Goal: Transaction & Acquisition: Purchase product/service

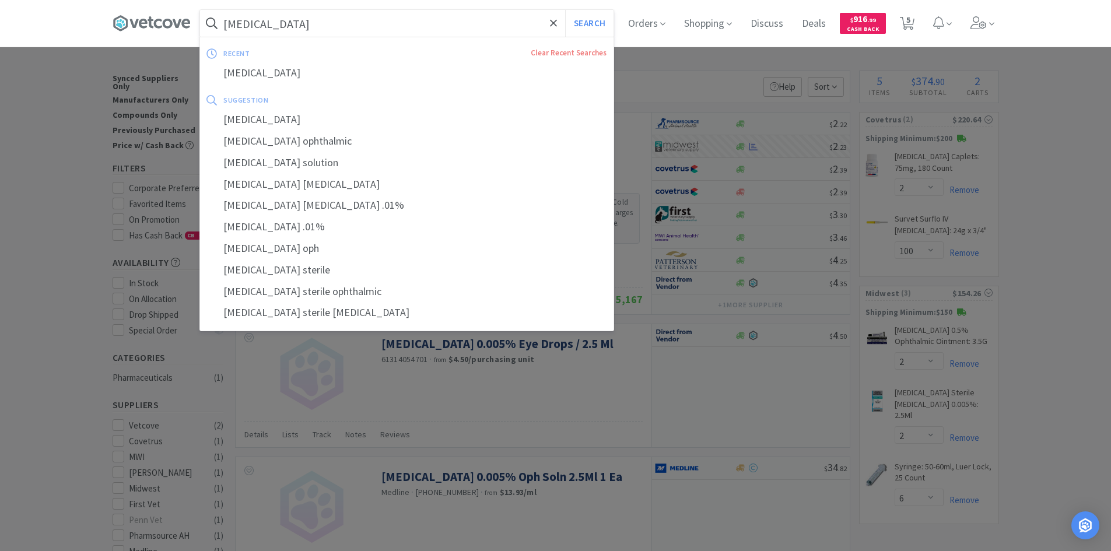
select select "2"
select select "100"
select select "2"
select select "6"
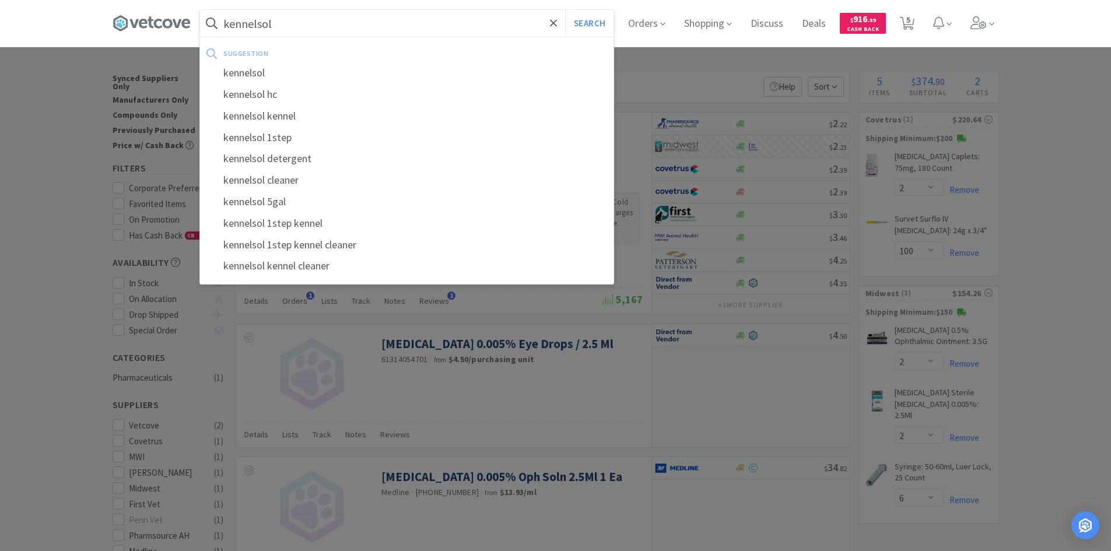
type input "kennelsol"
click at [565, 10] on button "Search" at bounding box center [589, 23] width 48 height 27
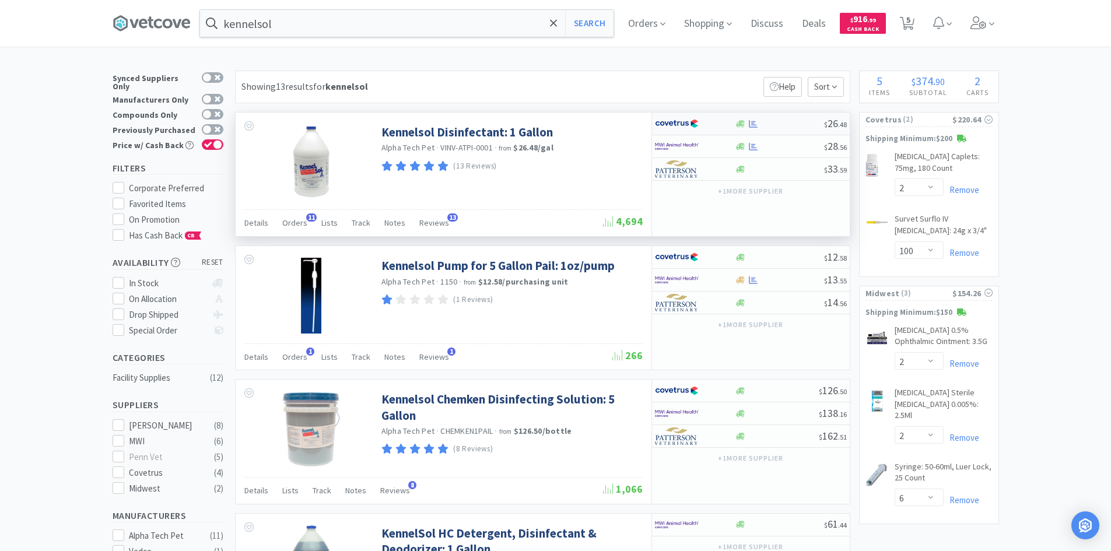
click at [729, 122] on div at bounding box center [695, 124] width 80 height 20
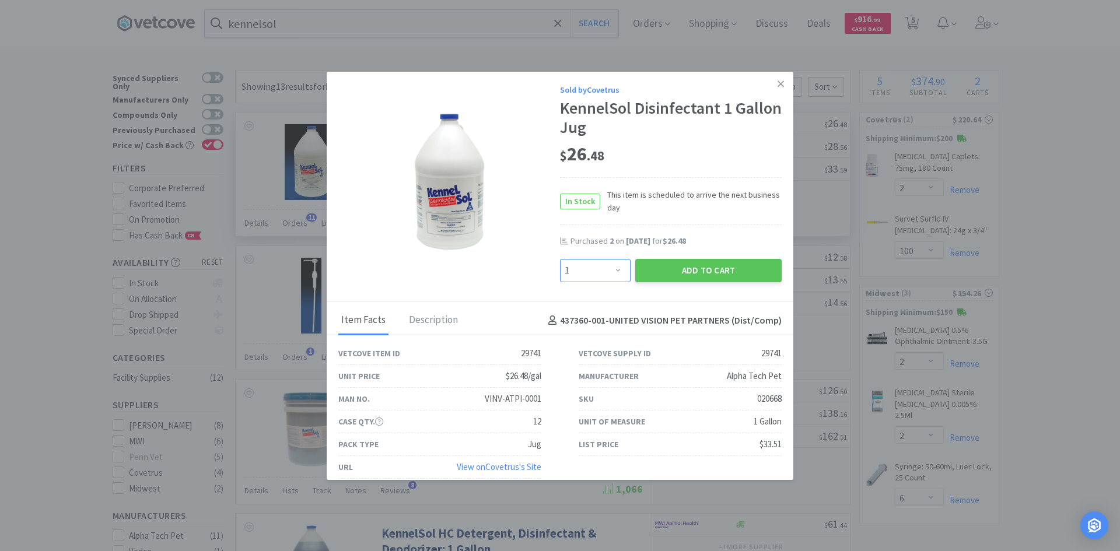
click at [593, 268] on select "Enter Quantity 1 2 3 4 5 6 7 8 9 10 11 12 13 14 15 16 17 18 19 20 Enter Quantity" at bounding box center [595, 270] width 71 height 23
select select "2"
click at [560, 259] on select "Enter Quantity 1 2 3 4 5 6 7 8 9 10 11 12 13 14 15 16 17 18 19 20 Enter Quantity" at bounding box center [595, 270] width 71 height 23
click at [667, 272] on button "Add to Cart" at bounding box center [708, 270] width 146 height 23
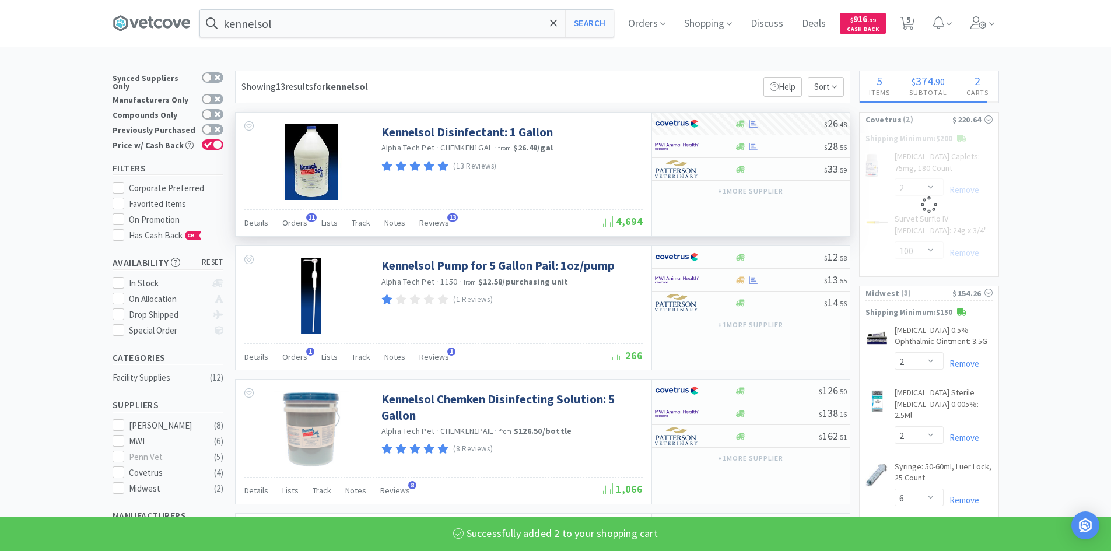
select select "2"
select select "100"
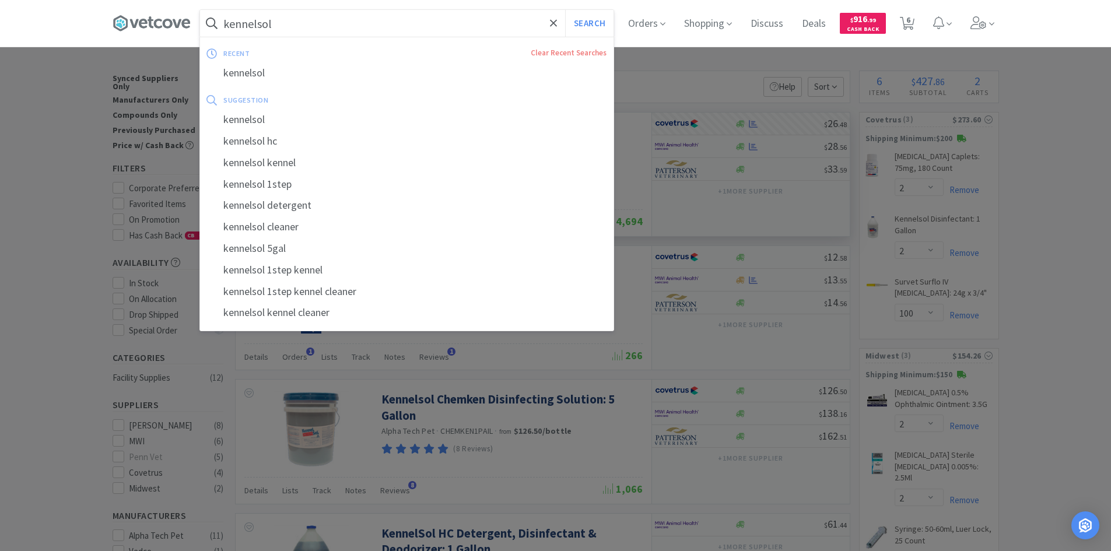
click at [412, 21] on input "kennelsol" at bounding box center [407, 23] width 414 height 27
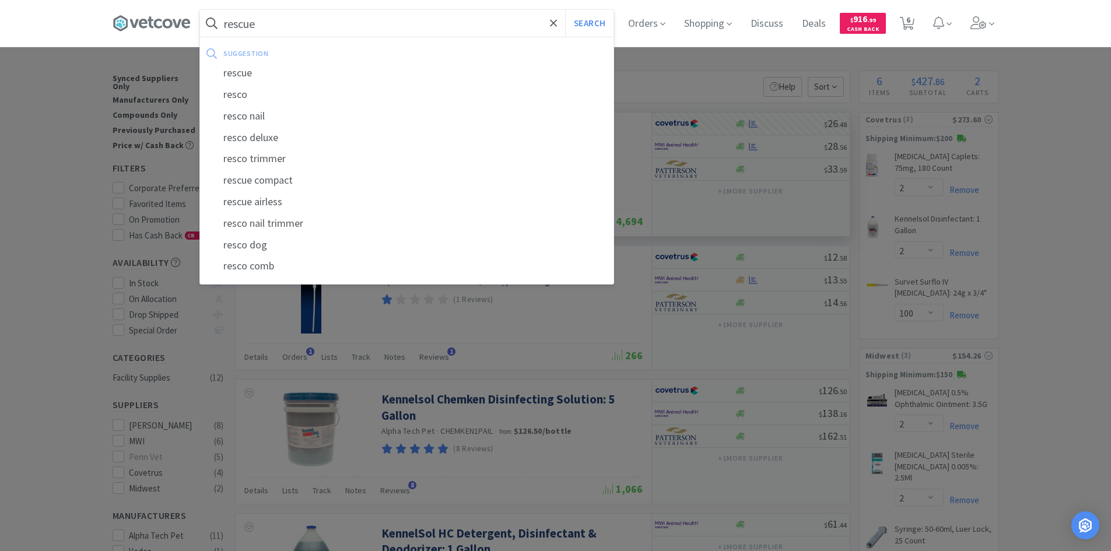
click at [565, 10] on button "Search" at bounding box center [589, 23] width 48 height 27
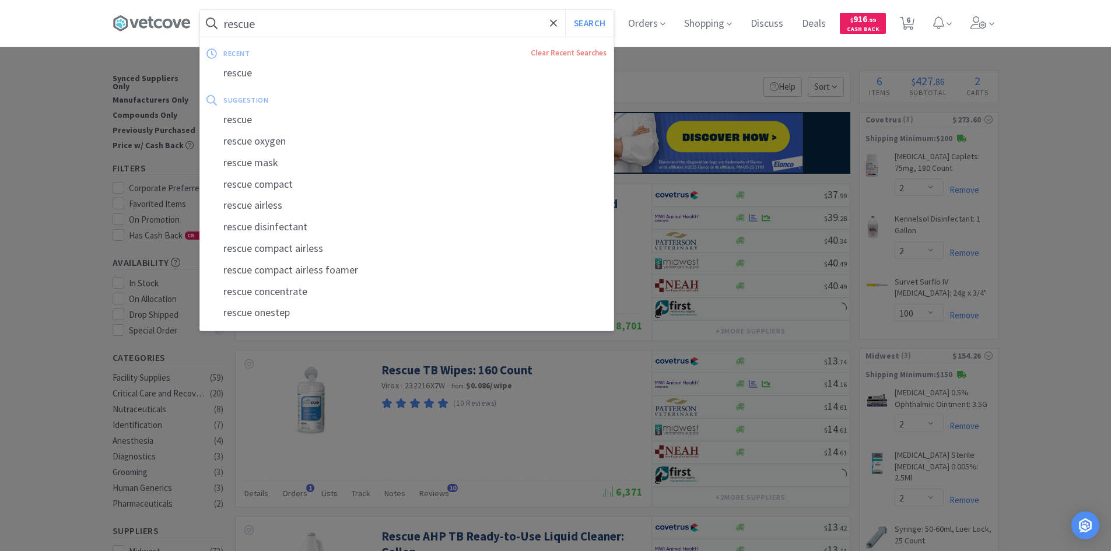
click at [355, 30] on input "rescue" at bounding box center [407, 23] width 414 height 27
type input "kennelsol"
click at [565, 10] on button "Search" at bounding box center [589, 23] width 48 height 27
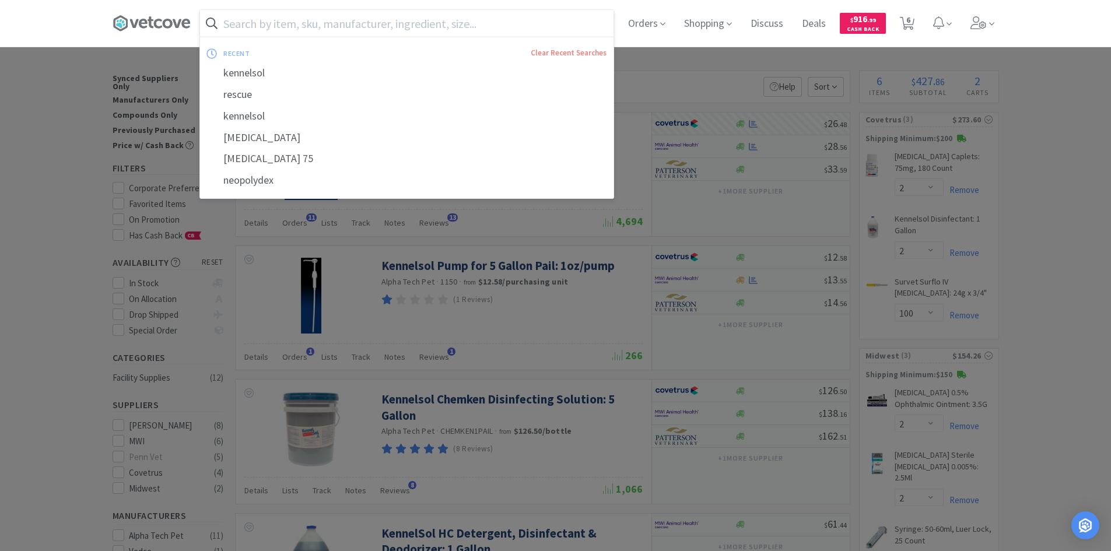
click at [80, 111] on div at bounding box center [555, 275] width 1111 height 551
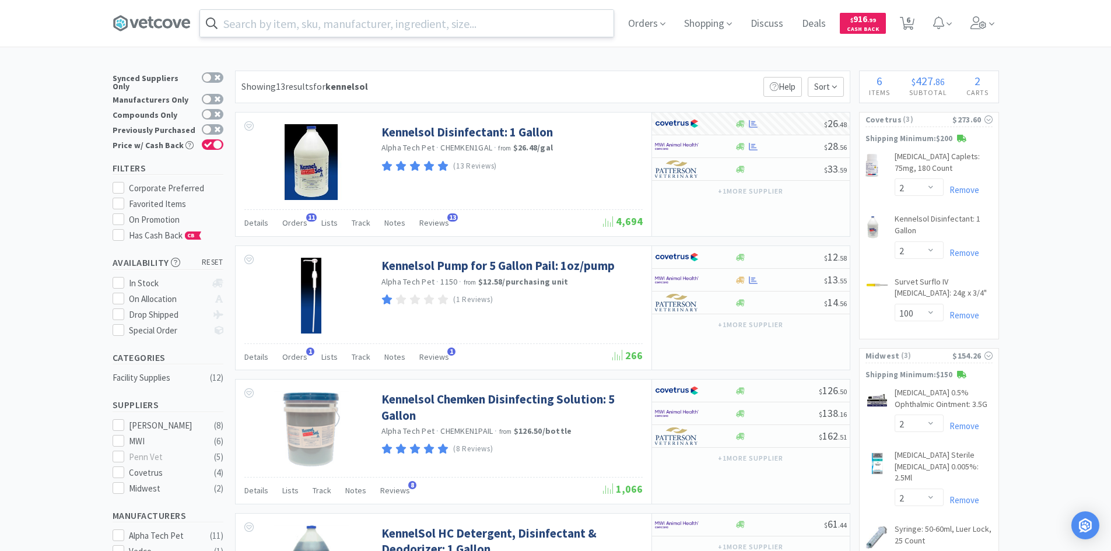
click at [397, 21] on input "text" at bounding box center [407, 23] width 414 height 27
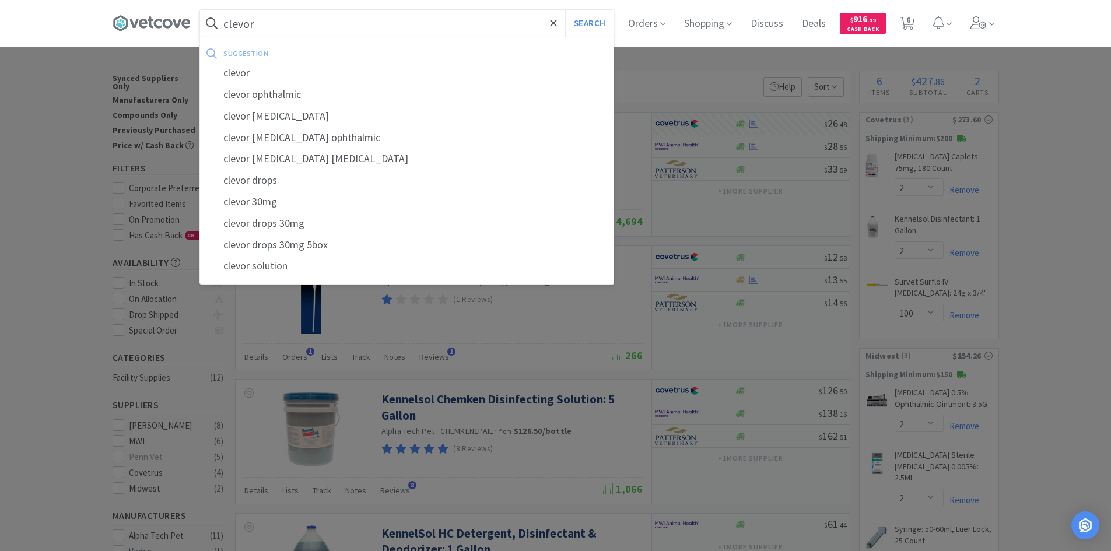
type input "clevor"
click at [565, 10] on button "Search" at bounding box center [589, 23] width 48 height 27
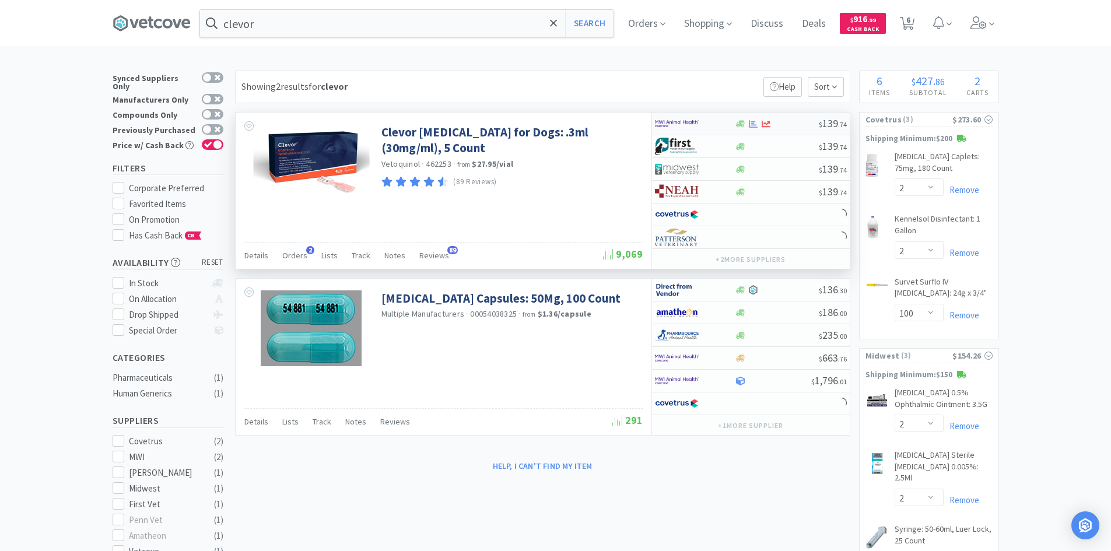
click at [705, 122] on div at bounding box center [687, 124] width 64 height 20
select select "1"
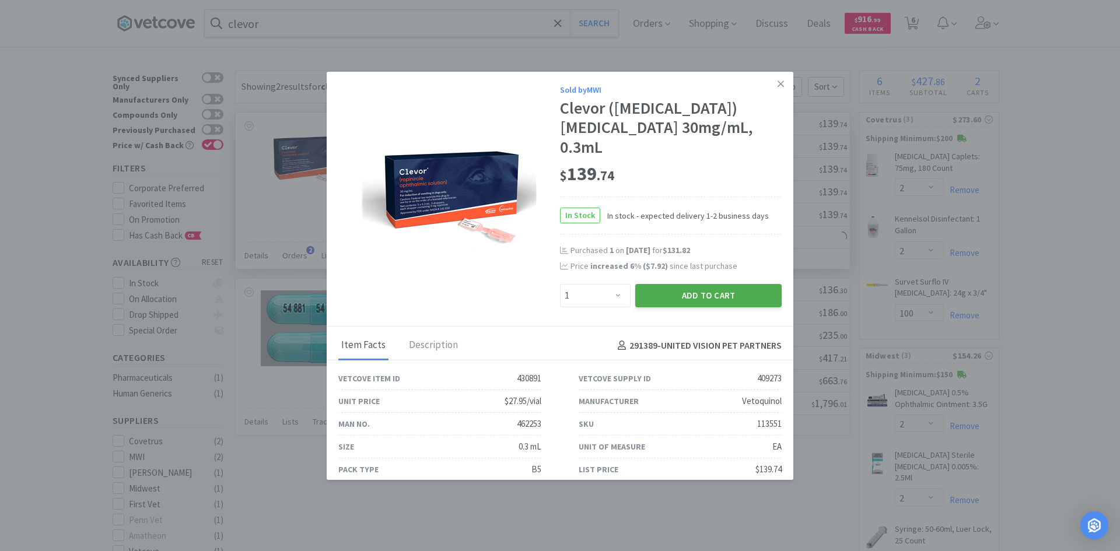
click at [679, 297] on button "Add to Cart" at bounding box center [708, 295] width 146 height 23
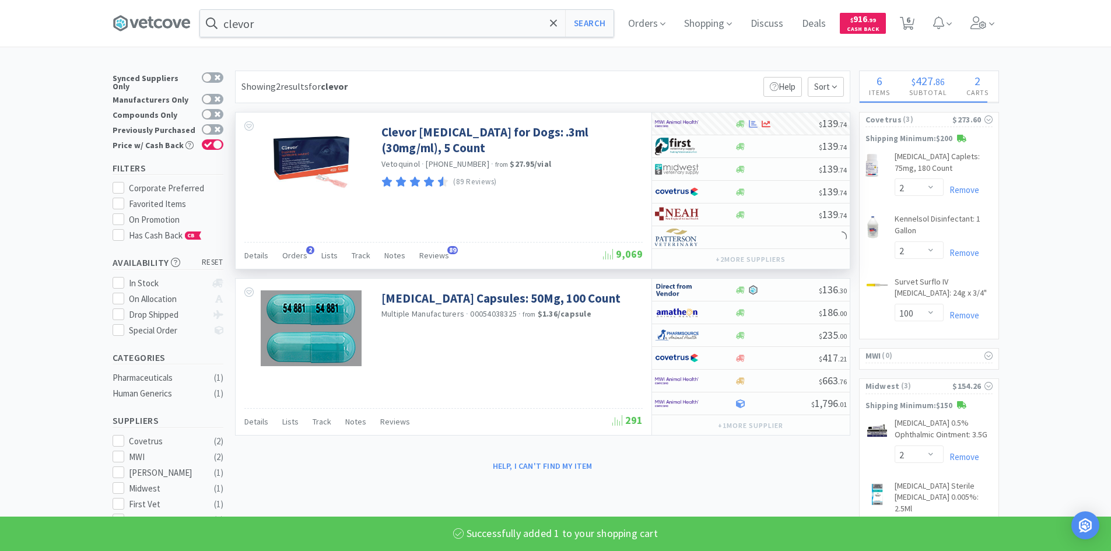
select select "1"
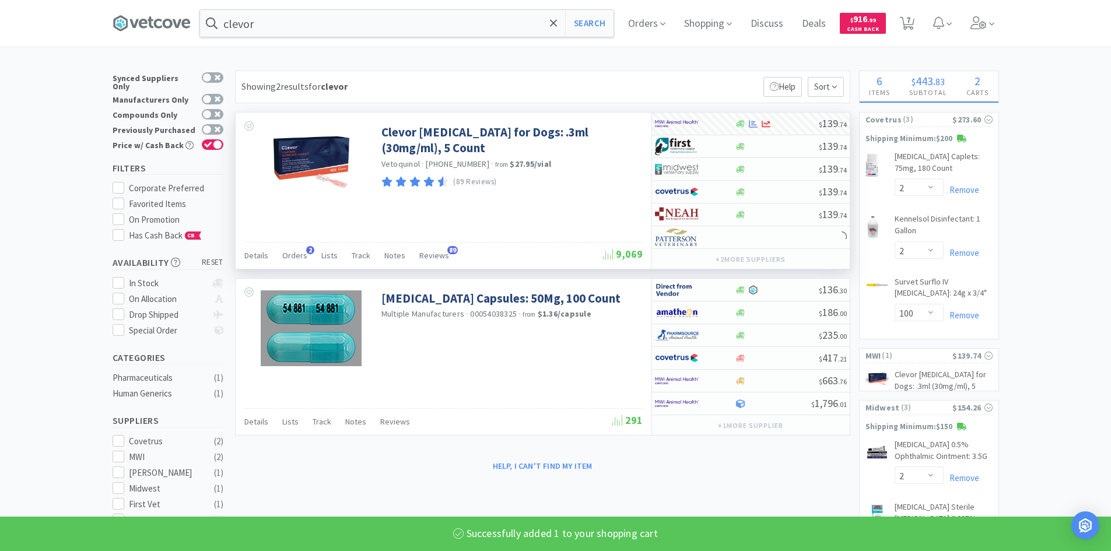
click at [636, 107] on div "Showing 2 results for clevor Filters Help Sort Clevor [MEDICAL_DATA] for Dogs: …" at bounding box center [539, 273] width 621 height 405
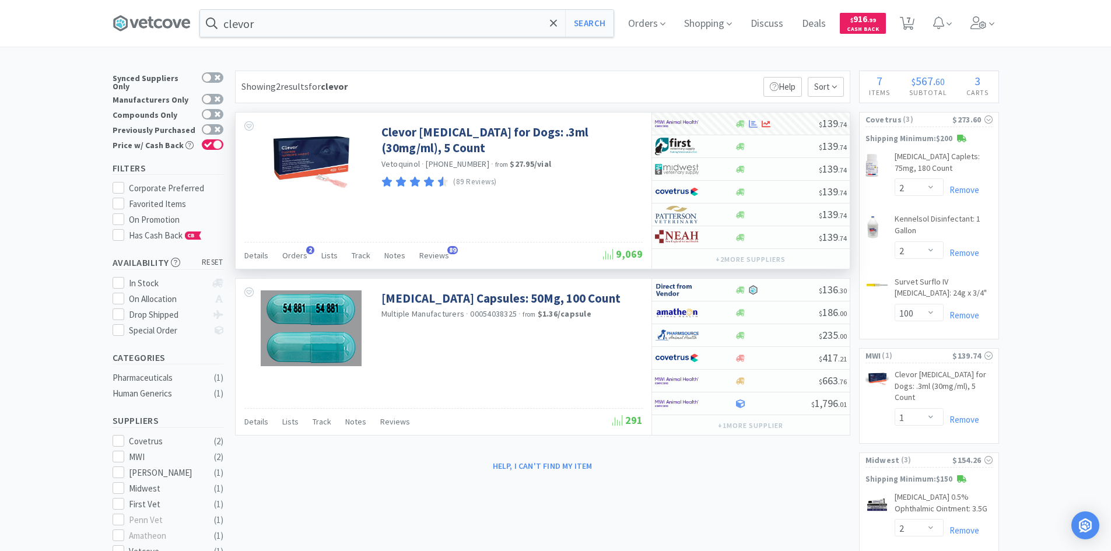
click at [749, 477] on div "× Filter Results Synced Suppliers Only Manufacturers Only Compounds Only Previo…" at bounding box center [556, 463] width 887 height 784
click at [1075, 291] on div "× Filter Results Synced Suppliers Only Manufacturers Only Compounds Only Previo…" at bounding box center [555, 463] width 1111 height 784
click at [1048, 282] on div "× Filter Results Synced Suppliers Only Manufacturers Only Compounds Only Previo…" at bounding box center [555, 463] width 1111 height 784
click at [440, 18] on input "clevor" at bounding box center [407, 23] width 414 height 27
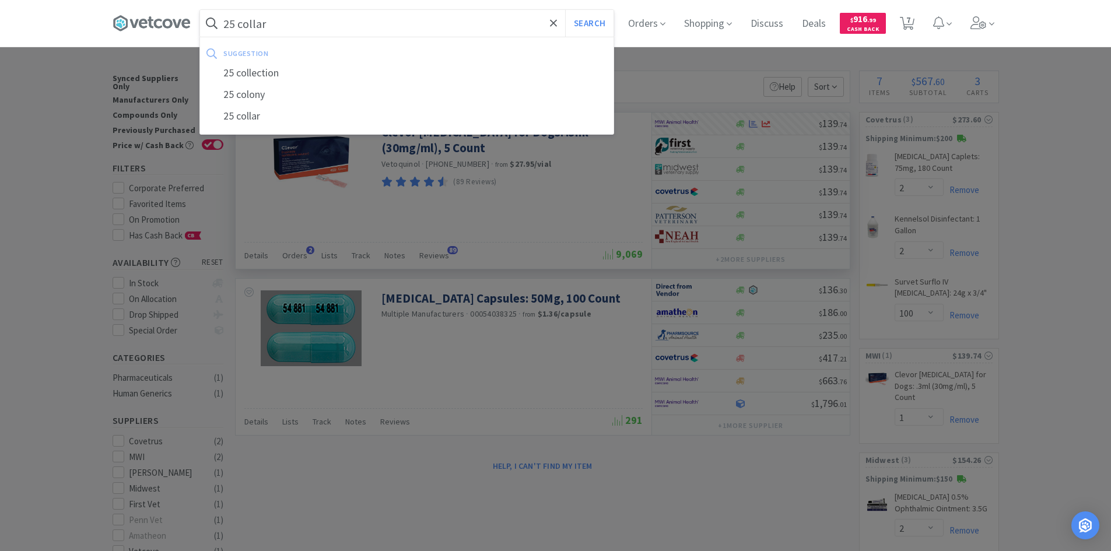
type input "25 collar"
click at [565, 10] on button "Search" at bounding box center [589, 23] width 48 height 27
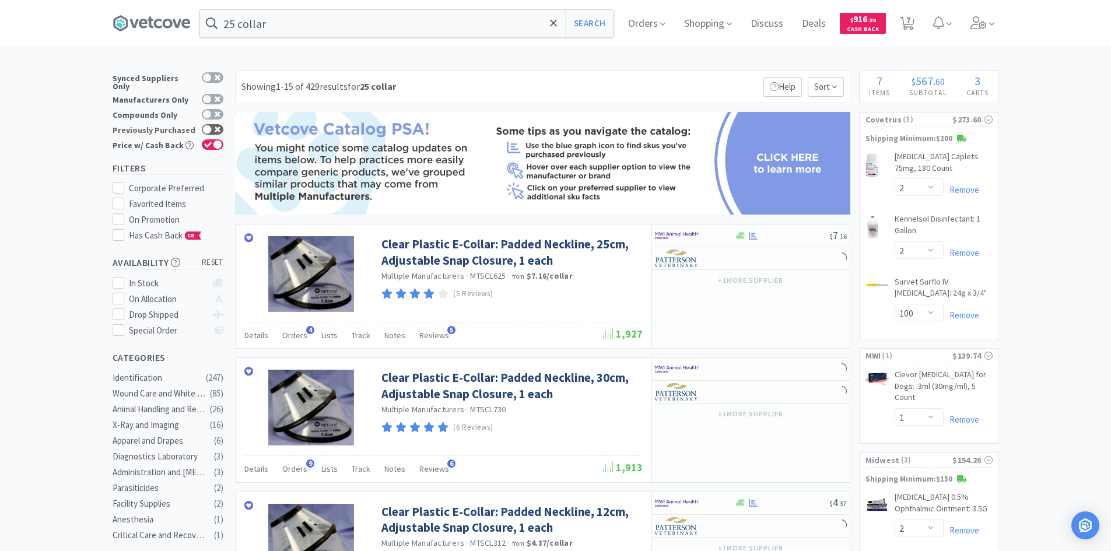
click at [221, 124] on div at bounding box center [213, 129] width 22 height 10
checkbox input "true"
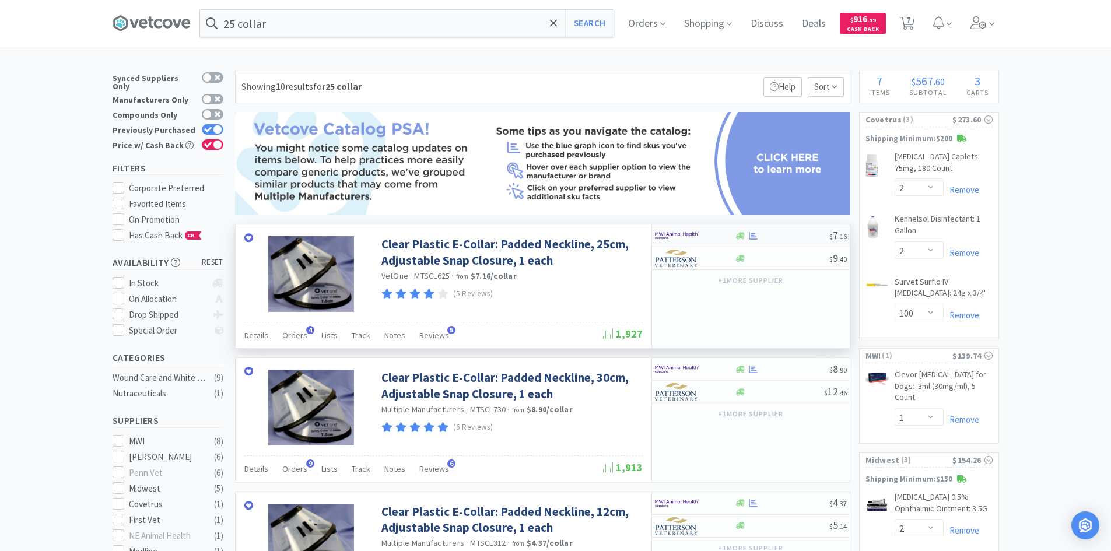
click at [695, 233] on img at bounding box center [677, 235] width 44 height 17
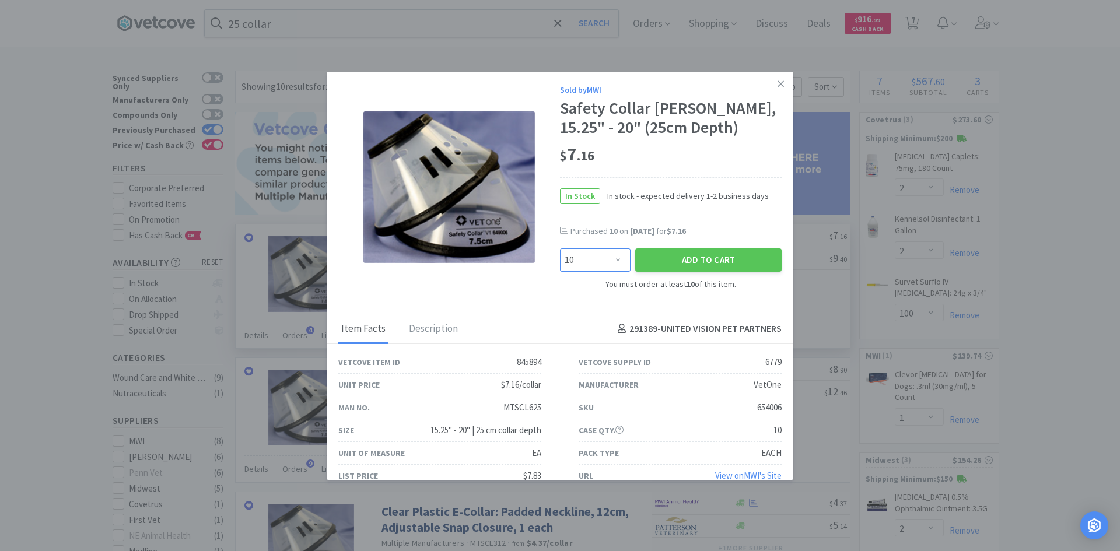
click at [600, 272] on select "Enter Quantity 10 20 30 40 50 60 70 80 90 100 110 120 130 140 150 160 170 180 1…" at bounding box center [595, 259] width 71 height 23
select select "20"
click at [560, 268] on select "Enter Quantity 10 20 30 40 50 60 70 80 90 100 110 120 130 140 150 160 170 180 1…" at bounding box center [595, 259] width 71 height 23
click at [647, 272] on button "Add to Cart" at bounding box center [708, 259] width 146 height 23
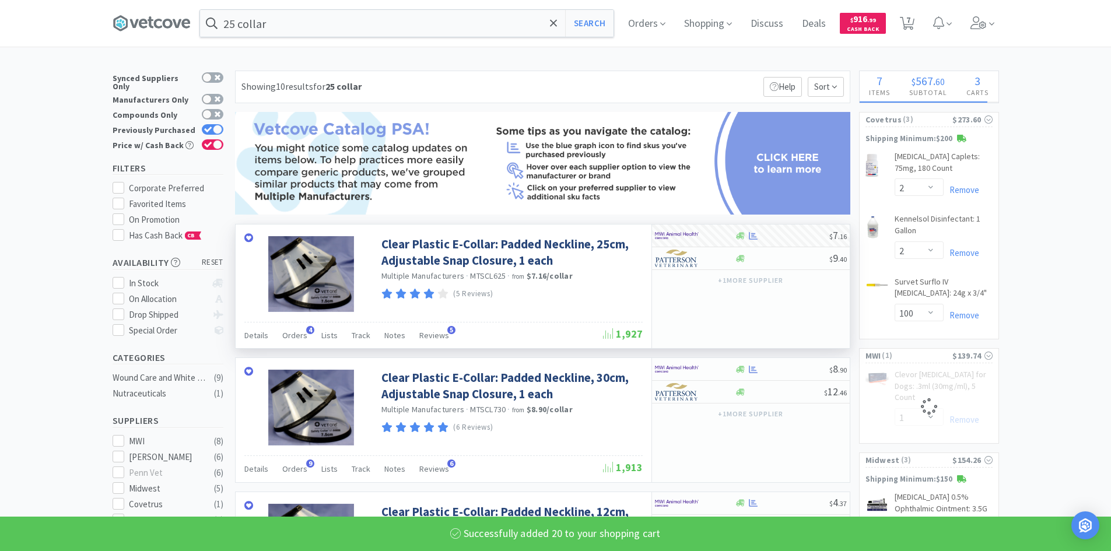
select select "20"
select select "1"
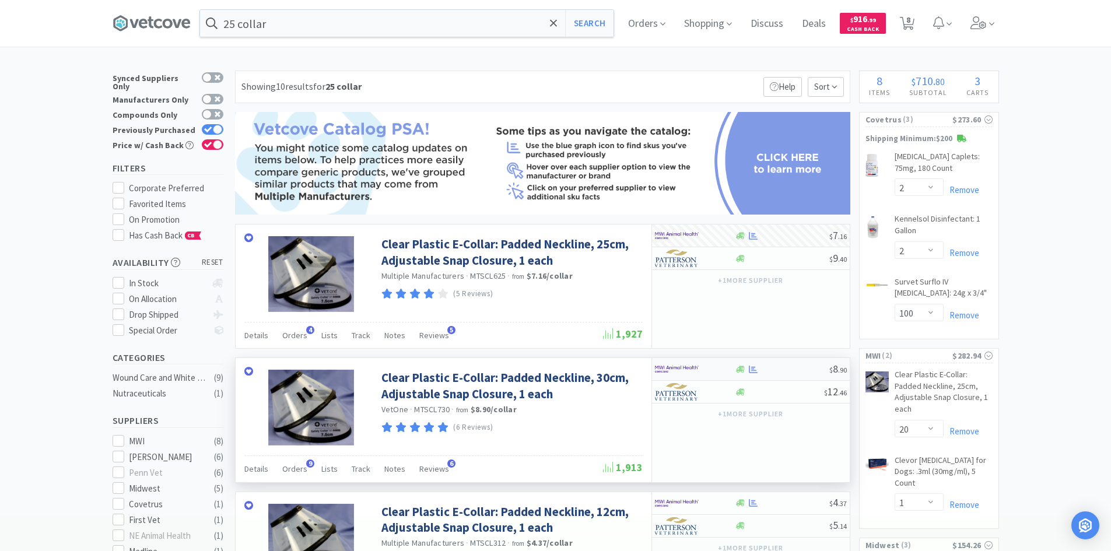
click at [686, 370] on img at bounding box center [677, 368] width 44 height 17
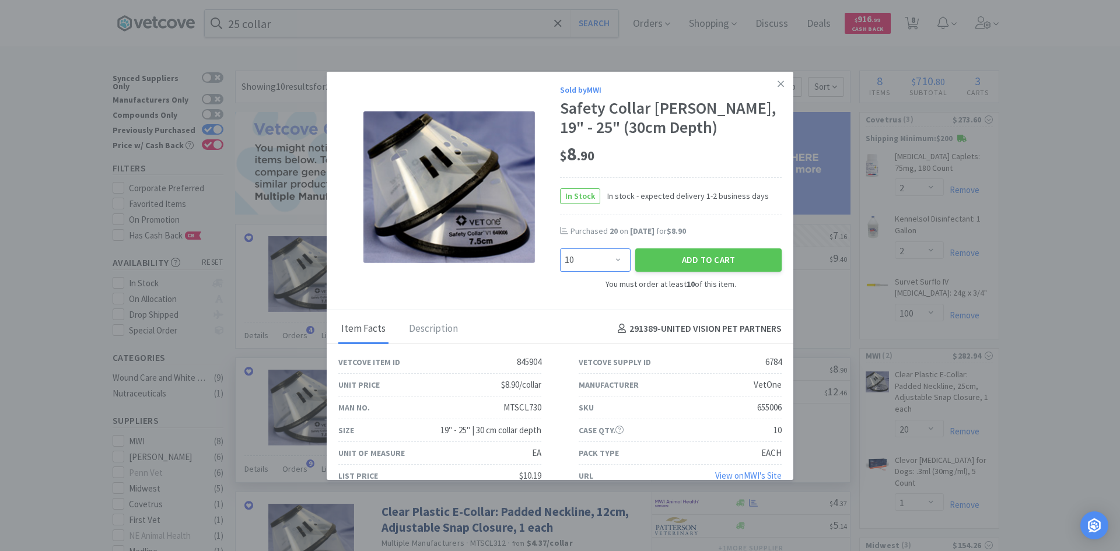
click at [613, 257] on select "Enter Quantity 10 20 30 40 50 60 70 80 90 100 110 120 130 140 150 160 170 180 1…" at bounding box center [595, 259] width 71 height 23
select select "20"
click at [560, 248] on select "Enter Quantity 10 20 30 40 50 60 70 80 90 100 110 120 130 140 150 160 170 180 1…" at bounding box center [595, 259] width 71 height 23
click at [777, 87] on icon at bounding box center [780, 84] width 6 height 10
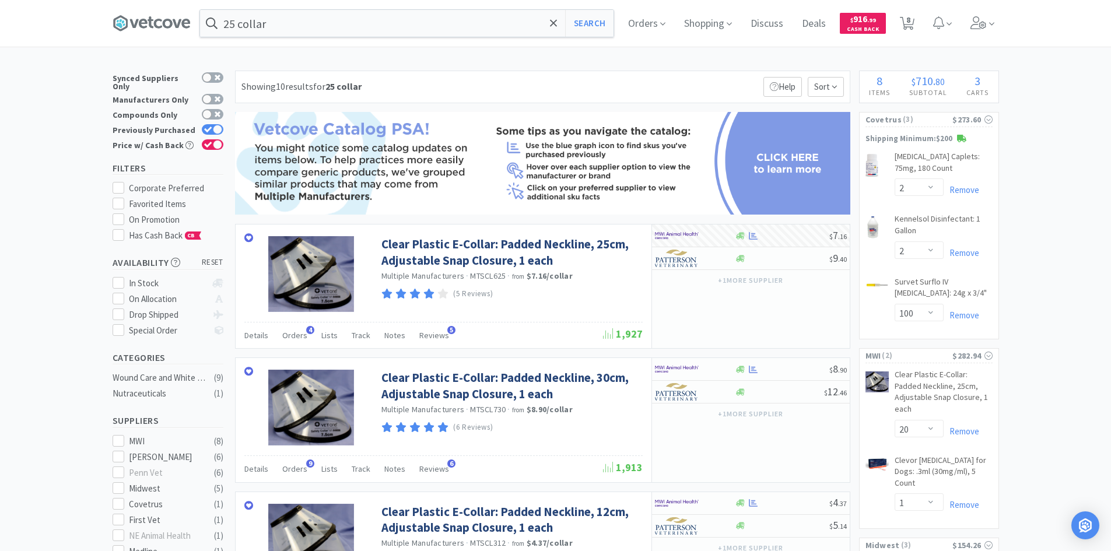
click at [402, 33] on input "25 collar" at bounding box center [407, 23] width 414 height 27
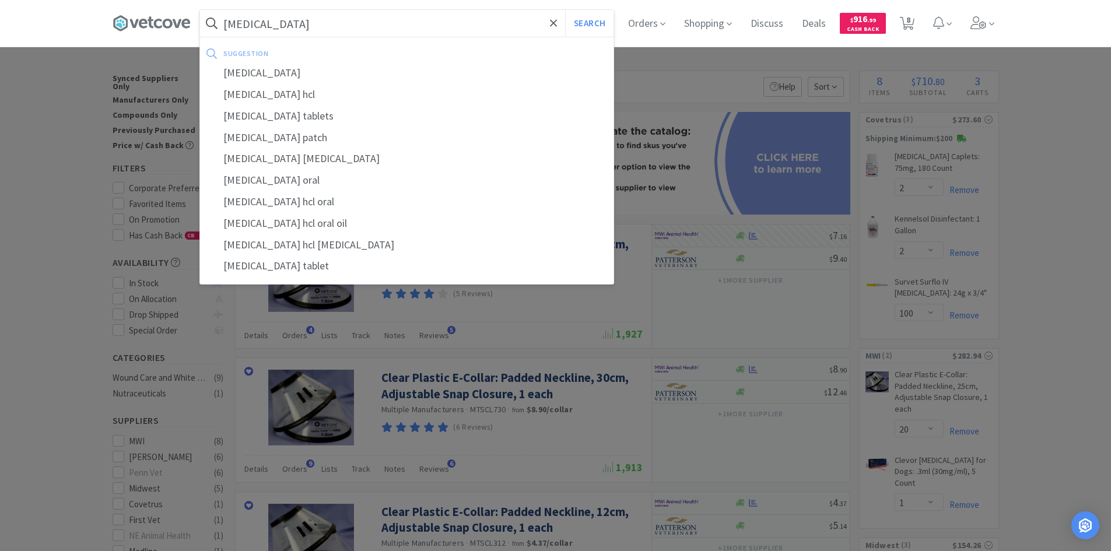
click at [565, 10] on button "Search" at bounding box center [589, 23] width 48 height 27
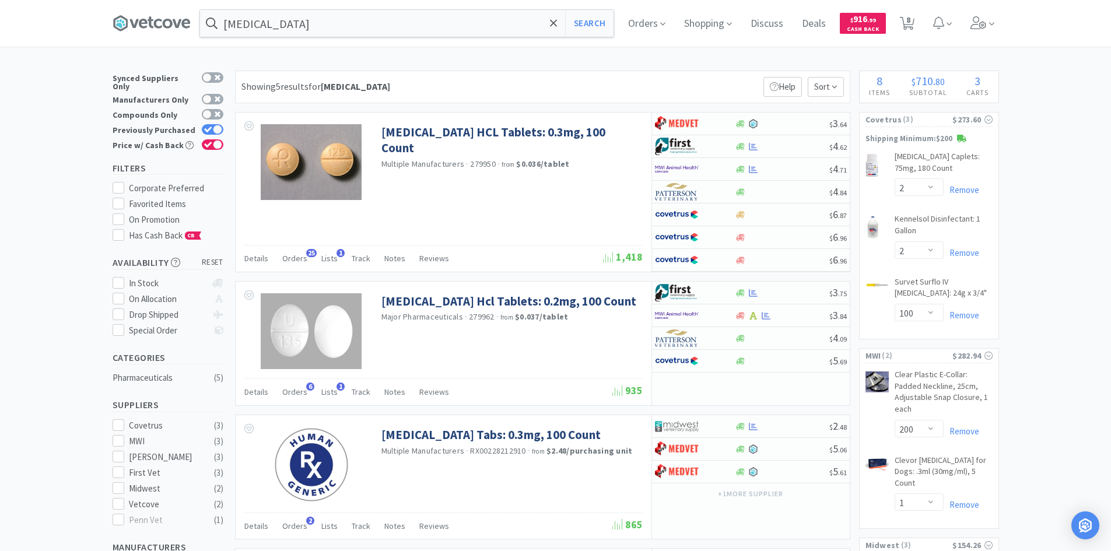
click at [379, 8] on div "[MEDICAL_DATA] Search Orders Shopping Discuss Discuss Deals Deals $ 916 . 99 Ca…" at bounding box center [556, 23] width 887 height 47
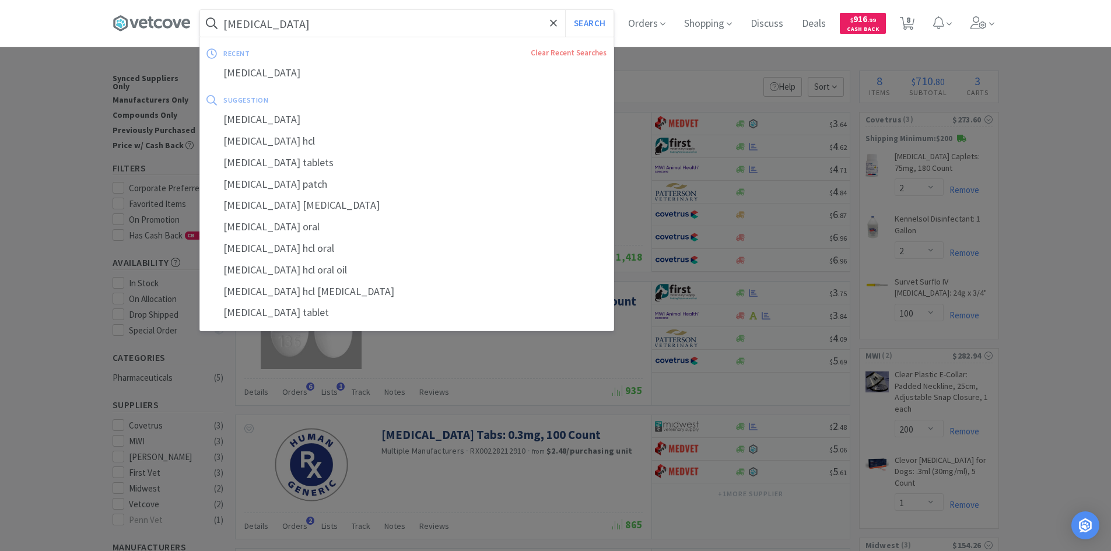
click at [366, 17] on input "[MEDICAL_DATA]" at bounding box center [407, 23] width 414 height 27
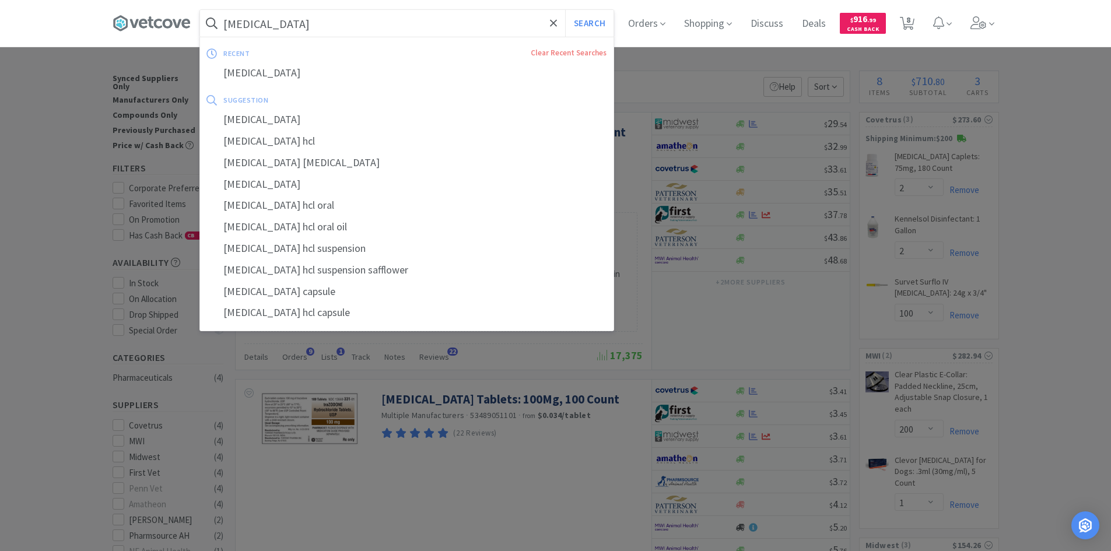
click at [355, 22] on input "[MEDICAL_DATA]" at bounding box center [407, 23] width 414 height 27
click at [1026, 245] on div at bounding box center [555, 275] width 1111 height 551
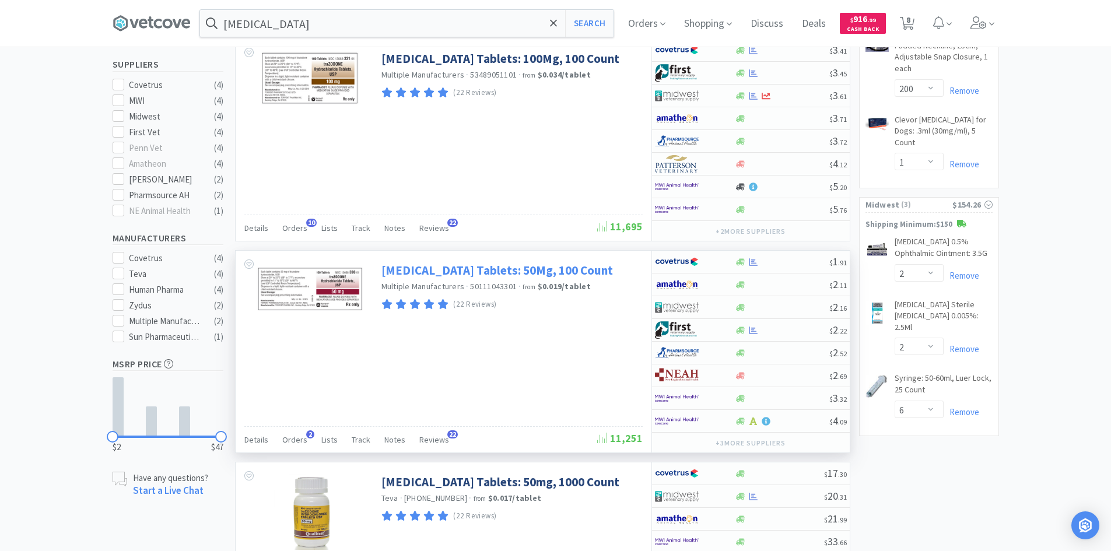
scroll to position [408, 0]
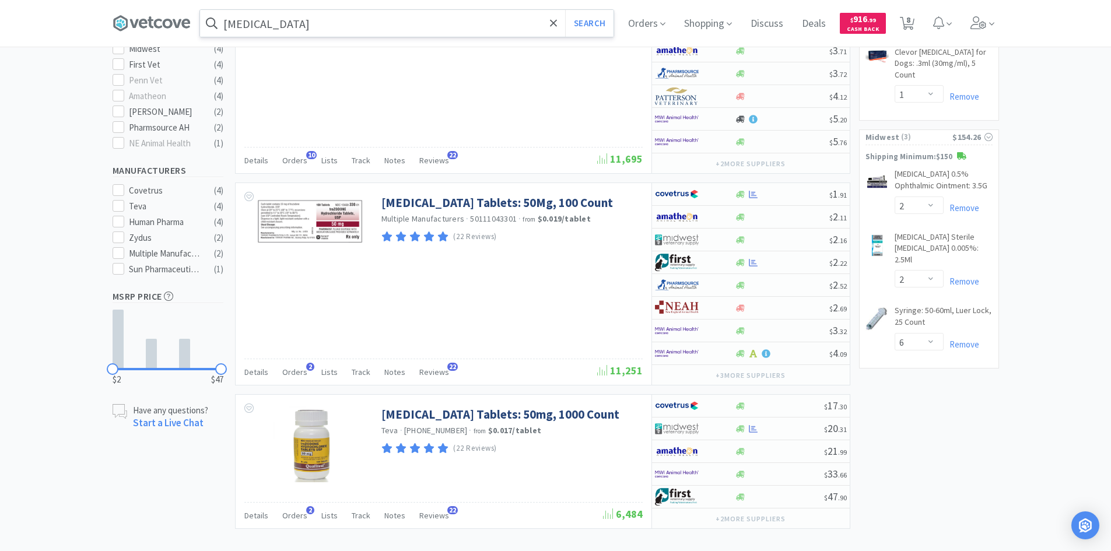
click at [463, 19] on input "[MEDICAL_DATA]" at bounding box center [407, 23] width 414 height 27
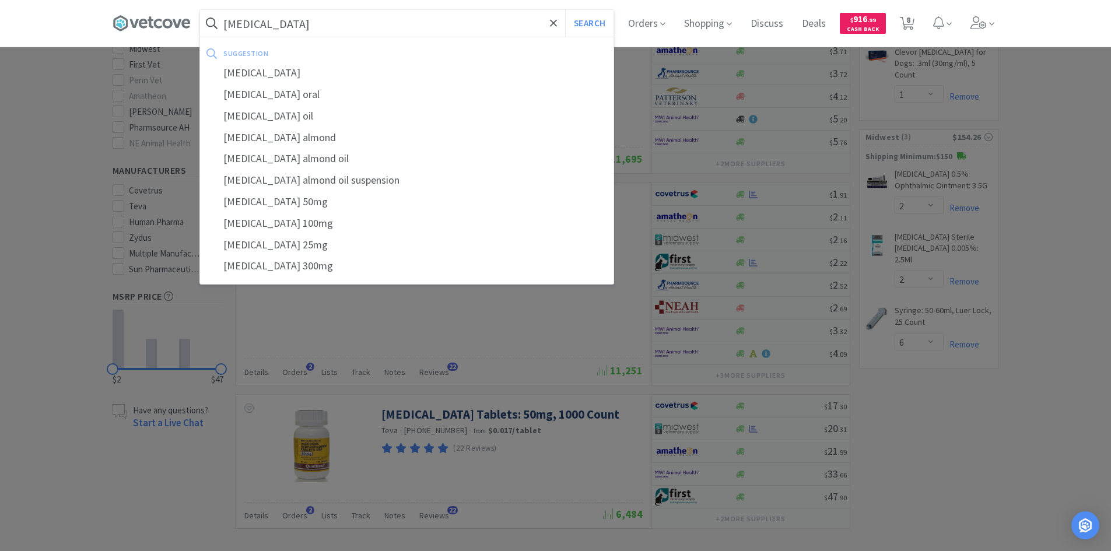
click at [565, 10] on button "Search" at bounding box center [589, 23] width 48 height 27
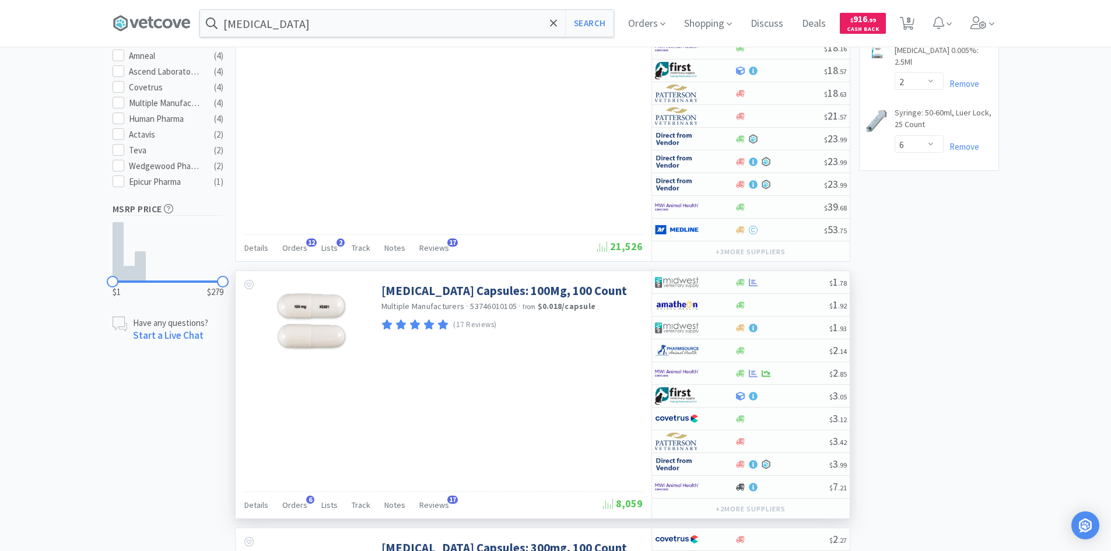
scroll to position [583, 0]
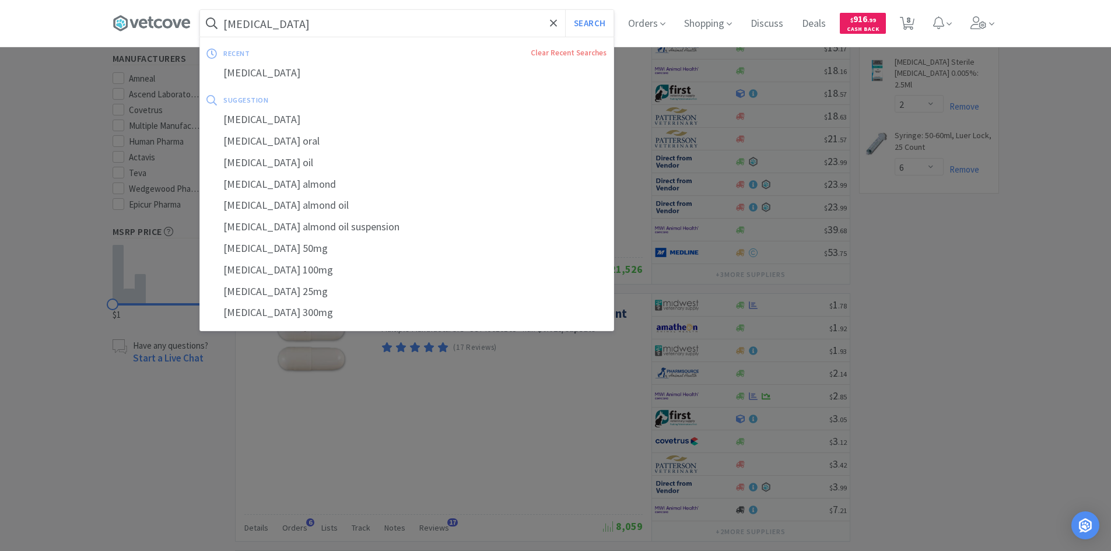
click at [403, 34] on input "[MEDICAL_DATA]" at bounding box center [407, 23] width 414 height 27
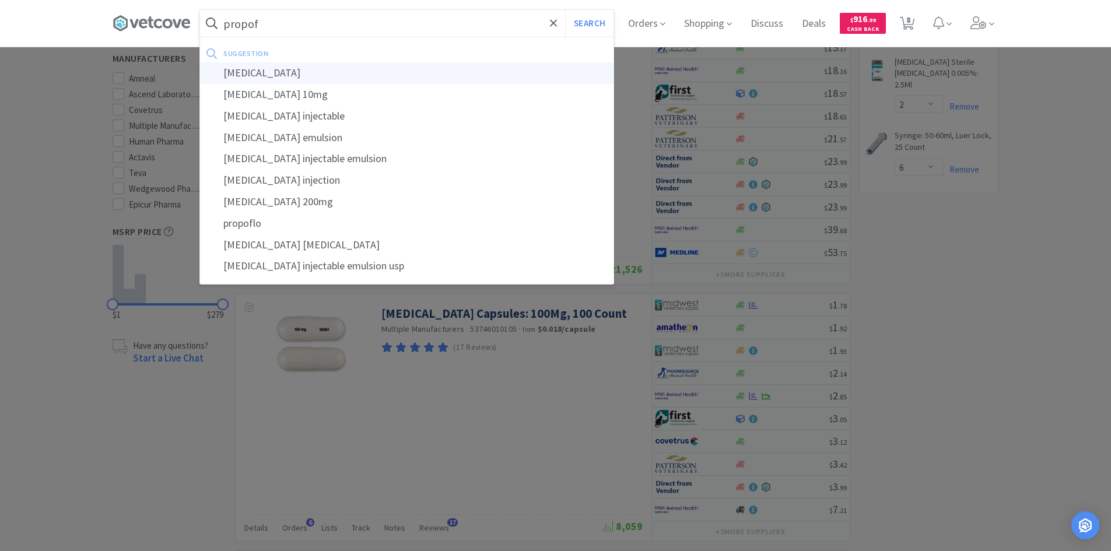
click at [271, 76] on div "[MEDICAL_DATA]" at bounding box center [407, 73] width 414 height 22
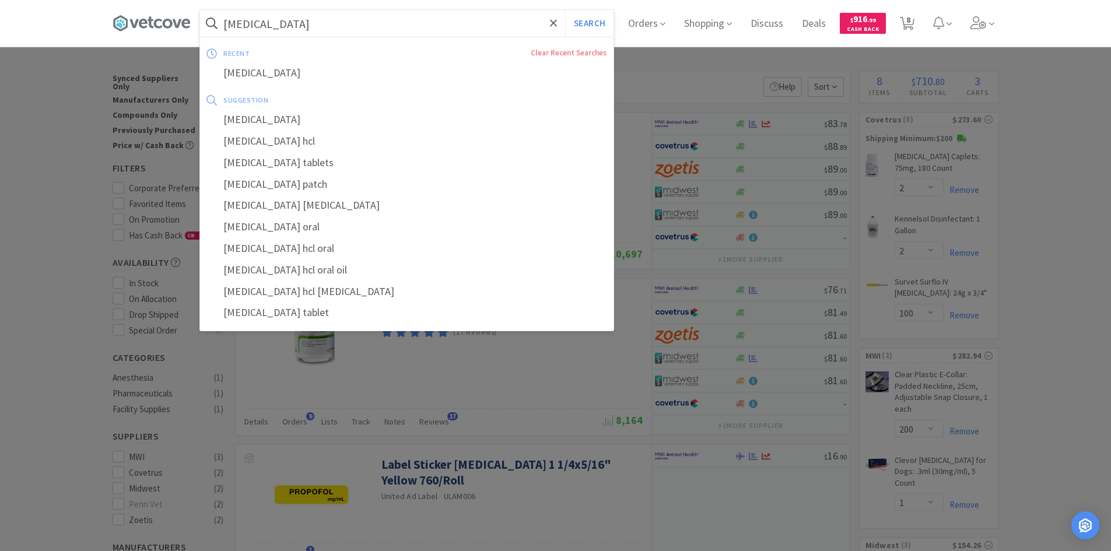
click at [565, 10] on button "Search" at bounding box center [589, 23] width 48 height 27
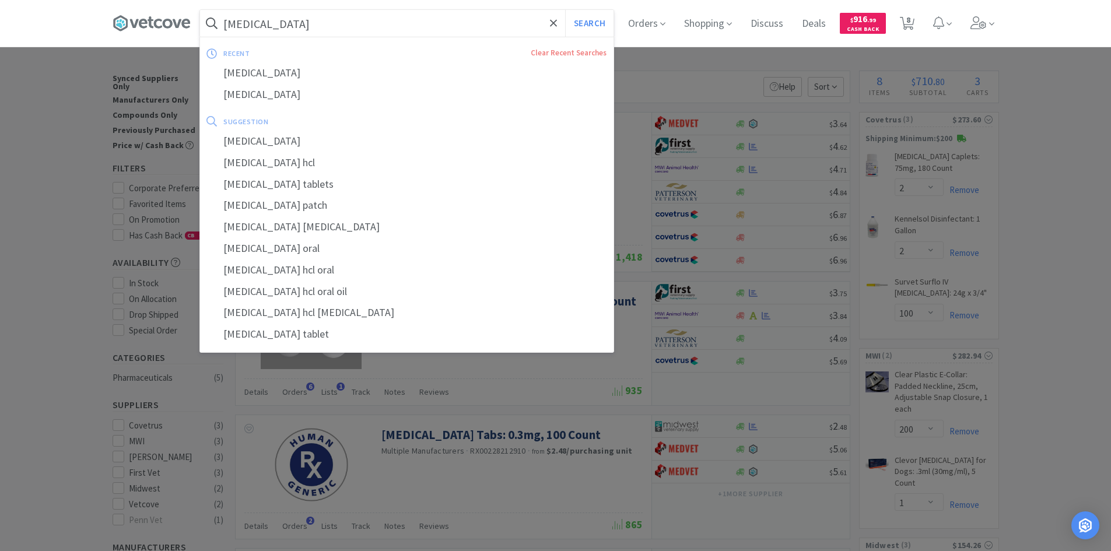
click at [349, 31] on input "[MEDICAL_DATA]" at bounding box center [407, 23] width 414 height 27
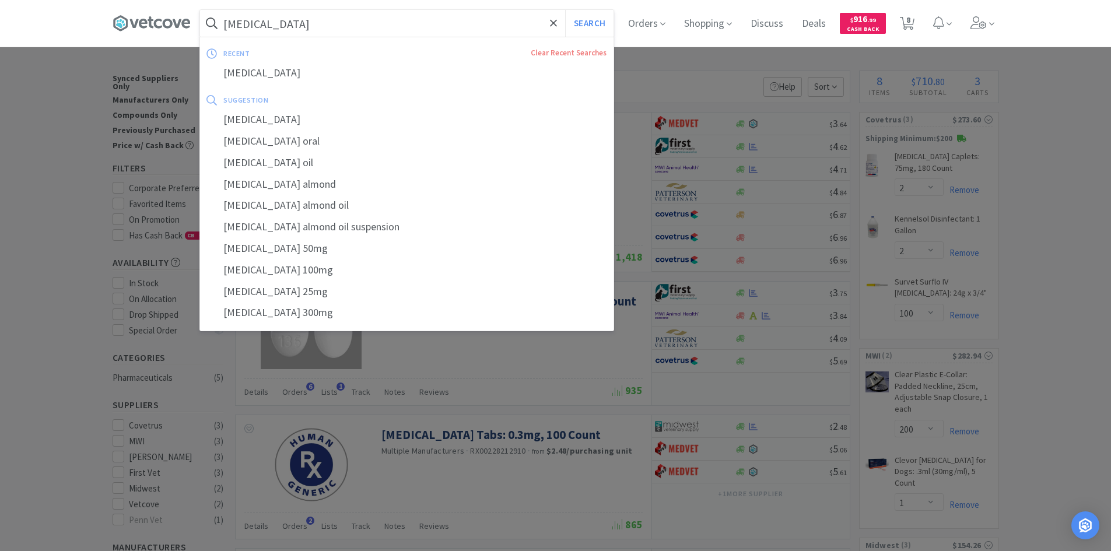
click at [565, 10] on button "Search" at bounding box center [589, 23] width 48 height 27
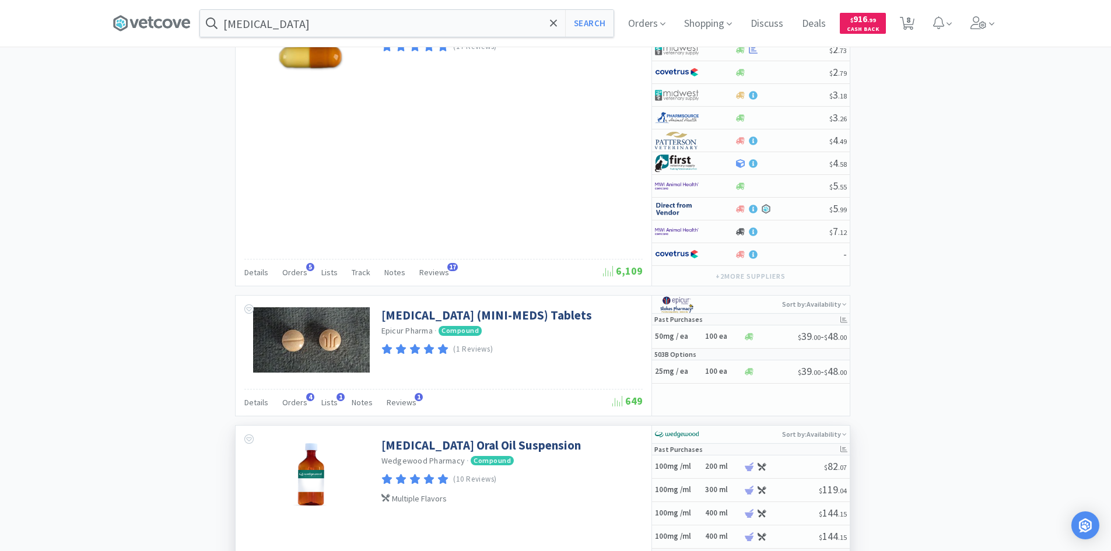
scroll to position [1341, 0]
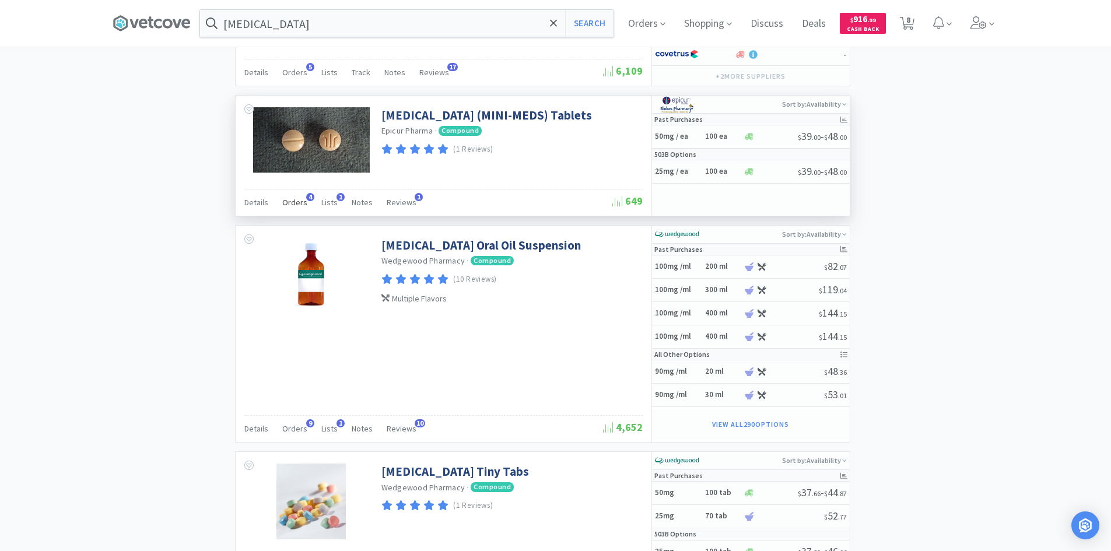
click at [299, 206] on span "Orders" at bounding box center [294, 202] width 25 height 10
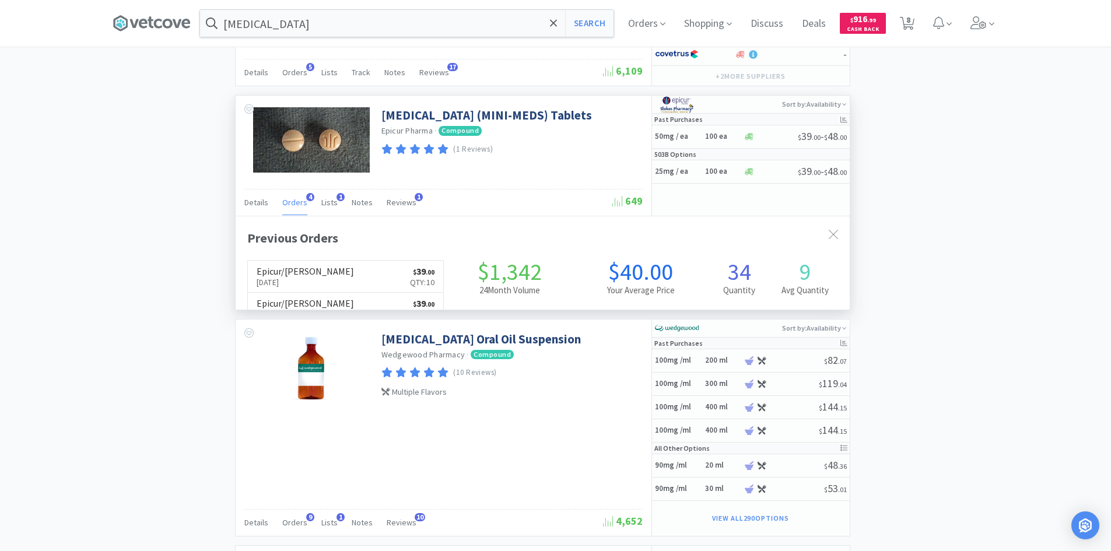
scroll to position [302, 614]
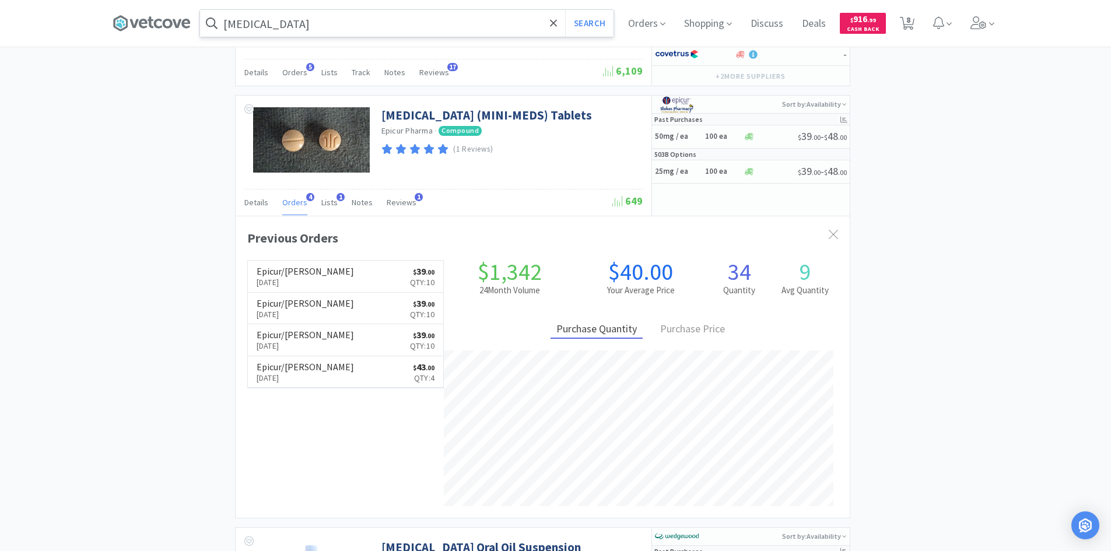
click at [388, 8] on div "[MEDICAL_DATA] Search Orders Shopping Discuss Discuss Deals Deals $ 916 . 99 Ca…" at bounding box center [556, 23] width 887 height 47
click at [384, 17] on input "[MEDICAL_DATA]" at bounding box center [407, 23] width 414 height 27
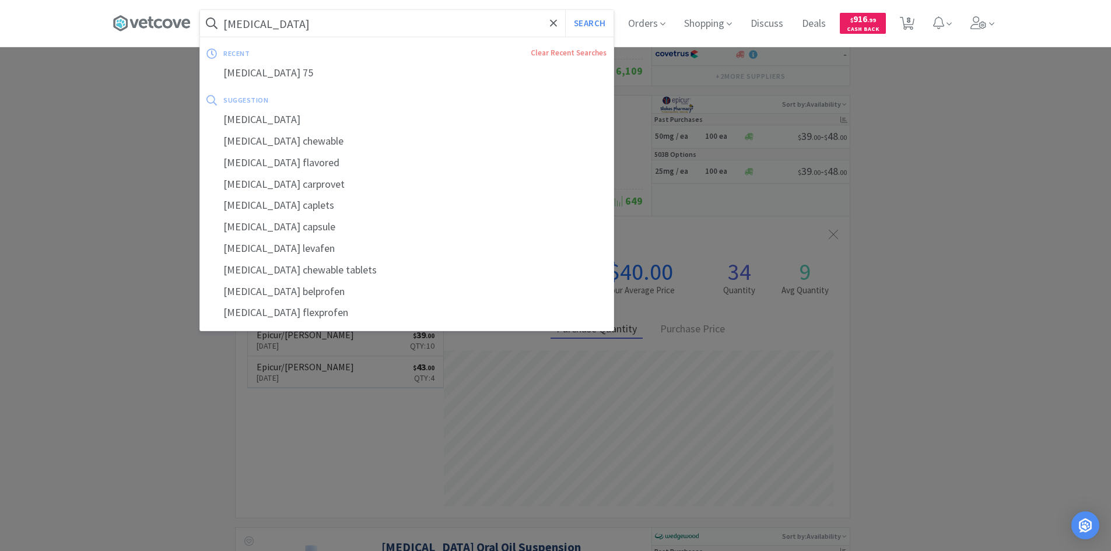
click at [565, 10] on button "Search" at bounding box center [589, 23] width 48 height 27
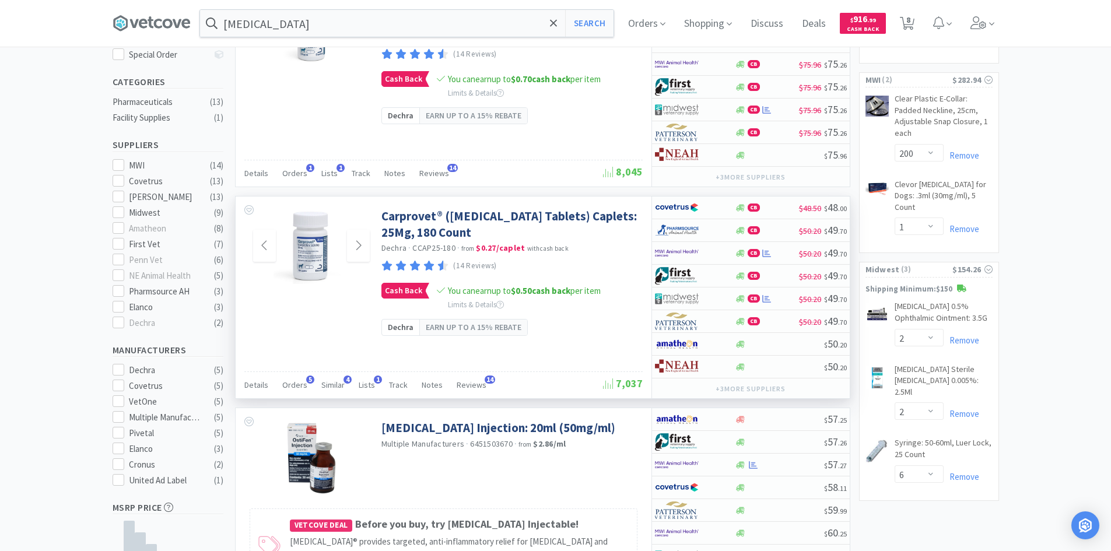
scroll to position [292, 0]
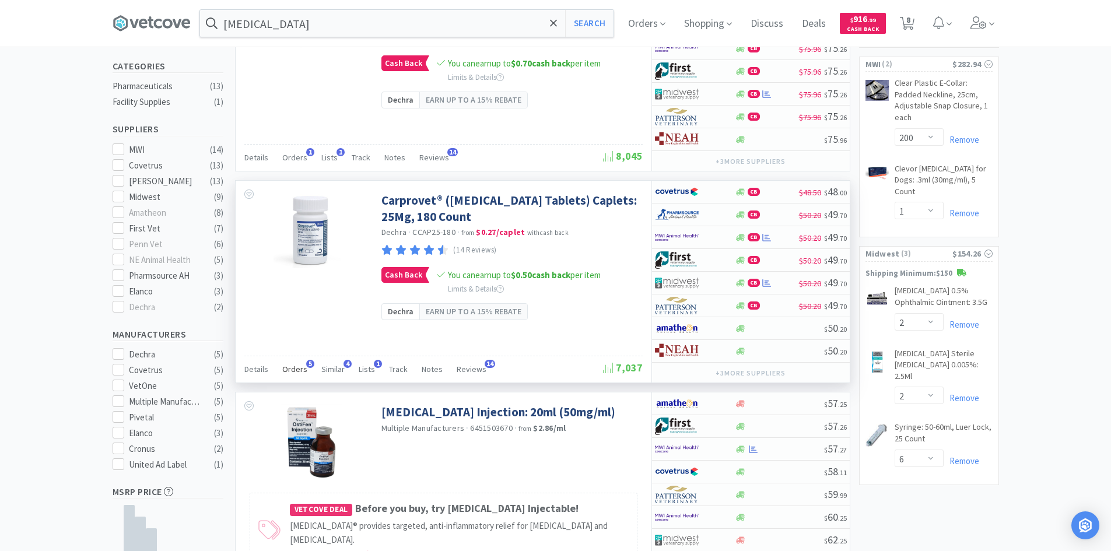
click at [291, 368] on span "Orders" at bounding box center [294, 369] width 25 height 10
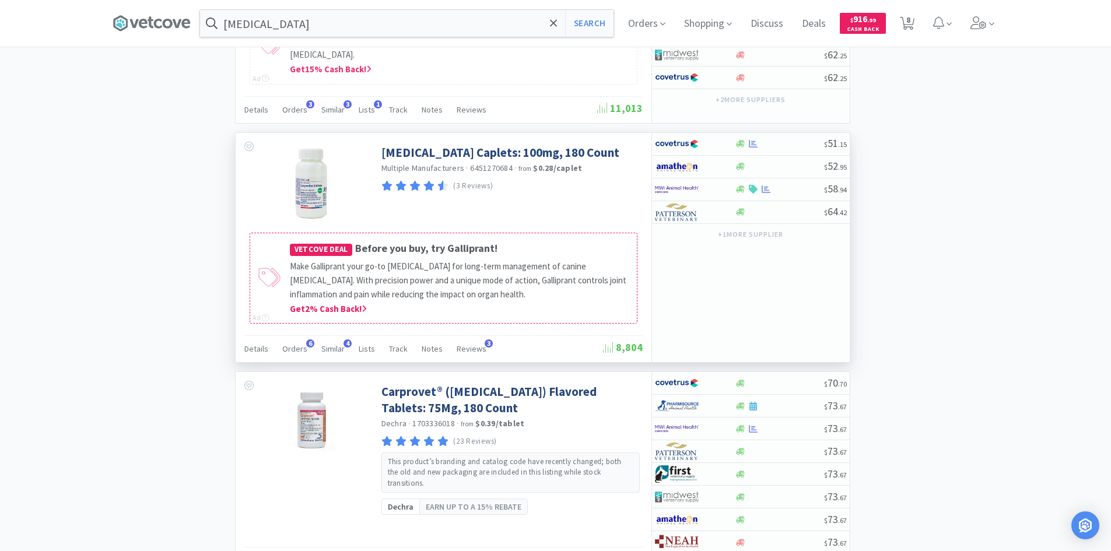
scroll to position [992, 0]
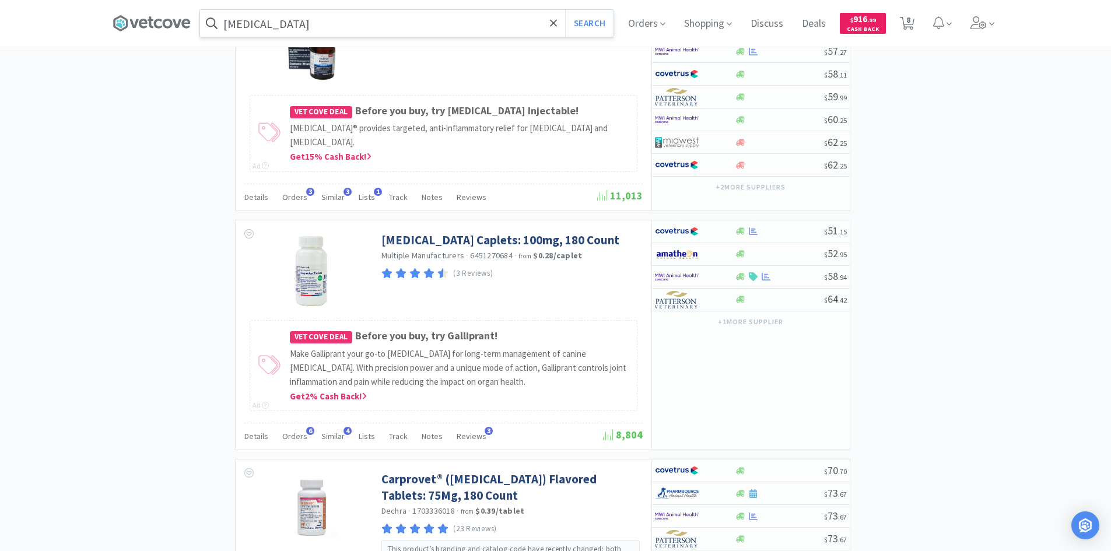
click at [349, 15] on input "[MEDICAL_DATA]" at bounding box center [407, 23] width 414 height 27
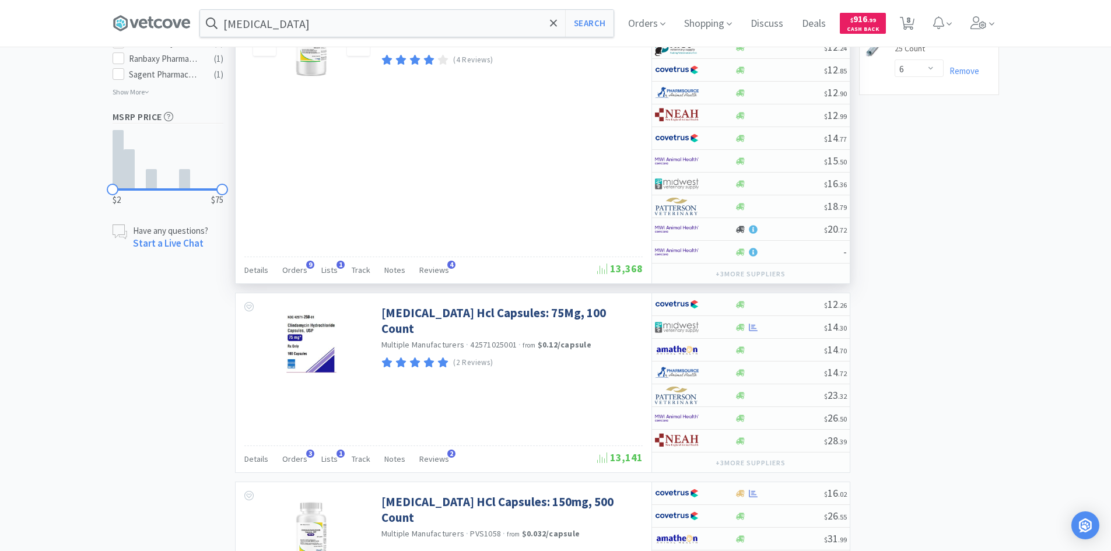
scroll to position [700, 0]
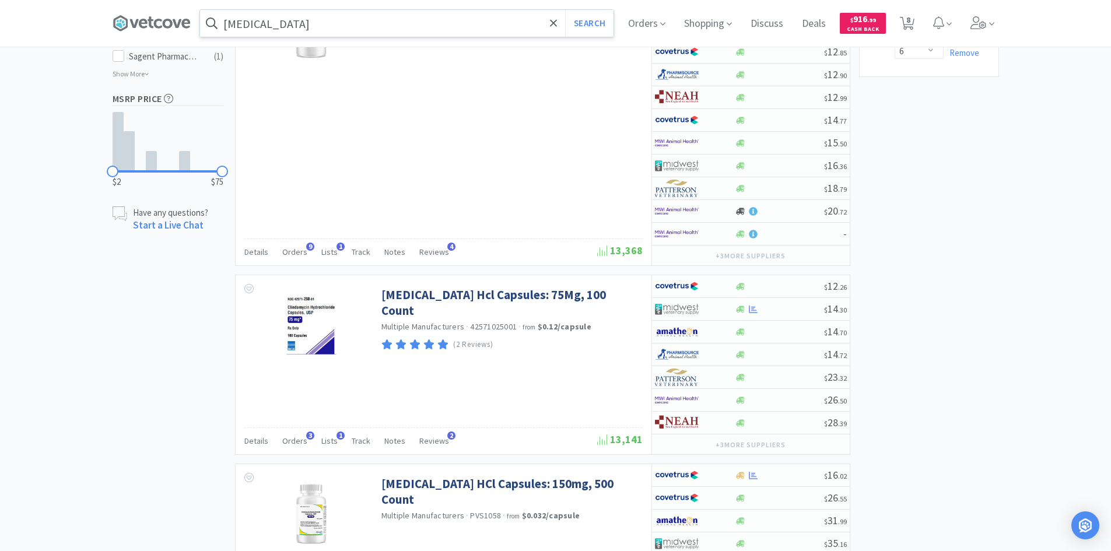
click at [297, 21] on input "[MEDICAL_DATA]" at bounding box center [407, 23] width 414 height 27
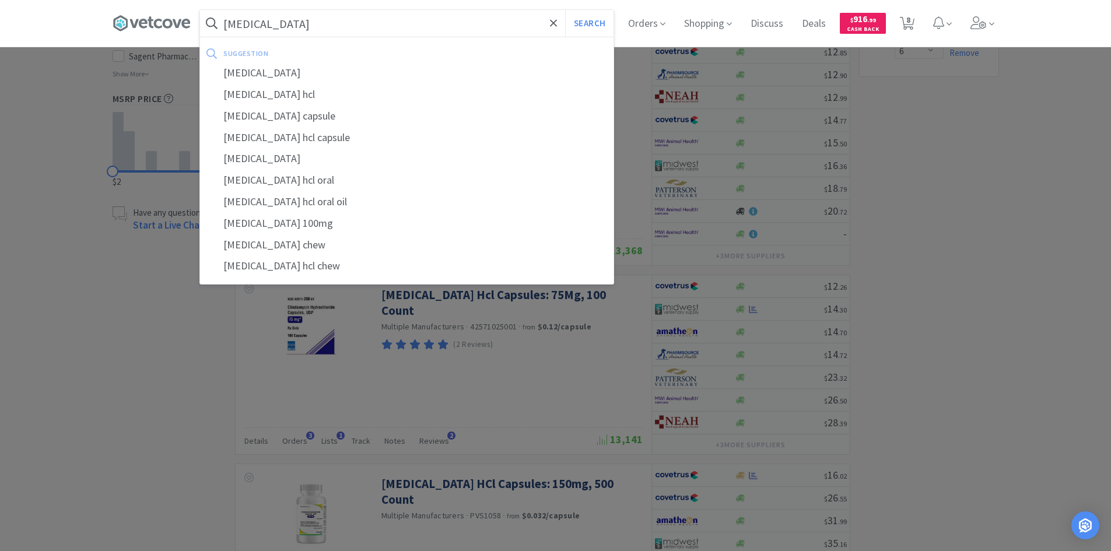
click at [565, 10] on button "Search" at bounding box center [589, 23] width 48 height 27
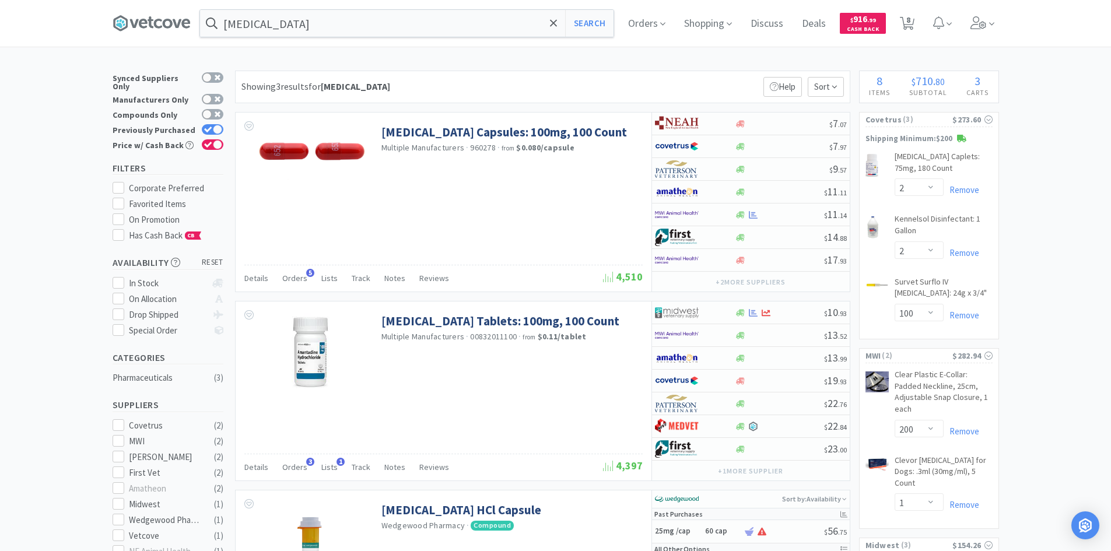
click at [418, 108] on div "Showing 3 results for [MEDICAL_DATA] Filters Help Sort [MEDICAL_DATA] Capsules:…" at bounding box center [539, 409] width 621 height 677
drag, startPoint x: 399, startPoint y: 90, endPoint x: 242, endPoint y: 96, distance: 157.0
click at [242, 96] on div "Showing 3 results for [MEDICAL_DATA] Filters Help Sort" at bounding box center [542, 87] width 615 height 33
drag, startPoint x: 242, startPoint y: 90, endPoint x: 398, endPoint y: 82, distance: 155.9
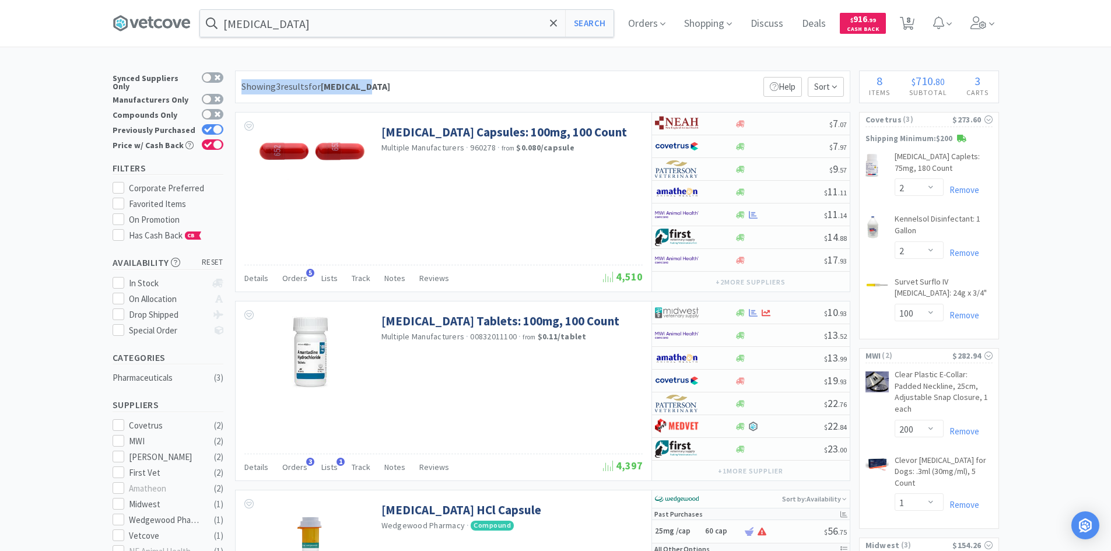
click at [398, 82] on div "Showing 3 results for [MEDICAL_DATA] Filters Help Sort" at bounding box center [542, 87] width 615 height 33
drag, startPoint x: 396, startPoint y: 83, endPoint x: 243, endPoint y: 86, distance: 152.9
click at [243, 86] on div "Showing 3 results for [MEDICAL_DATA] Filters Help Sort" at bounding box center [542, 87] width 615 height 33
click at [243, 86] on div "Showing 3 results for [MEDICAL_DATA]" at bounding box center [315, 86] width 149 height 15
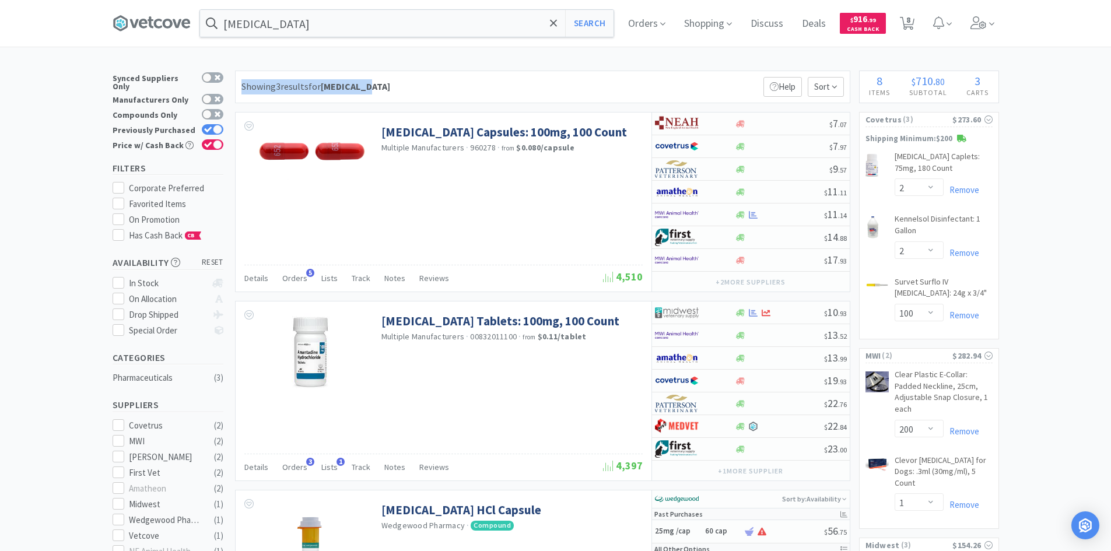
drag, startPoint x: 241, startPoint y: 86, endPoint x: 422, endPoint y: 78, distance: 181.0
click at [422, 78] on div "Showing 3 results for [MEDICAL_DATA] Filters Help Sort" at bounding box center [542, 87] width 615 height 33
drag, startPoint x: 393, startPoint y: 91, endPoint x: 241, endPoint y: 89, distance: 151.1
click at [241, 89] on div "Showing 3 results for [MEDICAL_DATA] Filters Help Sort" at bounding box center [542, 87] width 615 height 33
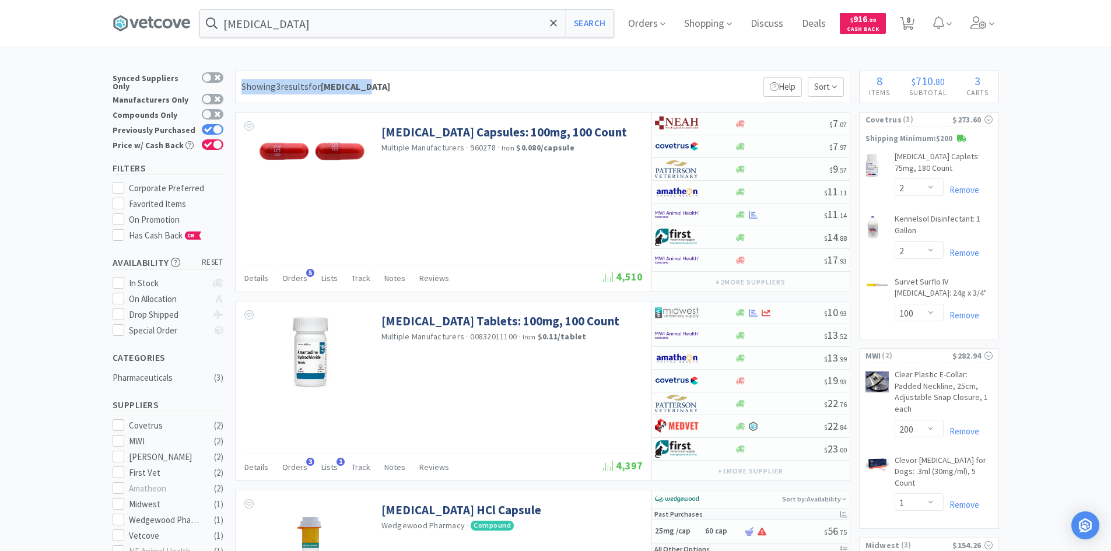
click at [243, 89] on div "Showing 3 results for [MEDICAL_DATA]" at bounding box center [315, 86] width 149 height 15
click at [247, 88] on div "Showing 3 results for [MEDICAL_DATA]" at bounding box center [315, 86] width 149 height 15
click at [470, 95] on div "Showing 3 results for [MEDICAL_DATA] Filters Help Sort" at bounding box center [542, 87] width 615 height 33
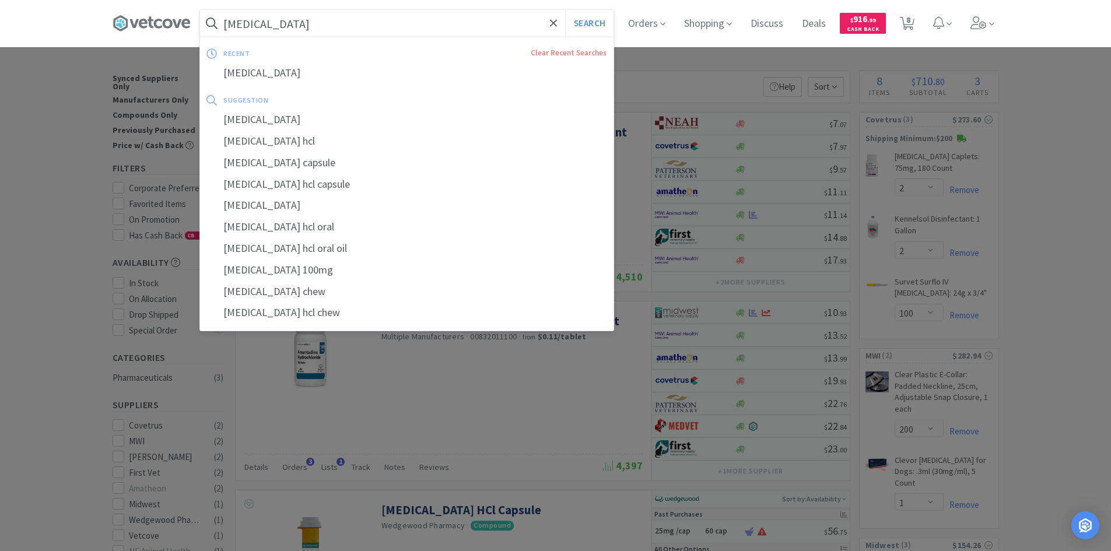
click at [298, 29] on input "[MEDICAL_DATA]" at bounding box center [407, 23] width 414 height 27
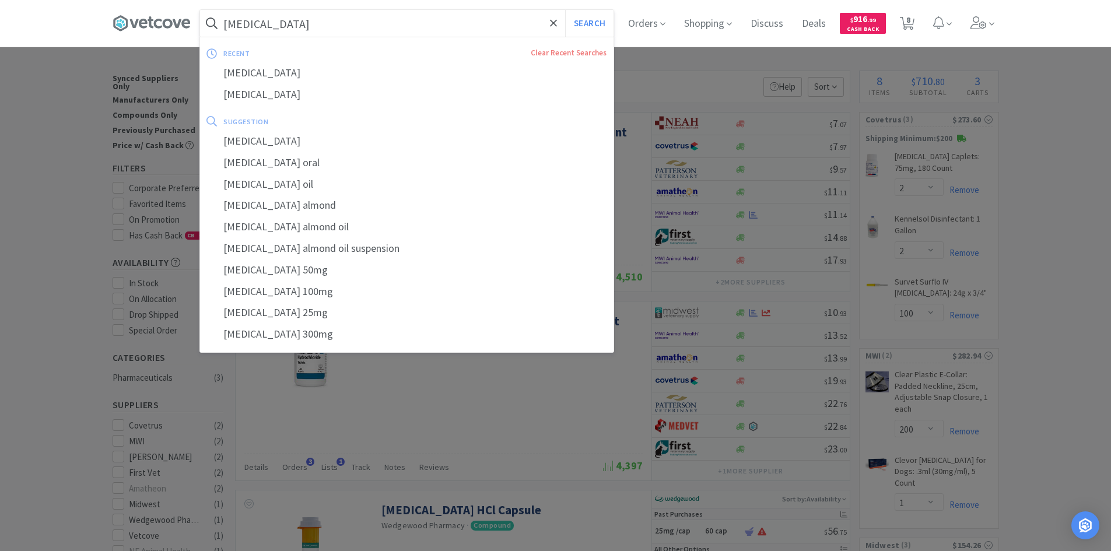
click at [565, 10] on button "Search" at bounding box center [589, 23] width 48 height 27
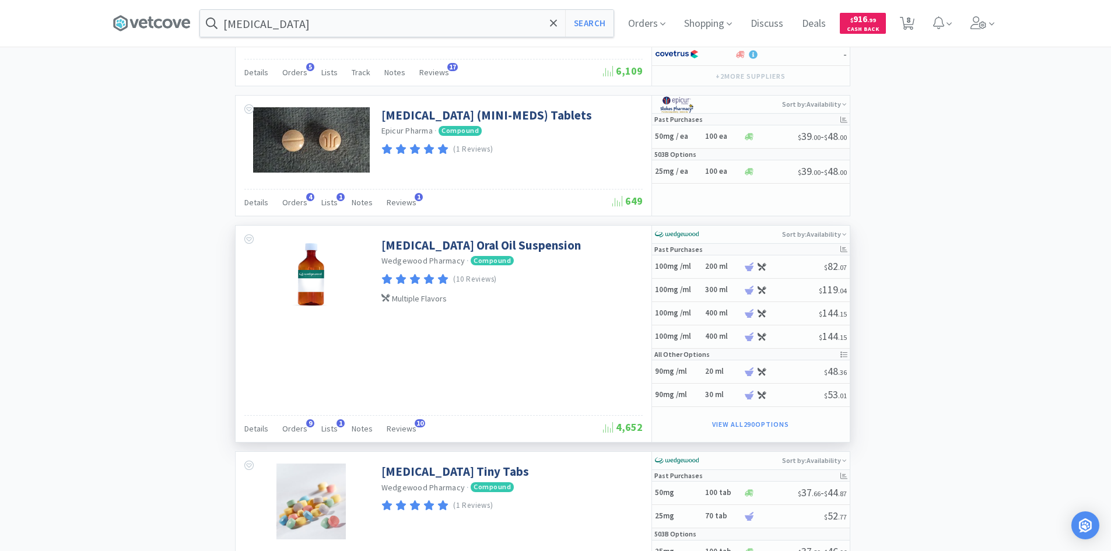
scroll to position [1400, 0]
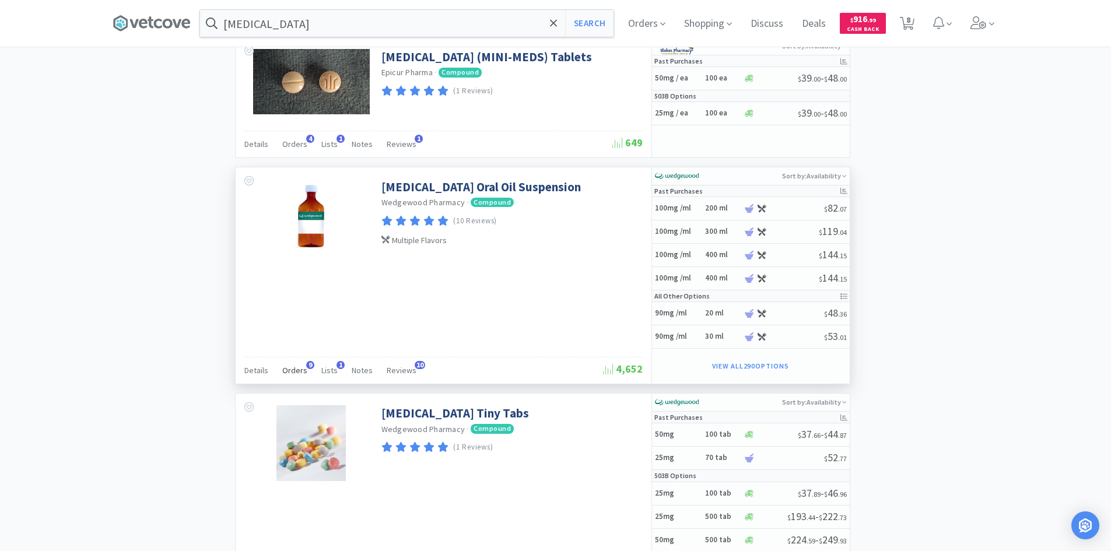
click at [296, 371] on span "Orders" at bounding box center [294, 370] width 25 height 10
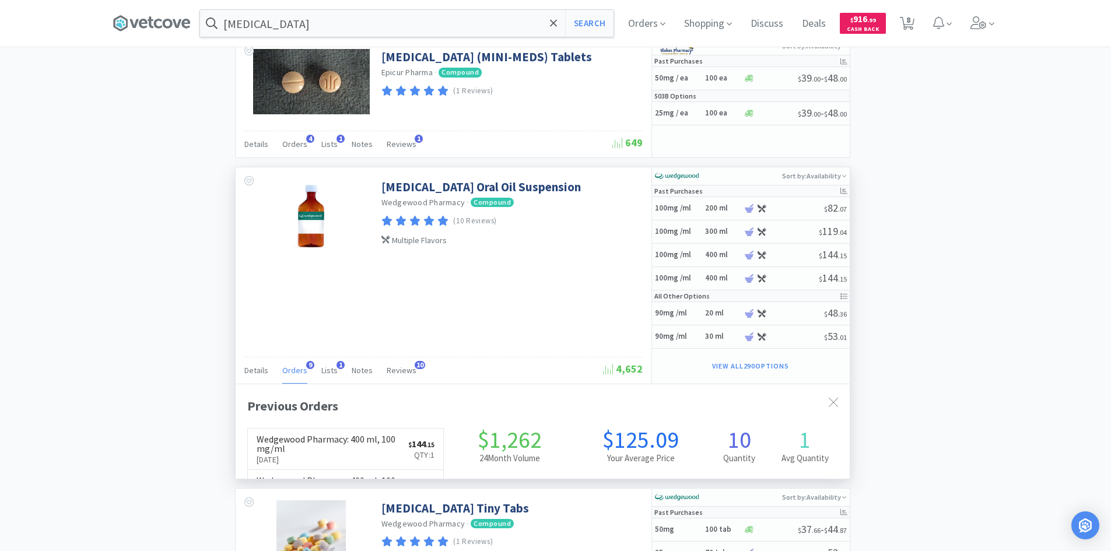
scroll to position [313, 614]
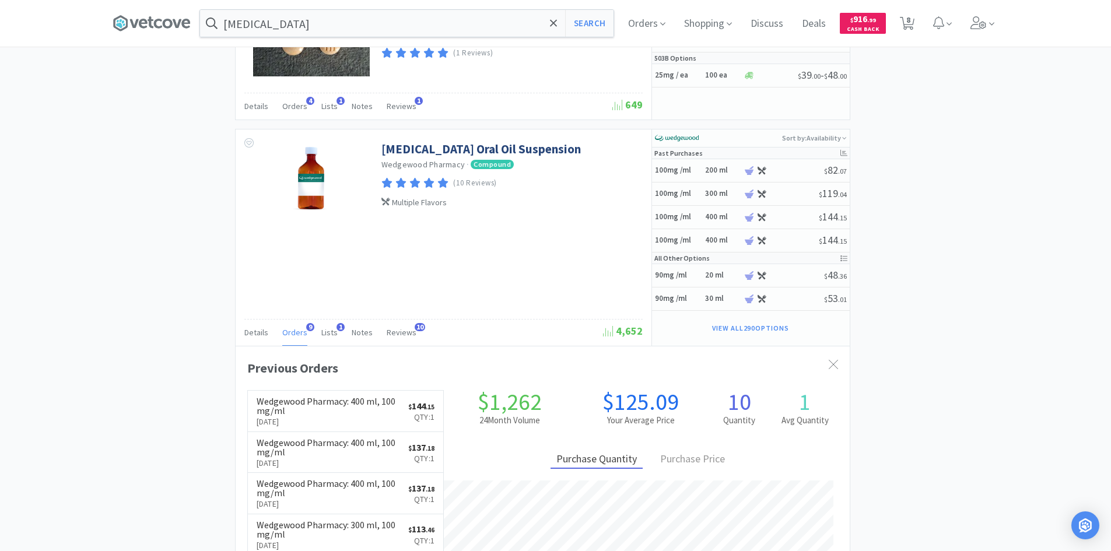
scroll to position [1516, 0]
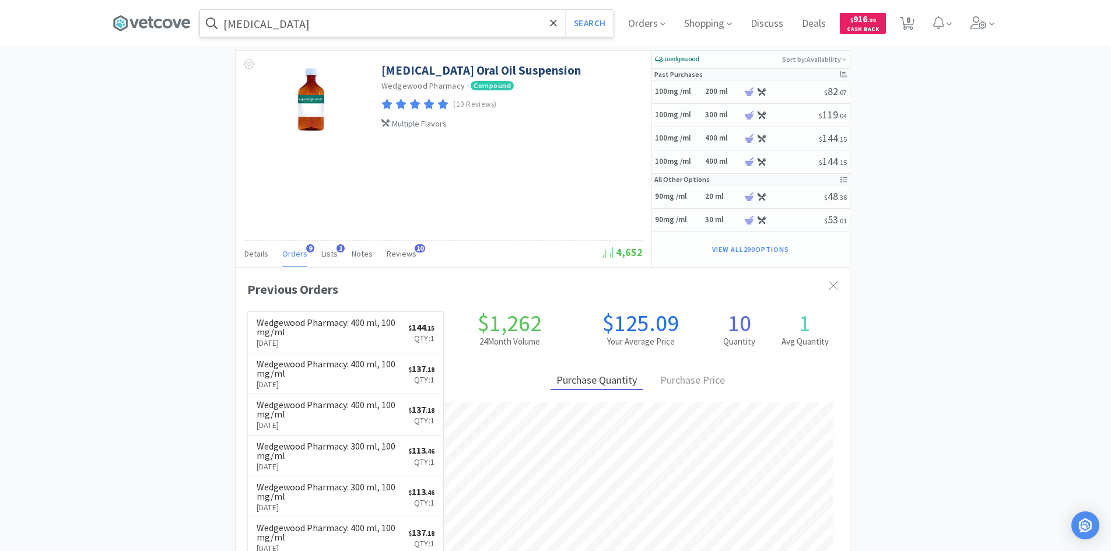
click at [378, 27] on input "[MEDICAL_DATA]" at bounding box center [407, 23] width 414 height 27
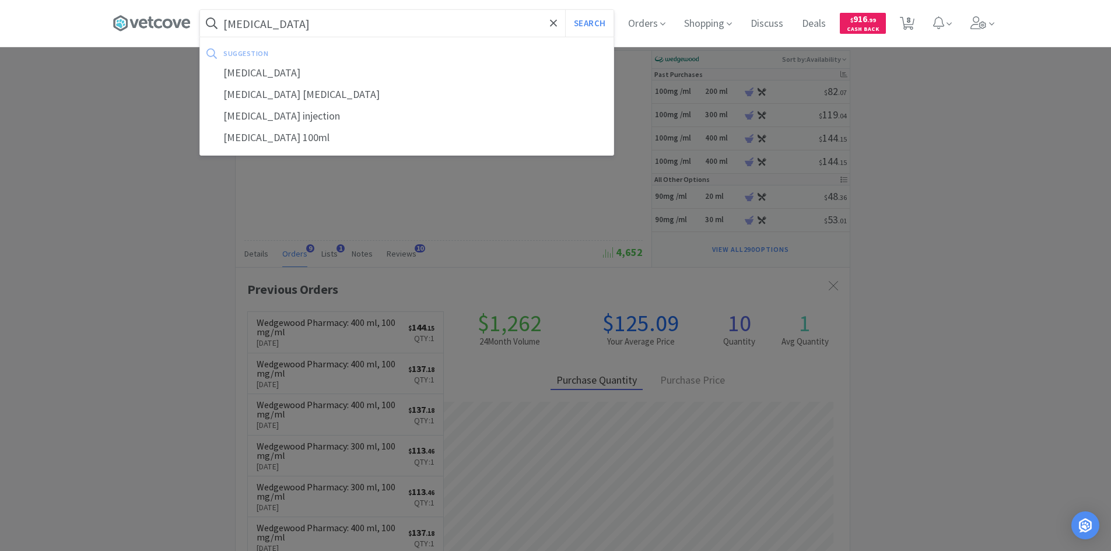
click at [565, 10] on button "Search" at bounding box center [589, 23] width 48 height 27
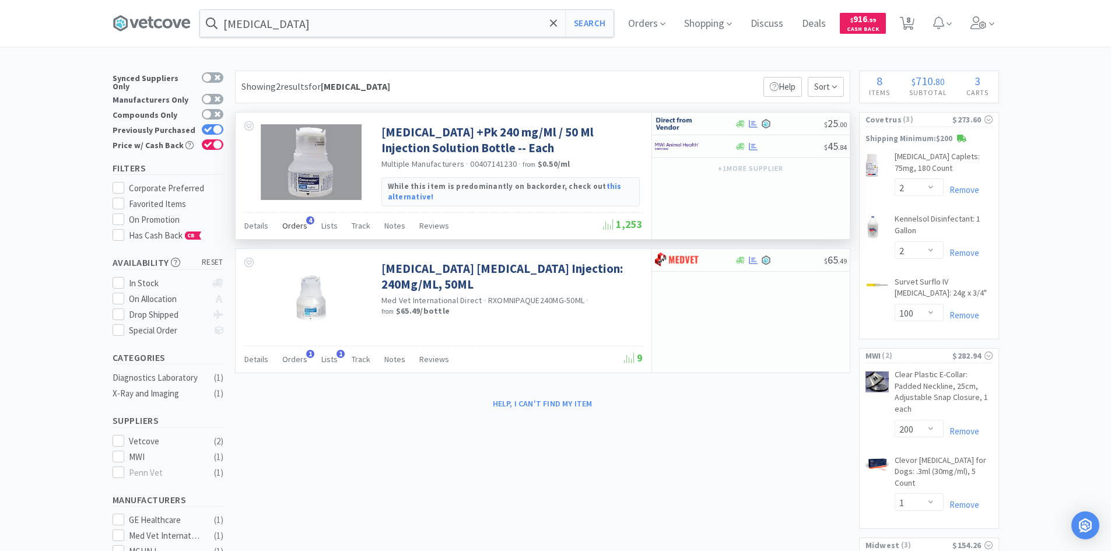
click at [298, 230] on span "Orders" at bounding box center [294, 225] width 25 height 10
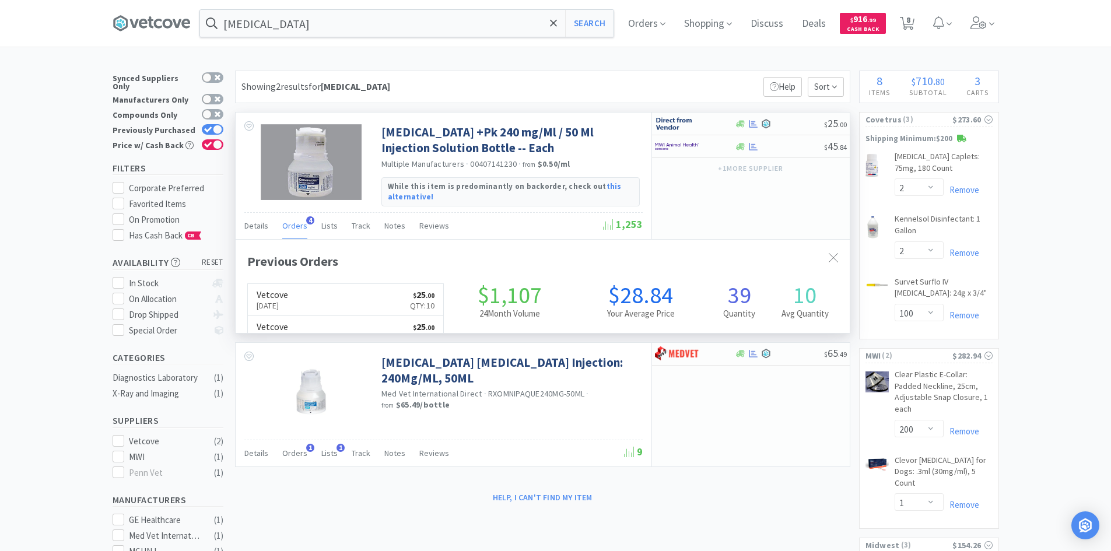
scroll to position [302, 614]
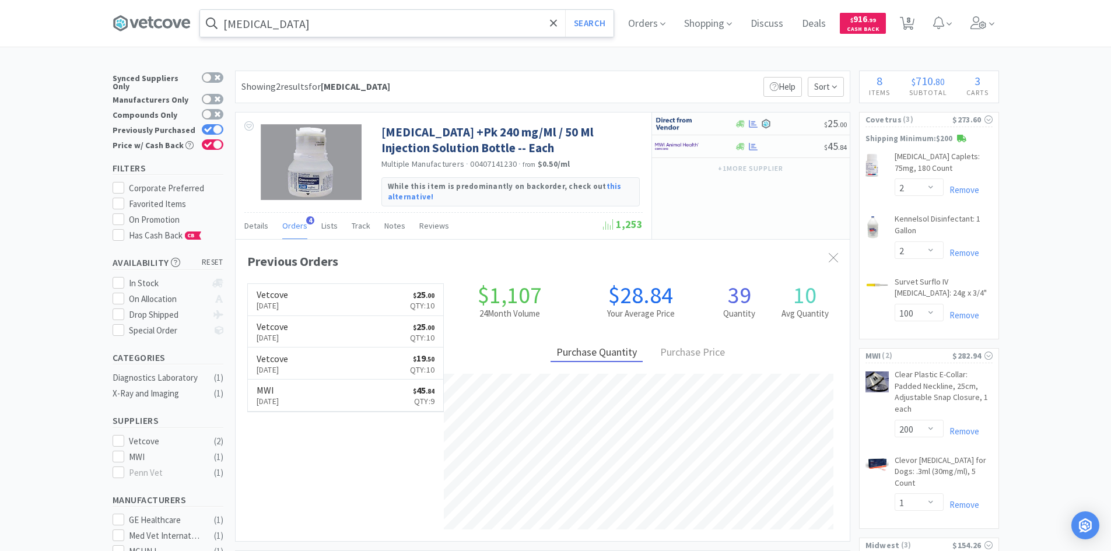
click at [351, 18] on input "[MEDICAL_DATA]" at bounding box center [407, 23] width 414 height 27
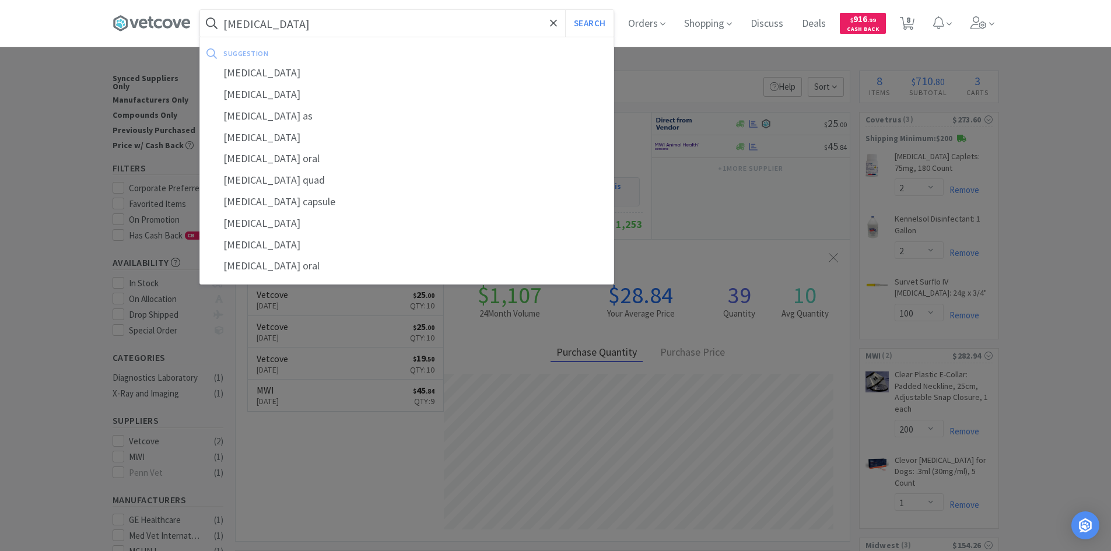
click at [565, 10] on button "Search" at bounding box center [589, 23] width 48 height 27
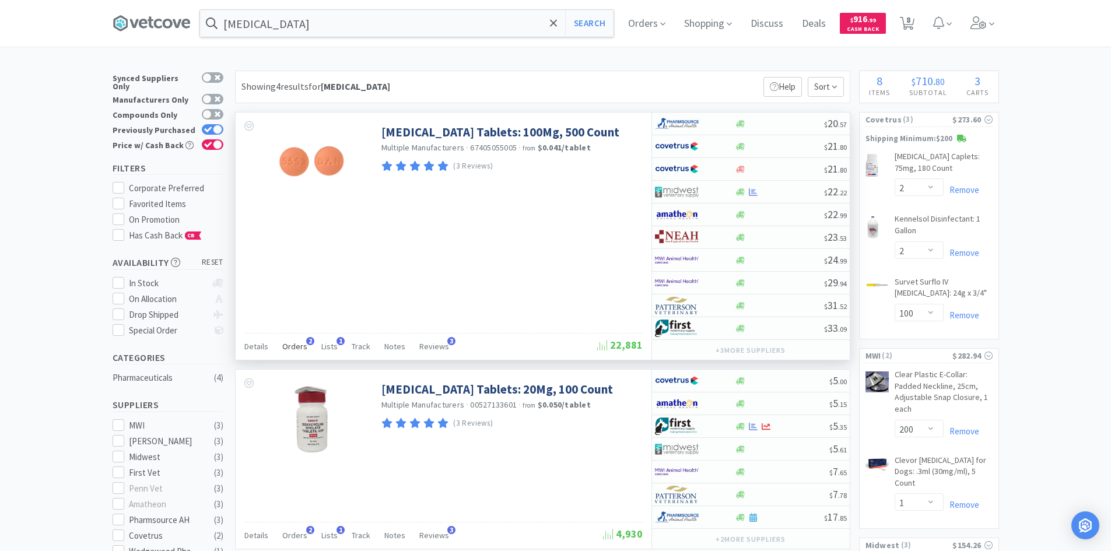
click at [295, 348] on span "Orders" at bounding box center [294, 346] width 25 height 10
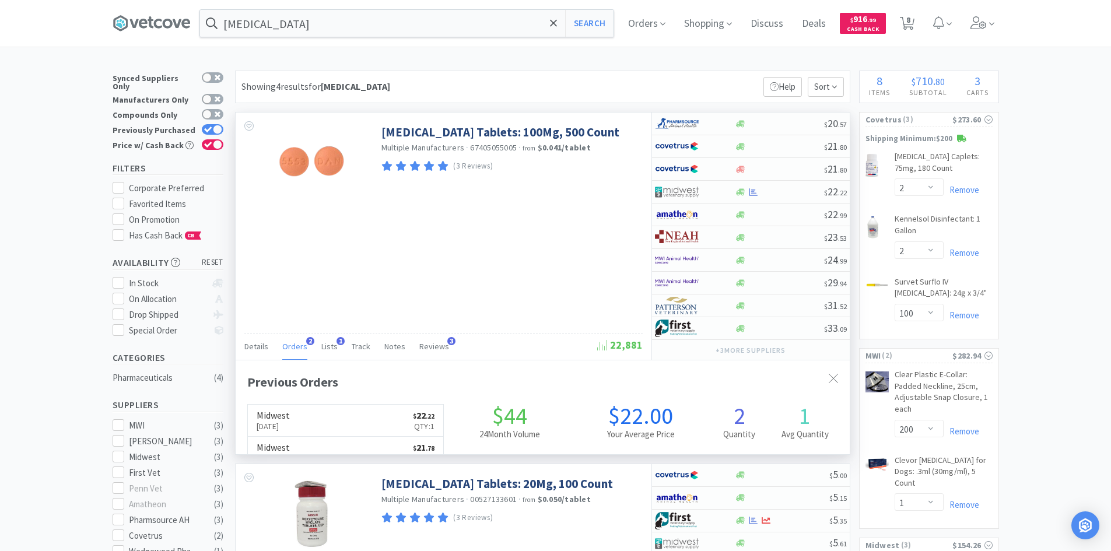
scroll to position [302, 614]
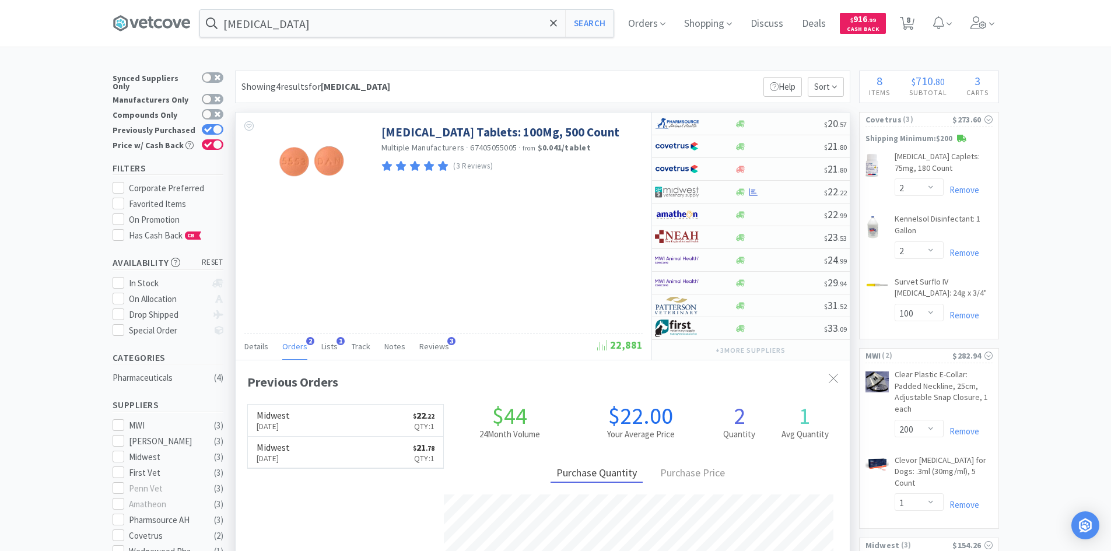
click at [295, 348] on span "Orders" at bounding box center [294, 346] width 25 height 10
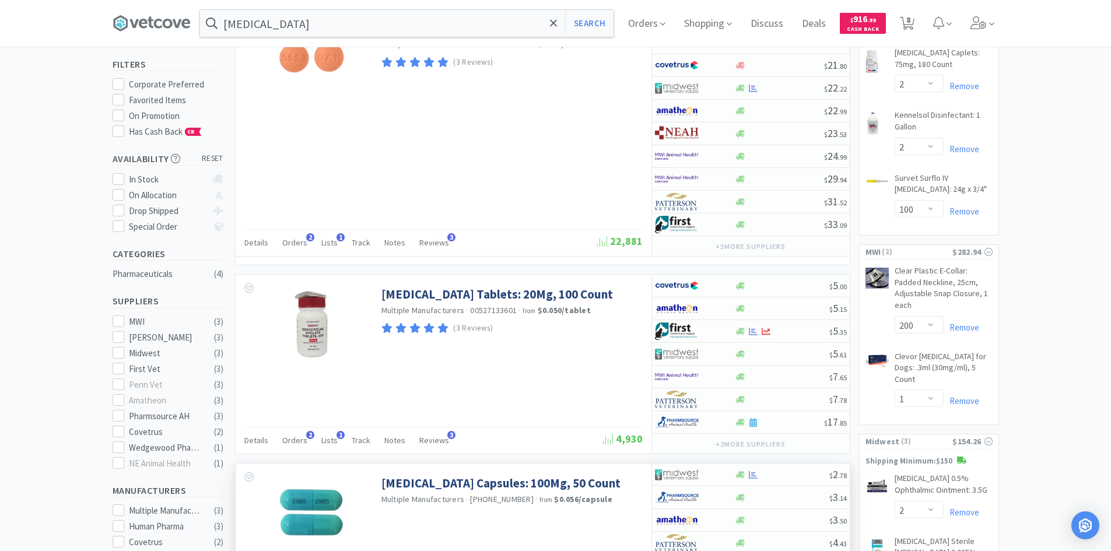
scroll to position [292, 0]
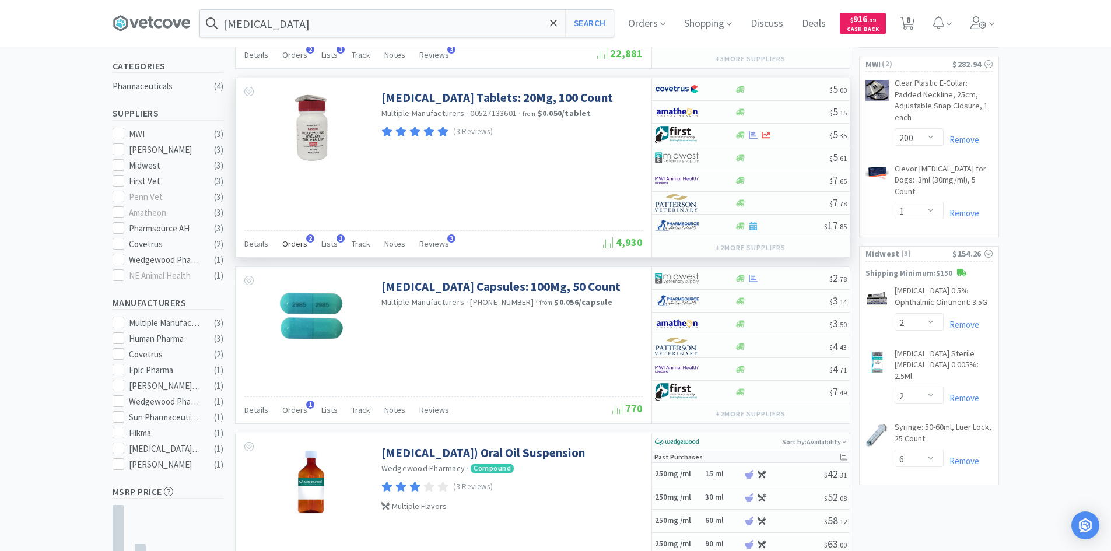
click at [294, 247] on span "Orders" at bounding box center [294, 244] width 25 height 10
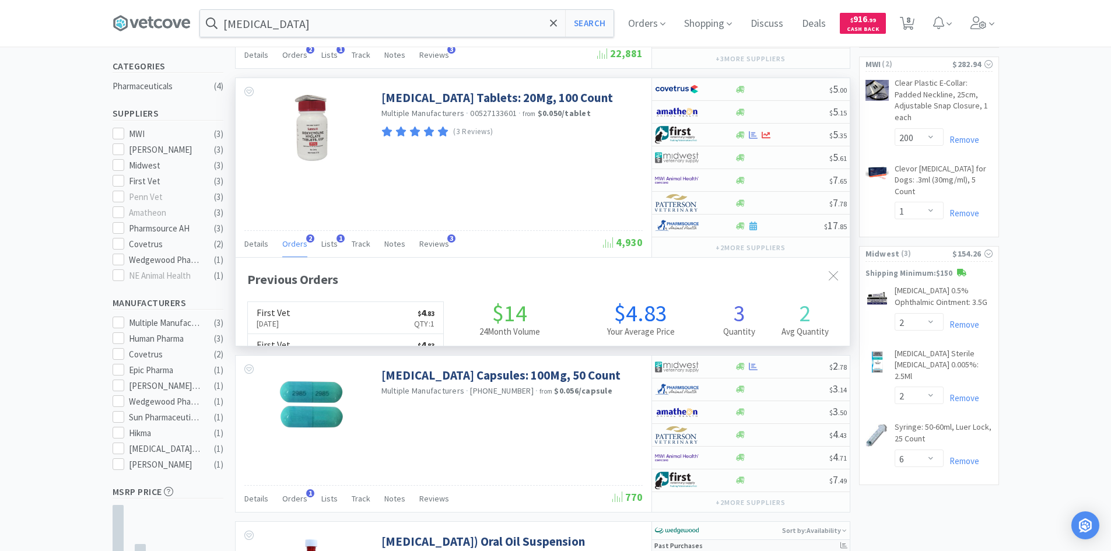
scroll to position [302, 614]
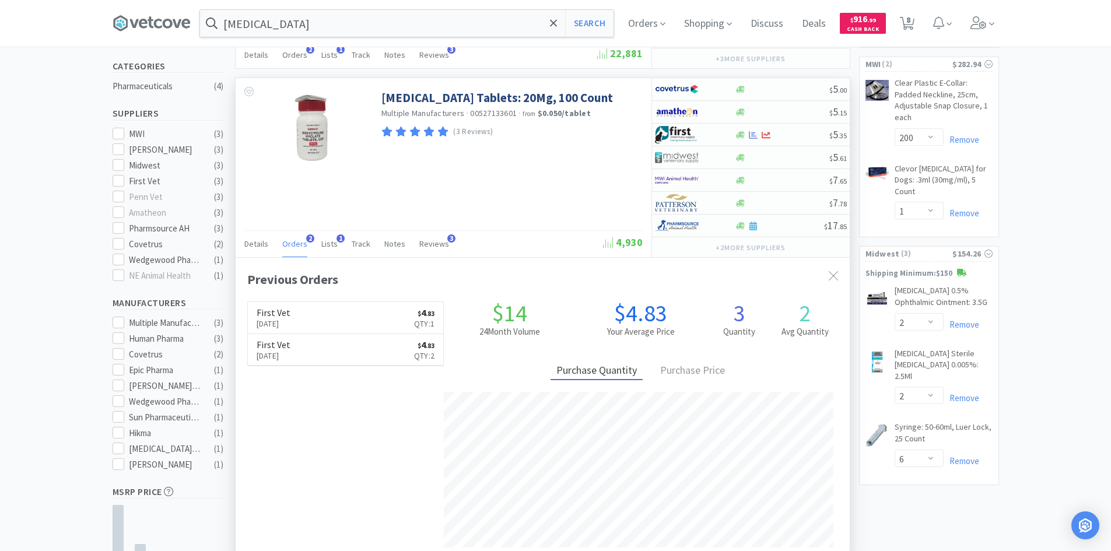
click at [294, 247] on span "Orders" at bounding box center [294, 244] width 25 height 10
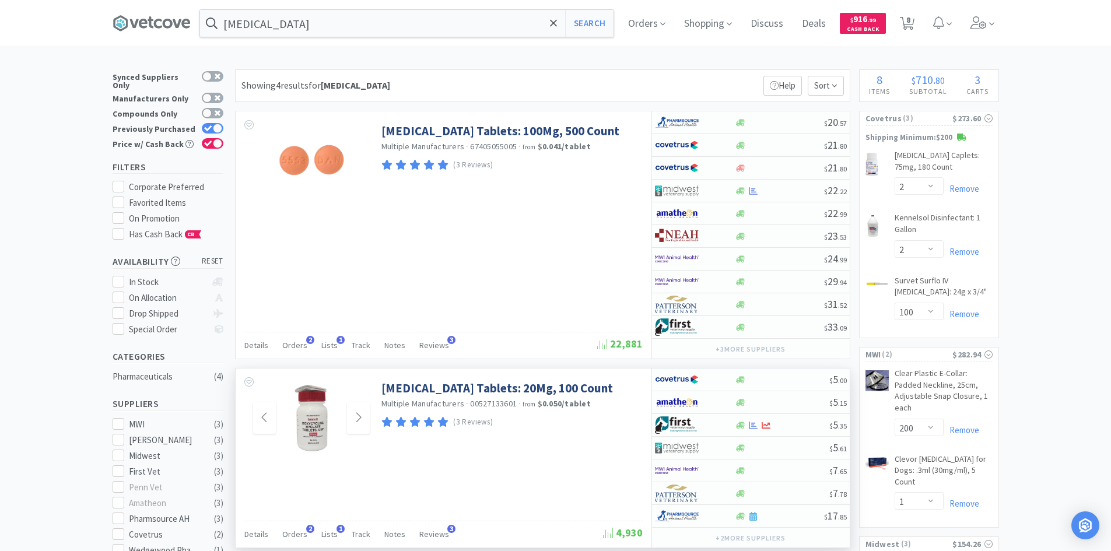
scroll to position [0, 0]
click at [329, 29] on input "[MEDICAL_DATA]" at bounding box center [407, 23] width 414 height 27
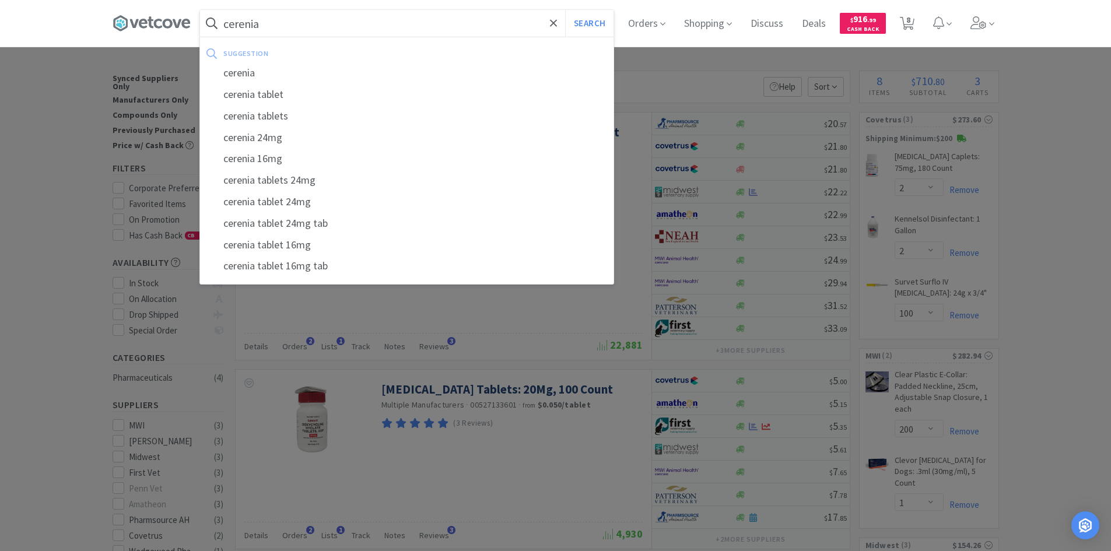
click at [565, 10] on button "Search" at bounding box center [589, 23] width 48 height 27
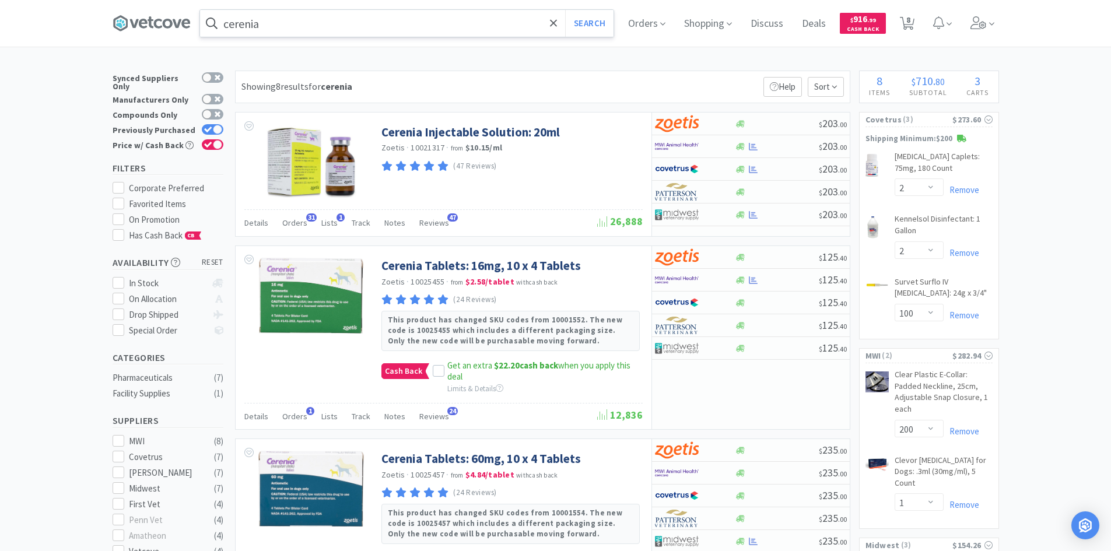
click at [426, 31] on input "cerenia" at bounding box center [407, 23] width 414 height 27
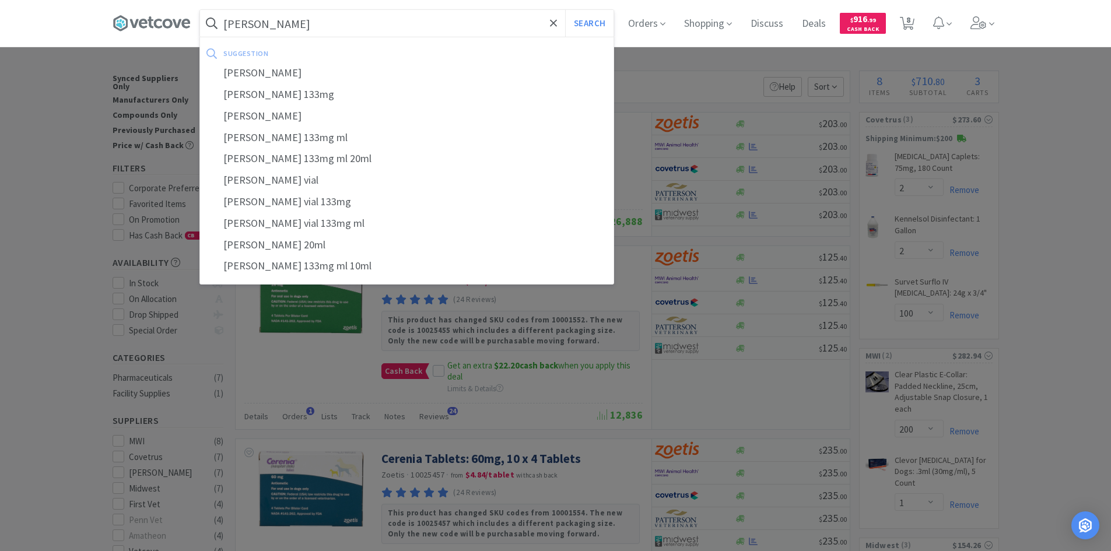
click at [565, 10] on button "Search" at bounding box center [589, 23] width 48 height 27
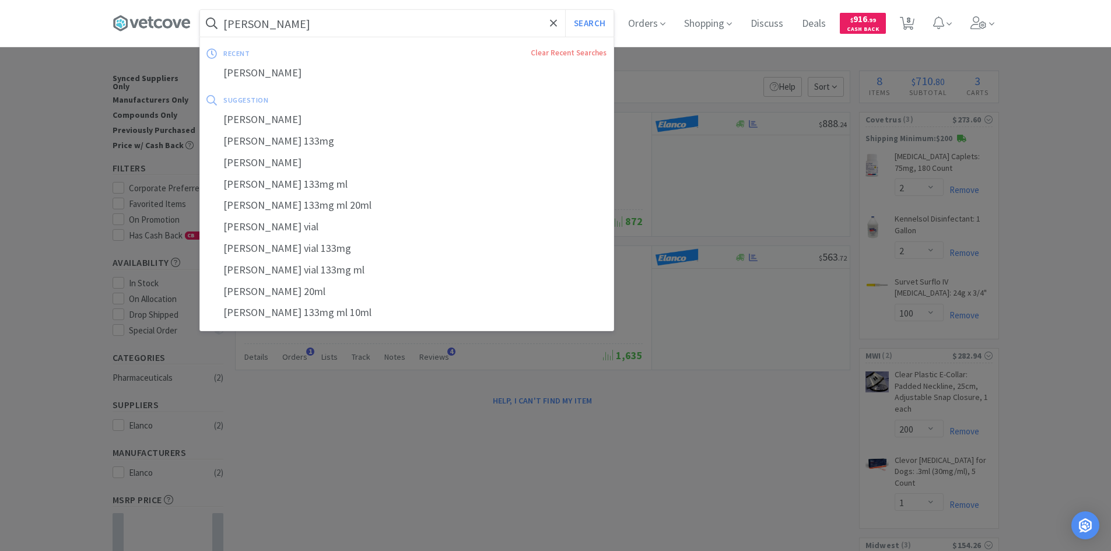
click at [306, 16] on input "[PERSON_NAME]" at bounding box center [407, 23] width 414 height 27
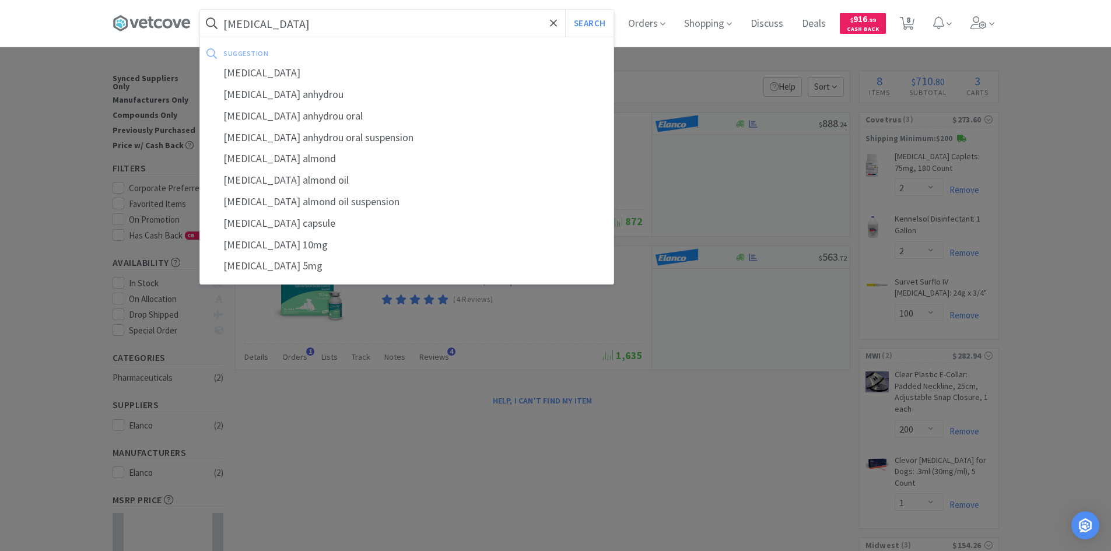
click at [565, 10] on button "Search" at bounding box center [589, 23] width 48 height 27
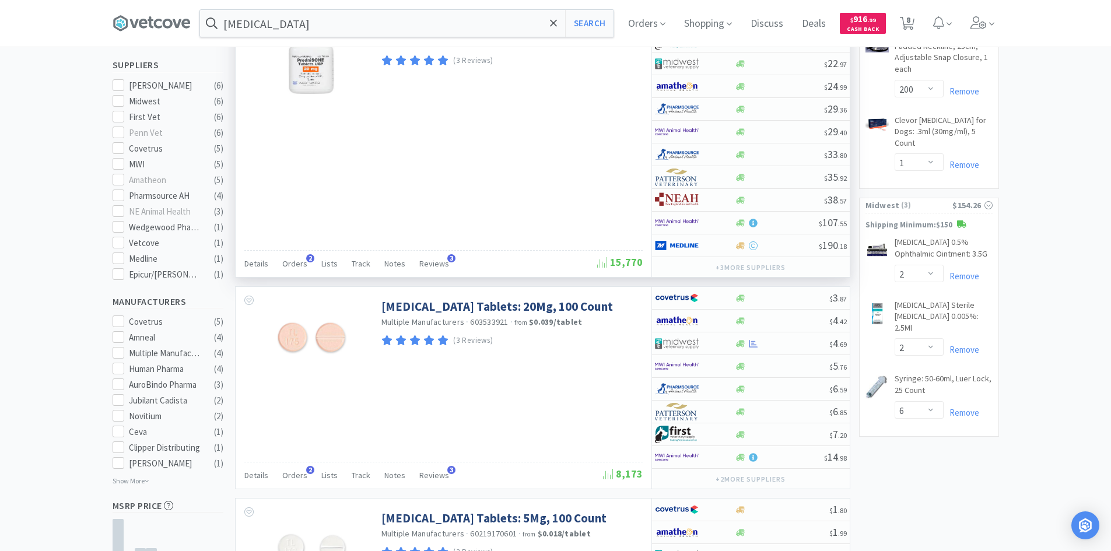
scroll to position [233, 0]
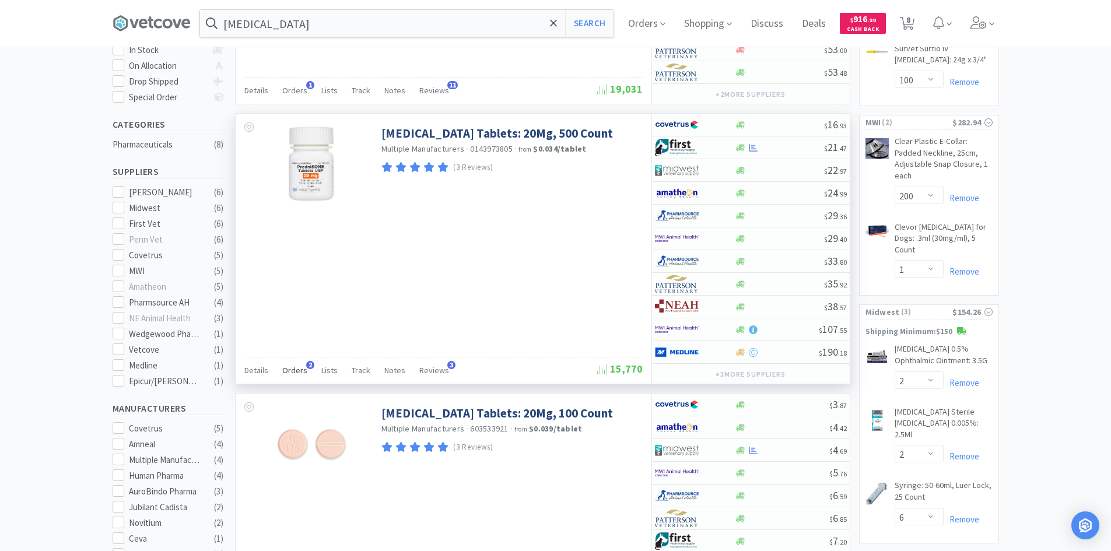
click at [288, 374] on span "Orders" at bounding box center [294, 370] width 25 height 10
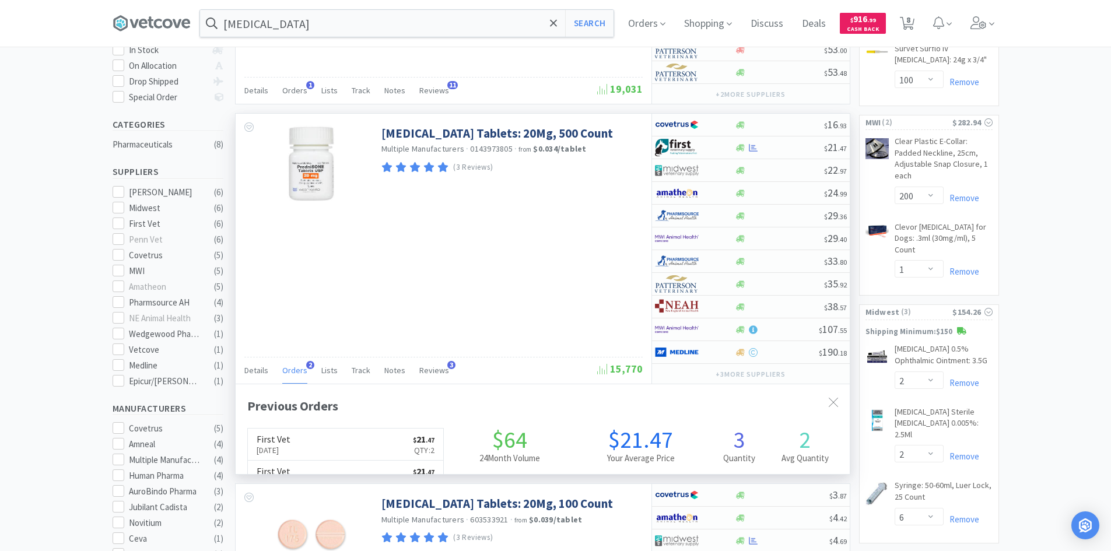
scroll to position [302, 614]
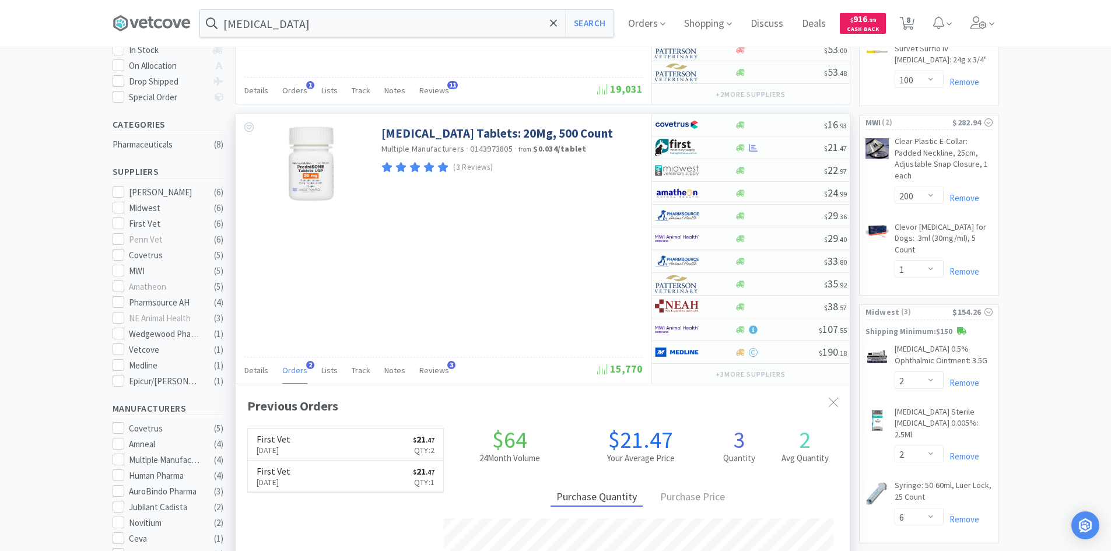
click at [288, 372] on span "Orders" at bounding box center [294, 370] width 25 height 10
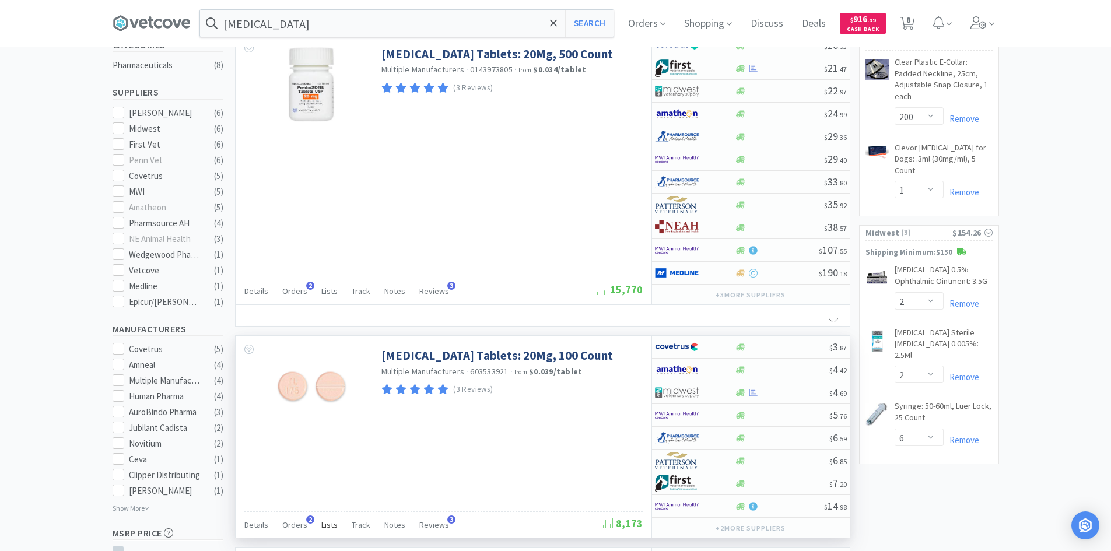
scroll to position [467, 0]
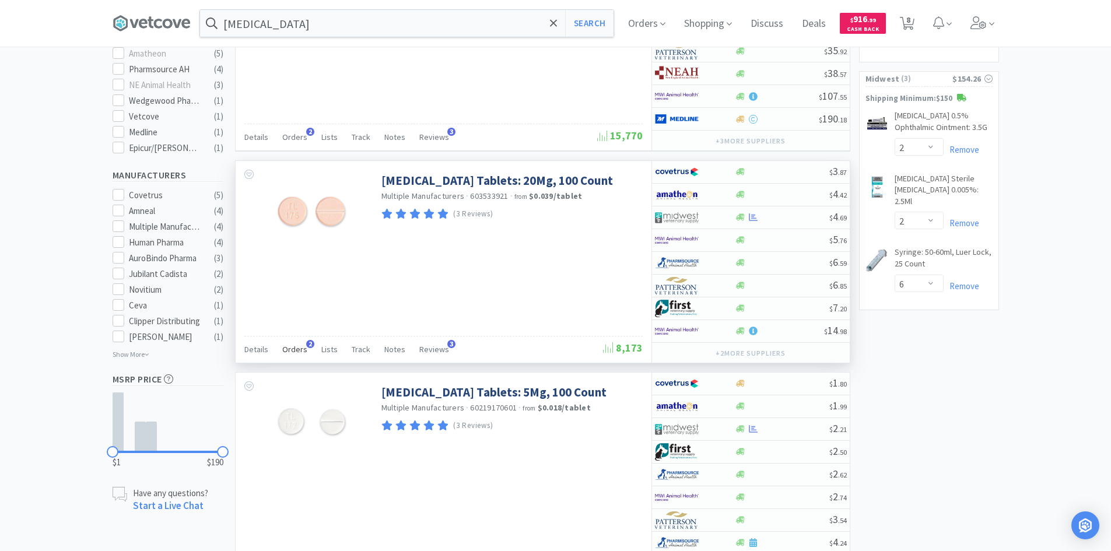
click at [294, 355] on div "Orders 2" at bounding box center [294, 351] width 25 height 22
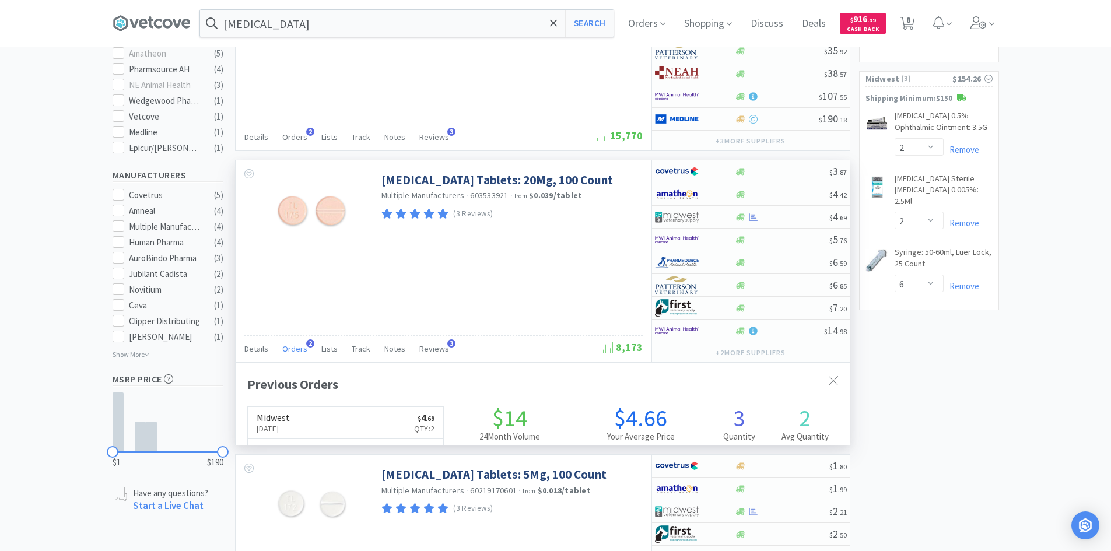
scroll to position [302, 614]
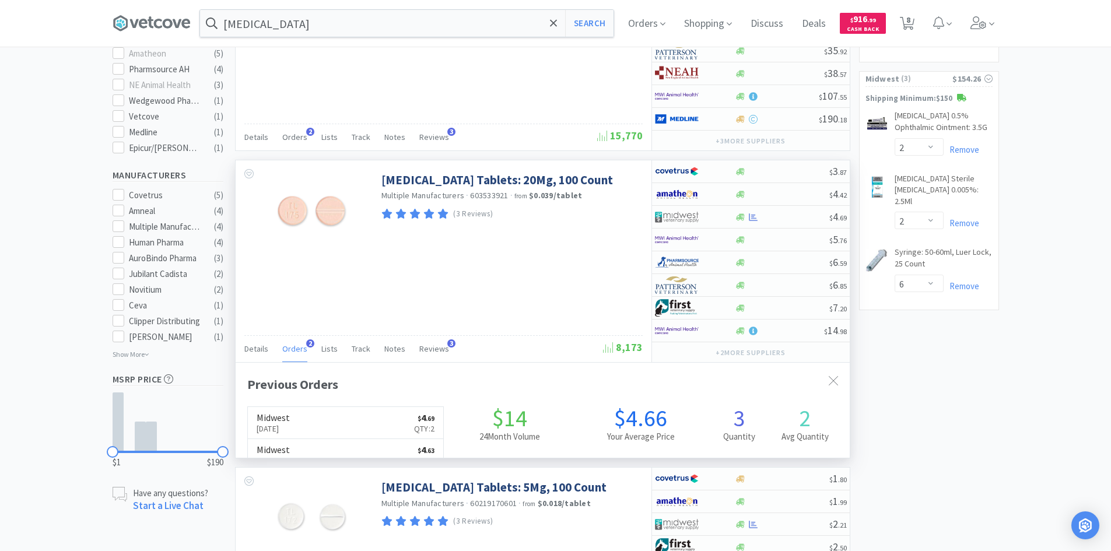
click at [294, 355] on div "Orders 2" at bounding box center [294, 350] width 25 height 22
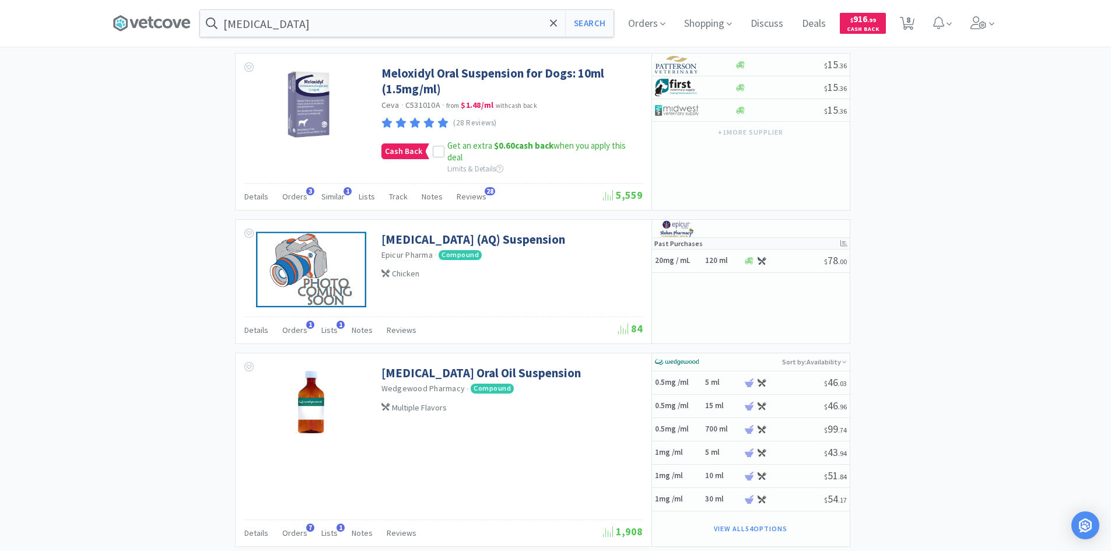
scroll to position [1302, 0]
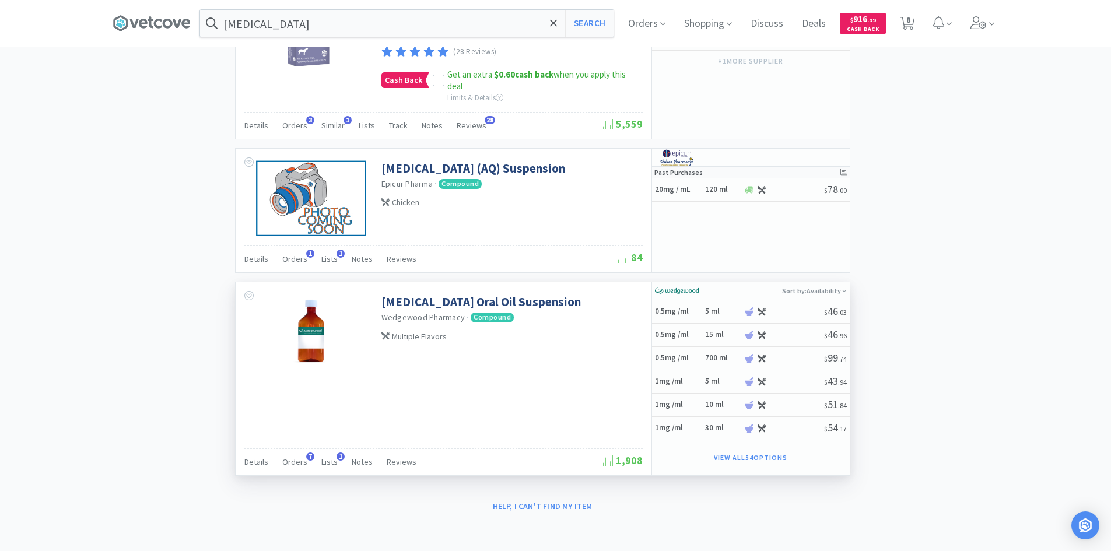
drag, startPoint x: 297, startPoint y: 468, endPoint x: 312, endPoint y: 457, distance: 18.4
click at [297, 468] on div "Orders 7" at bounding box center [294, 464] width 25 height 22
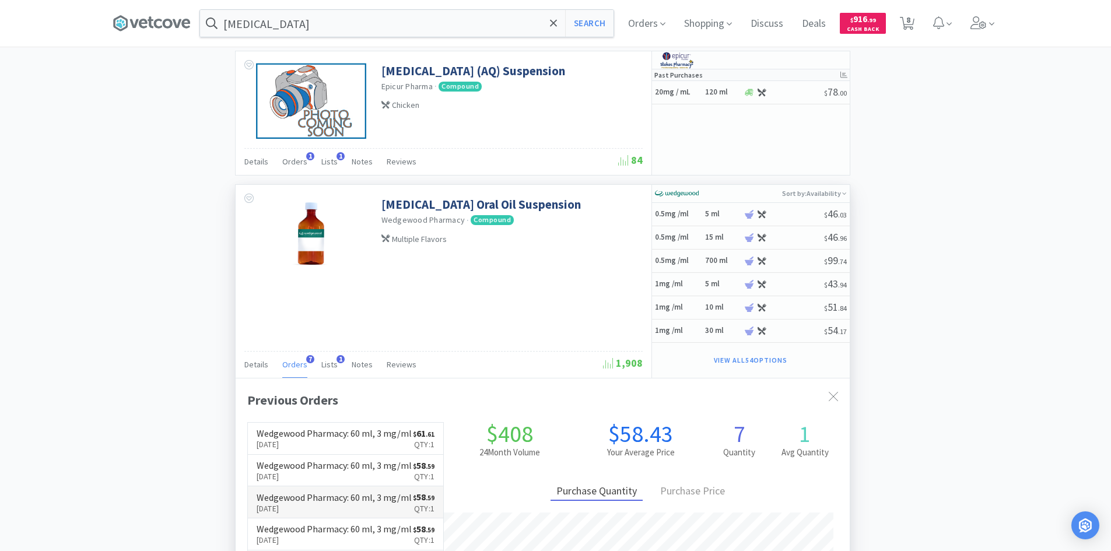
scroll to position [0, 0]
click at [358, 26] on input "[MEDICAL_DATA]" at bounding box center [407, 23] width 414 height 27
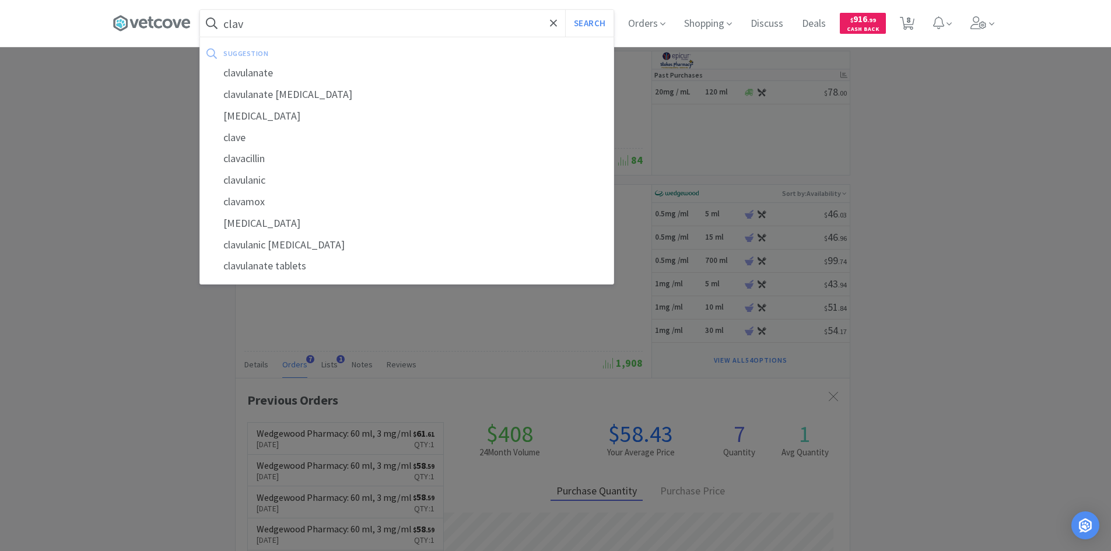
click at [565, 10] on button "Search" at bounding box center [589, 23] width 48 height 27
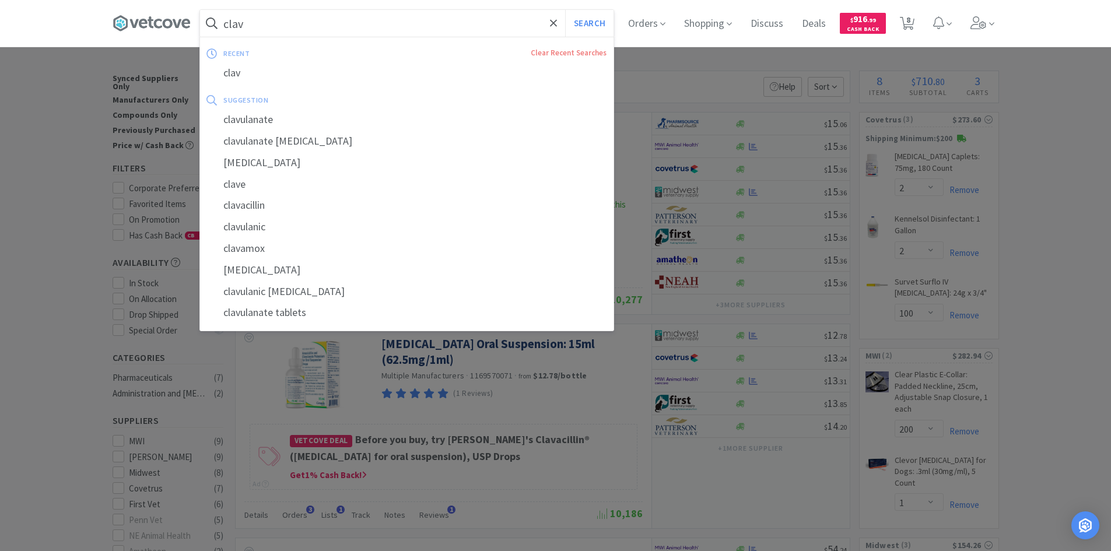
click at [305, 25] on input "clav" at bounding box center [407, 23] width 414 height 27
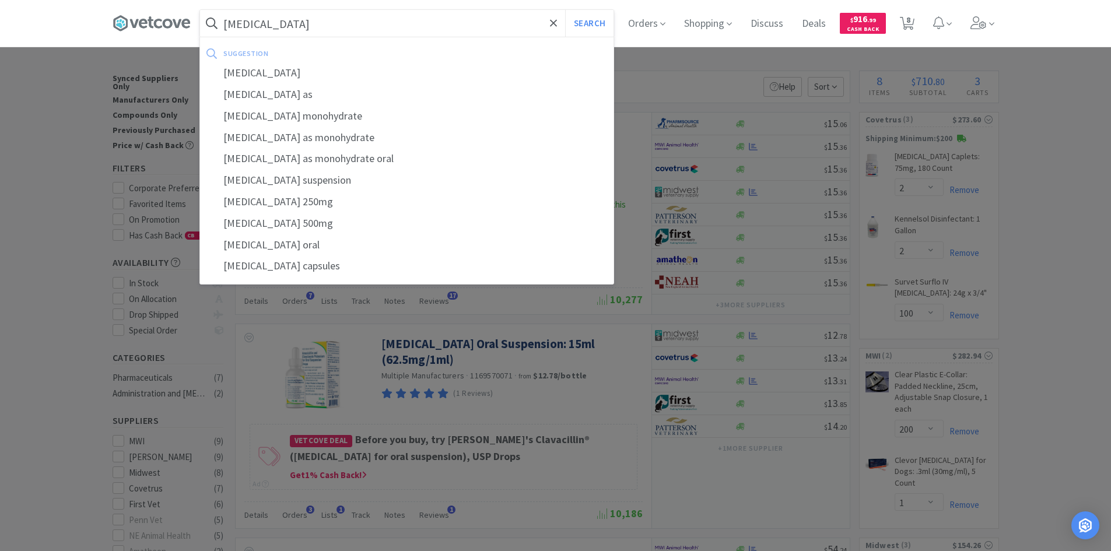
click at [565, 10] on button "Search" at bounding box center [589, 23] width 48 height 27
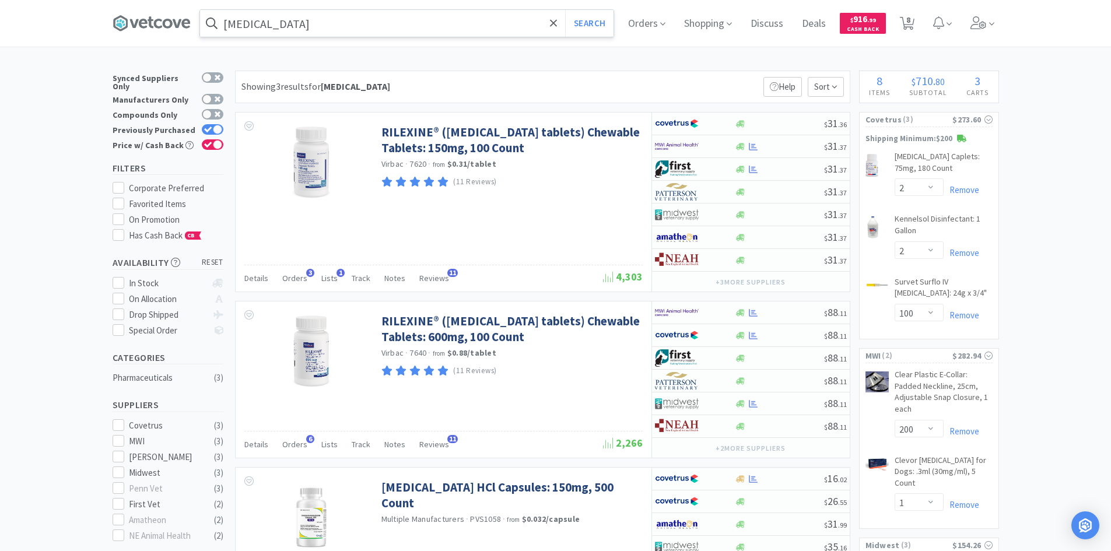
click at [326, 23] on input "[MEDICAL_DATA]" at bounding box center [407, 23] width 414 height 27
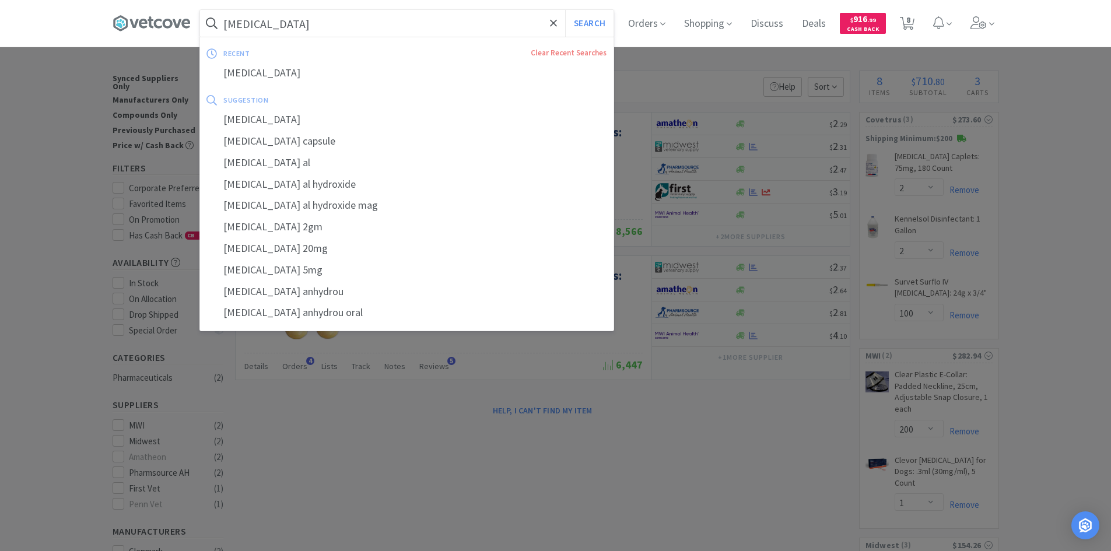
click at [375, 30] on input "[MEDICAL_DATA]" at bounding box center [407, 23] width 414 height 27
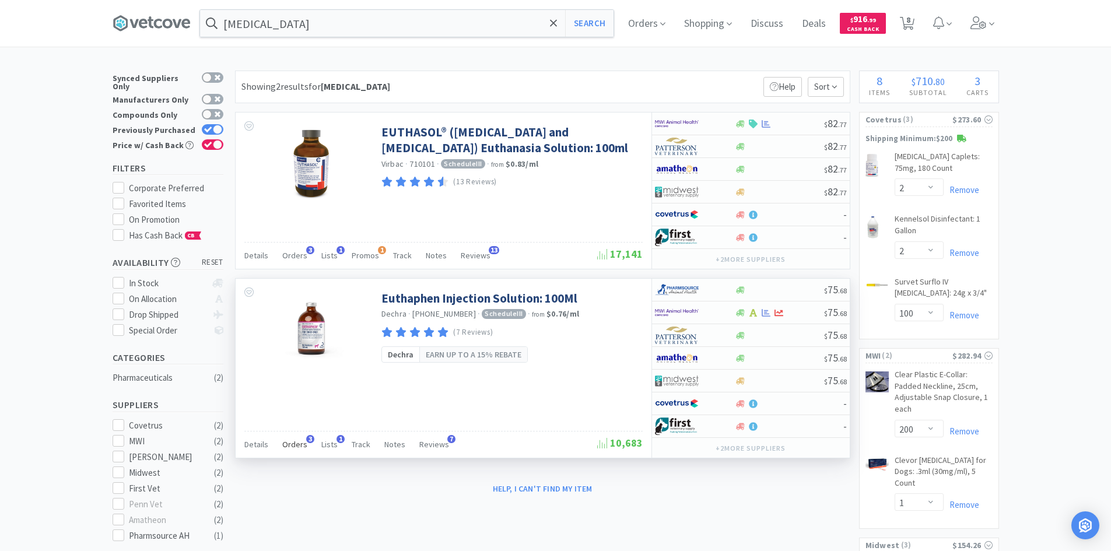
click at [284, 446] on span "Orders" at bounding box center [294, 444] width 25 height 10
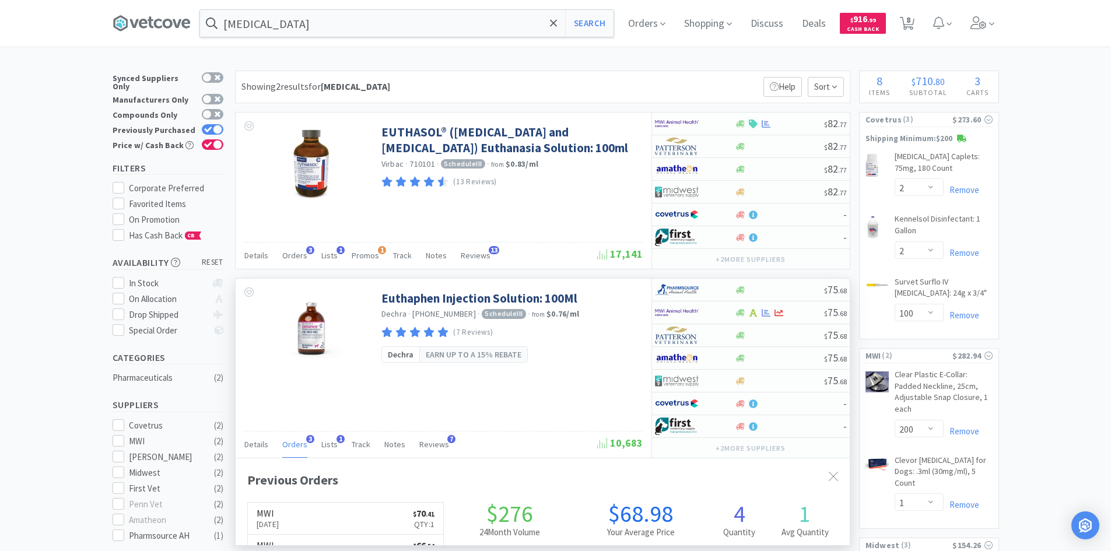
scroll to position [302, 614]
click at [285, 446] on span "Orders" at bounding box center [294, 444] width 25 height 10
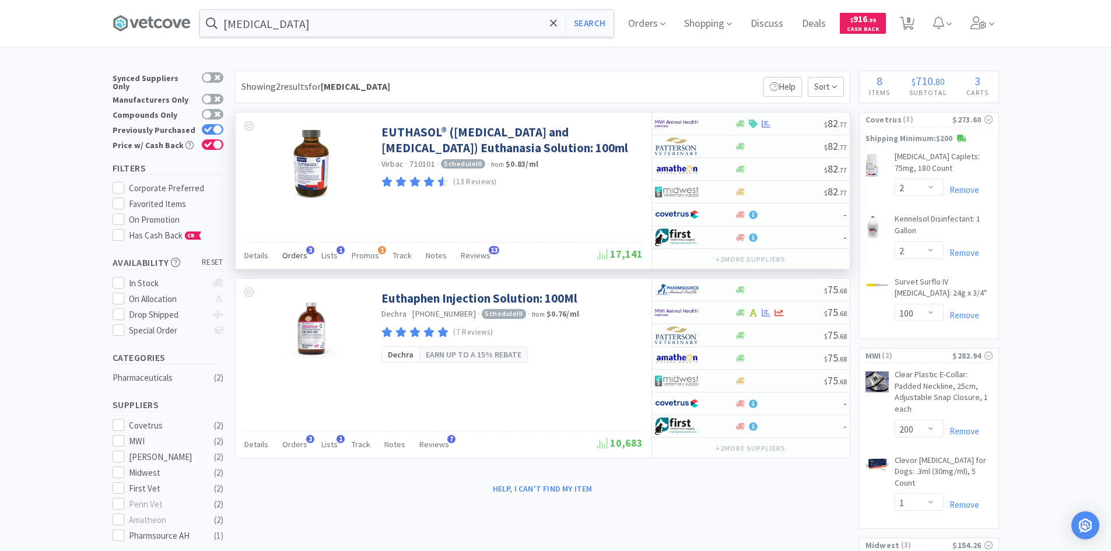
click at [293, 257] on span "Orders" at bounding box center [294, 255] width 25 height 10
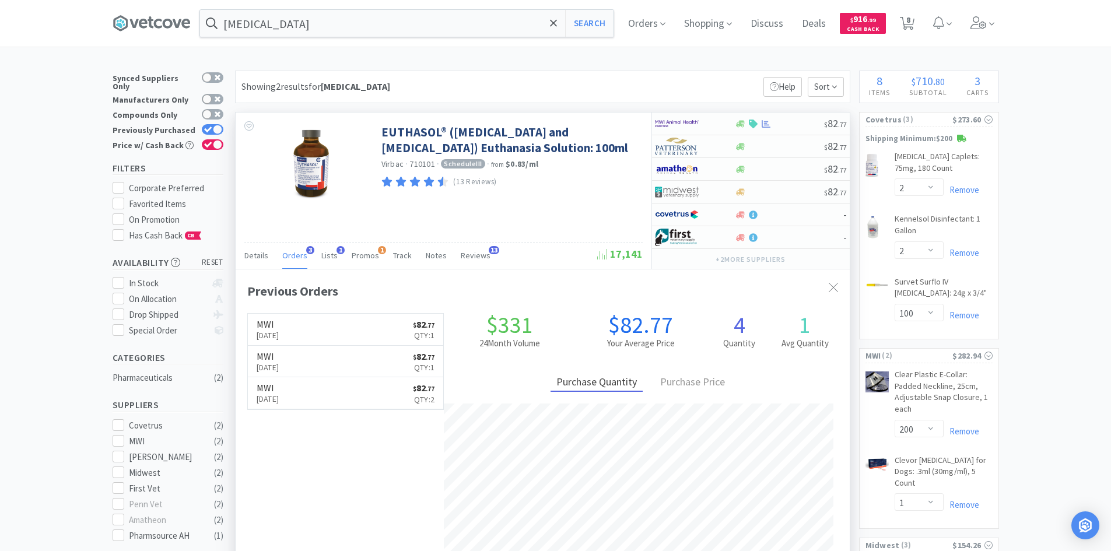
click at [293, 257] on span "Orders" at bounding box center [294, 255] width 25 height 10
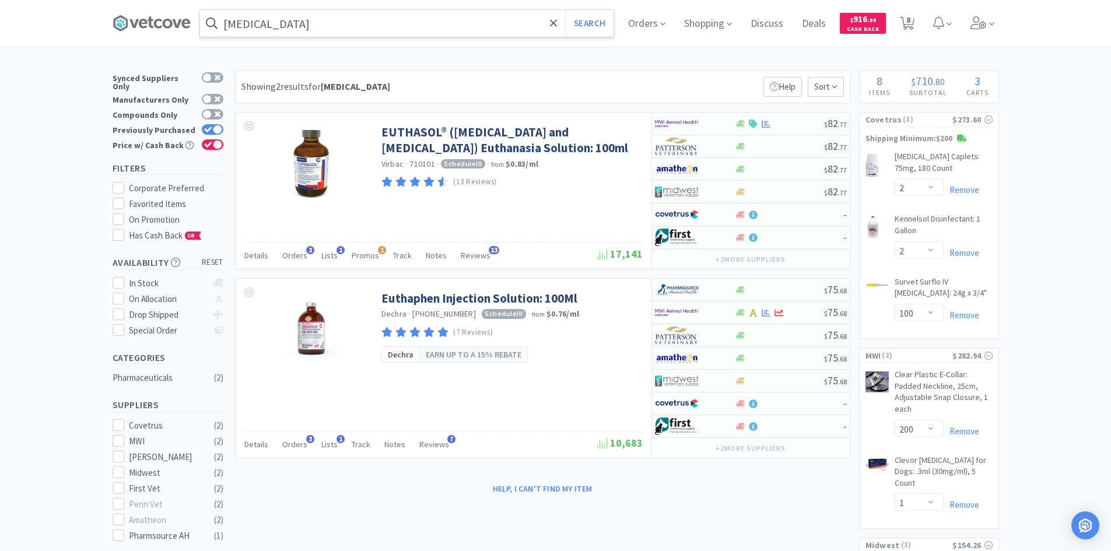
click at [316, 22] on input "[MEDICAL_DATA]" at bounding box center [407, 23] width 414 height 27
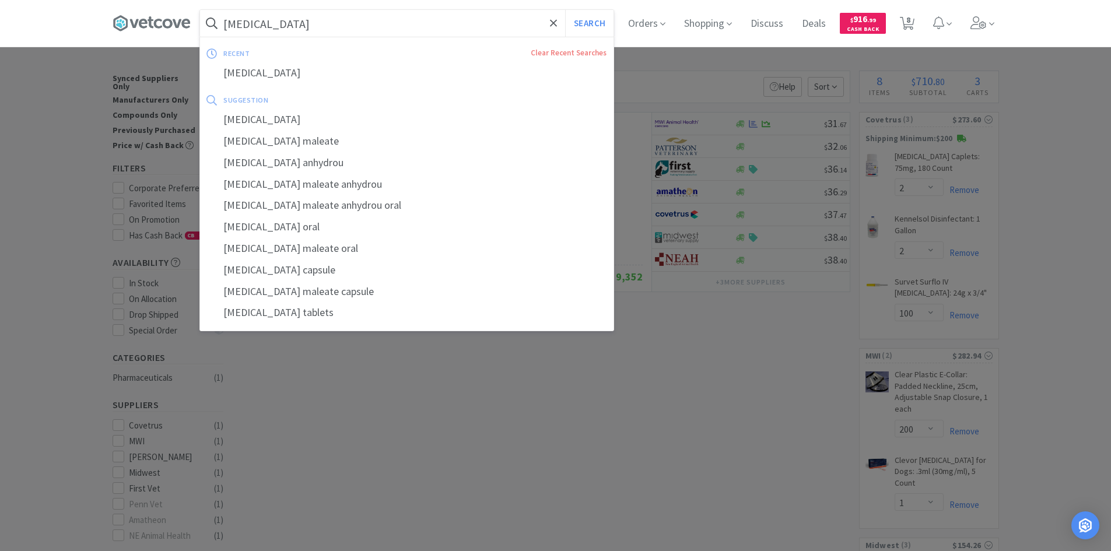
click at [361, 33] on input "[MEDICAL_DATA]" at bounding box center [407, 23] width 414 height 27
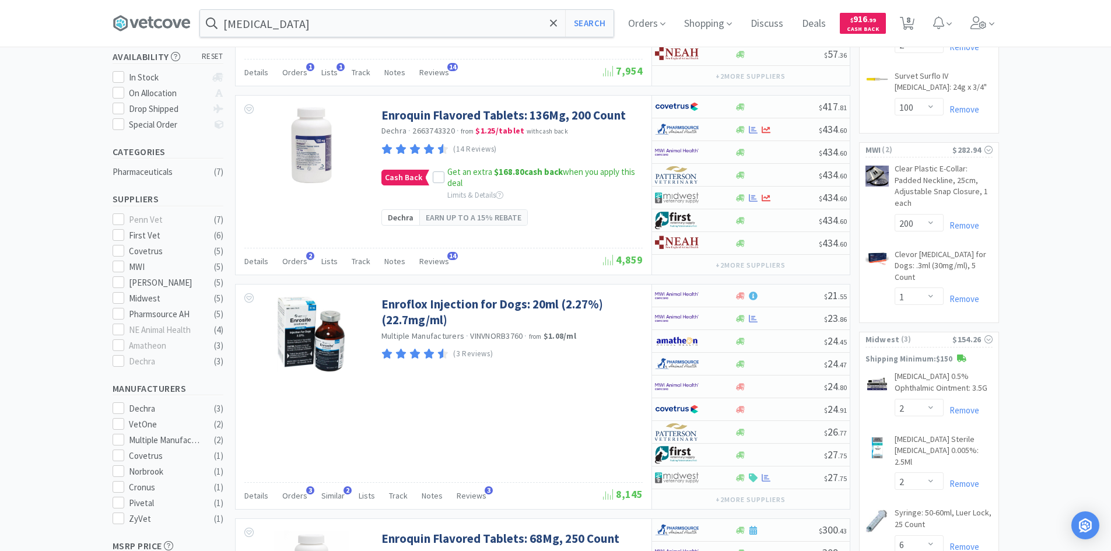
scroll to position [138, 0]
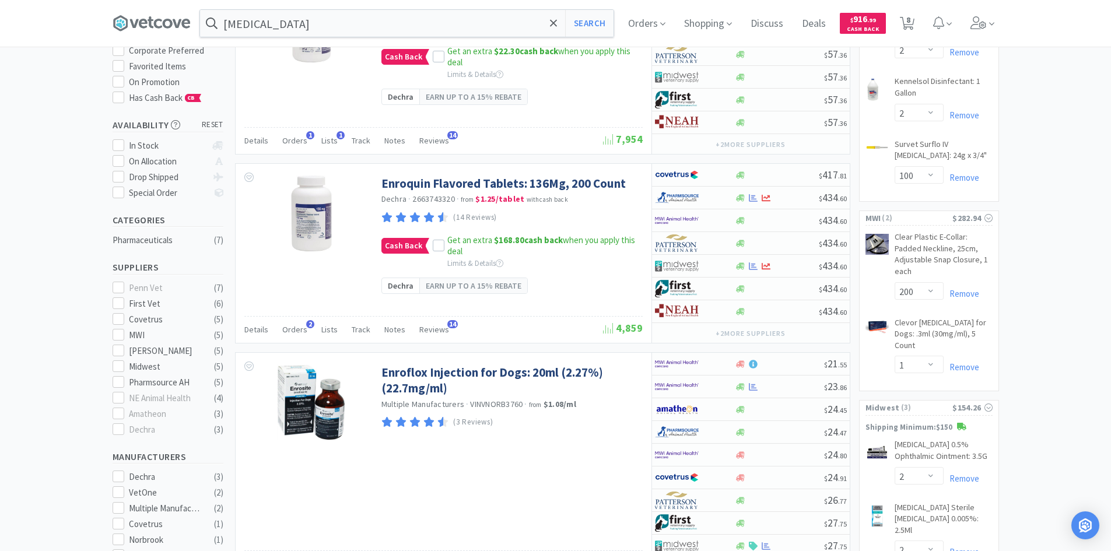
click at [302, 38] on div "[MEDICAL_DATA] Search Orders Shopping Discuss Discuss Deals Deals $ 916 . 99 Ca…" at bounding box center [556, 23] width 887 height 47
click at [300, 35] on input "[MEDICAL_DATA]" at bounding box center [407, 23] width 414 height 27
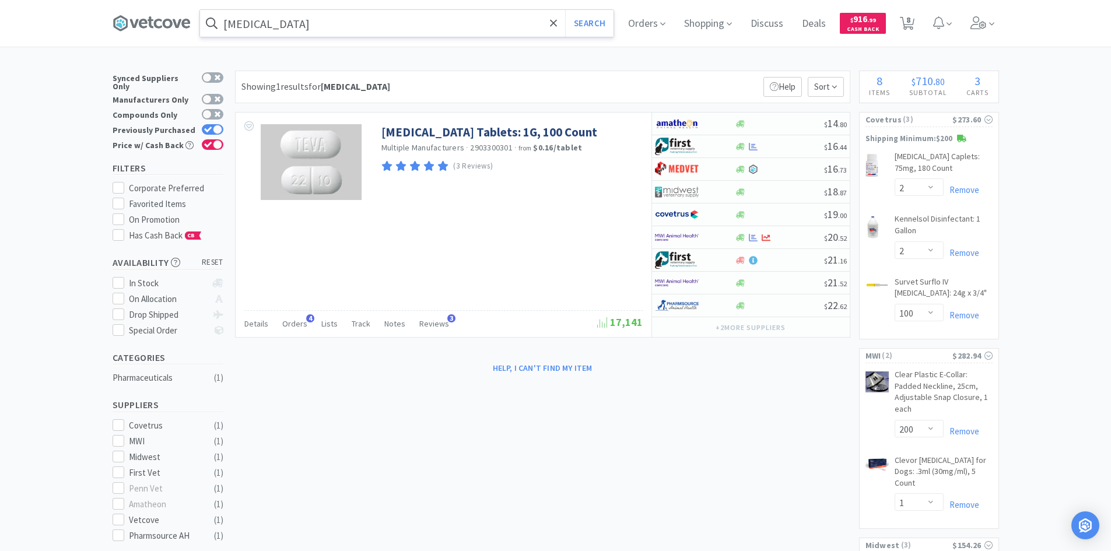
click at [345, 29] on input "[MEDICAL_DATA]" at bounding box center [407, 23] width 414 height 27
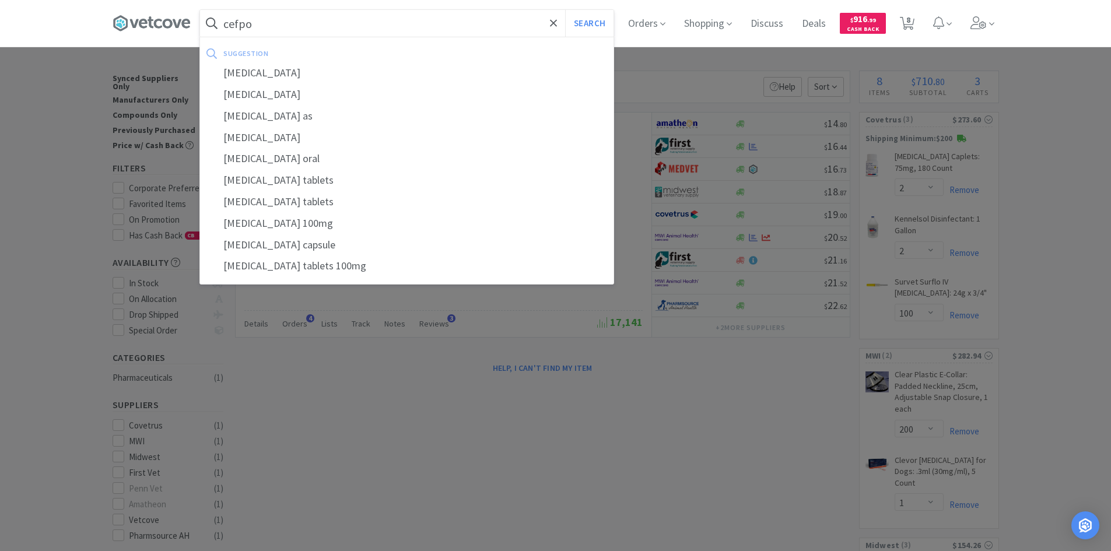
click at [565, 10] on button "Search" at bounding box center [589, 23] width 48 height 27
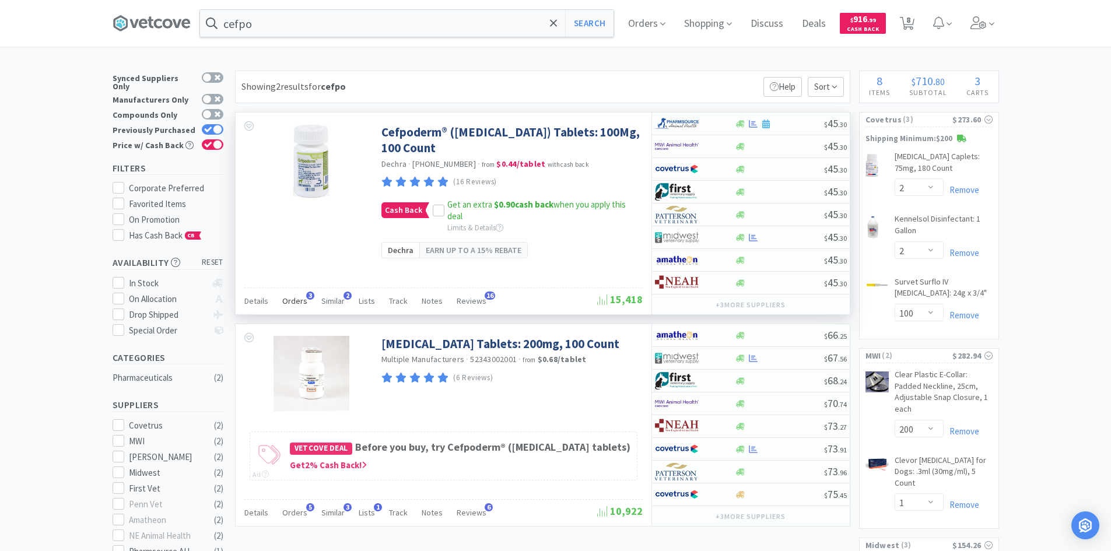
click at [293, 300] on span "Orders" at bounding box center [294, 301] width 25 height 10
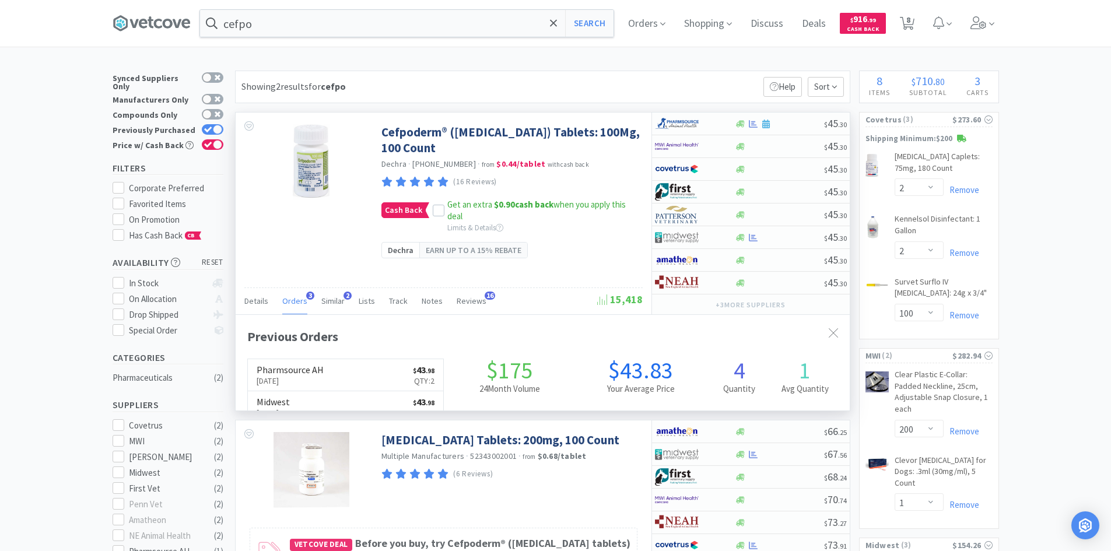
scroll to position [302, 614]
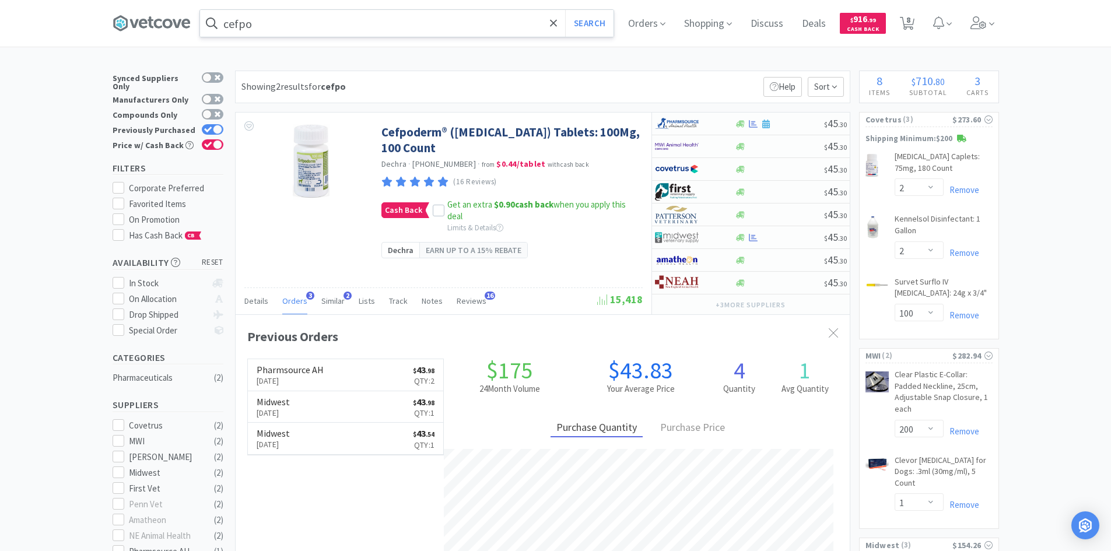
click at [408, 28] on input "cefpo" at bounding box center [407, 23] width 414 height 27
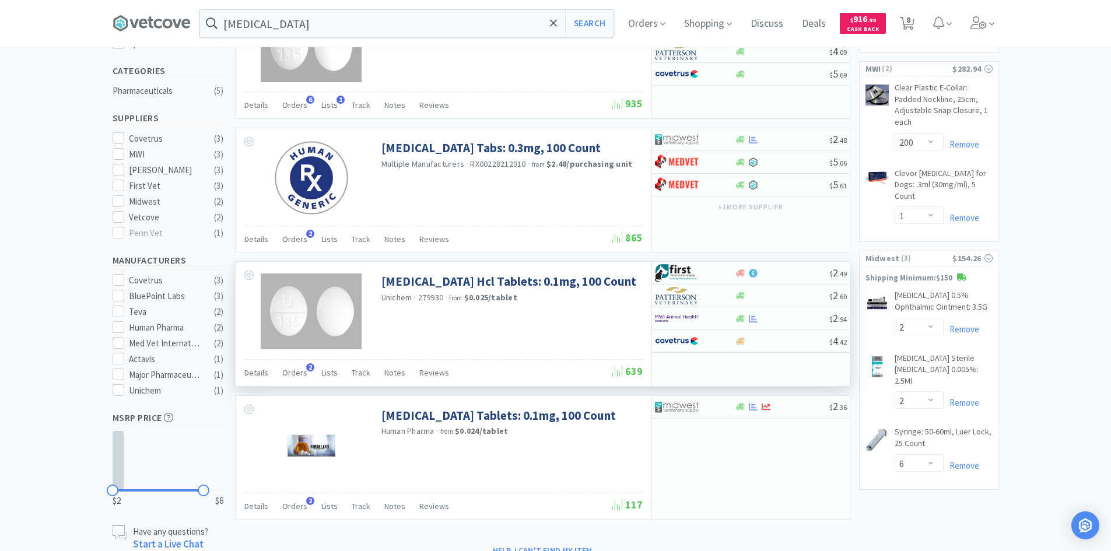
scroll to position [292, 0]
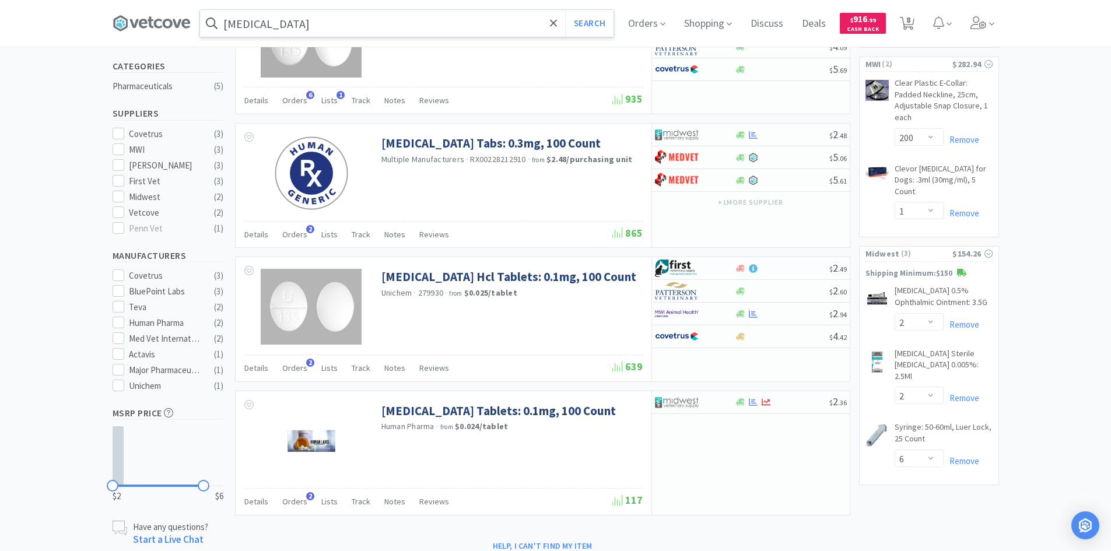
click at [338, 19] on input "[MEDICAL_DATA]" at bounding box center [407, 23] width 414 height 27
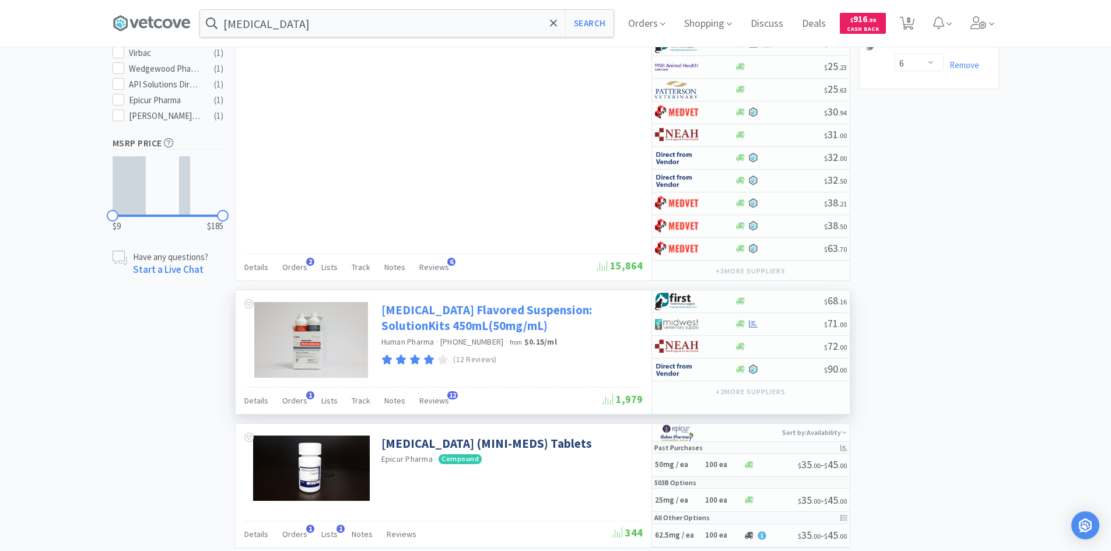
scroll to position [758, 0]
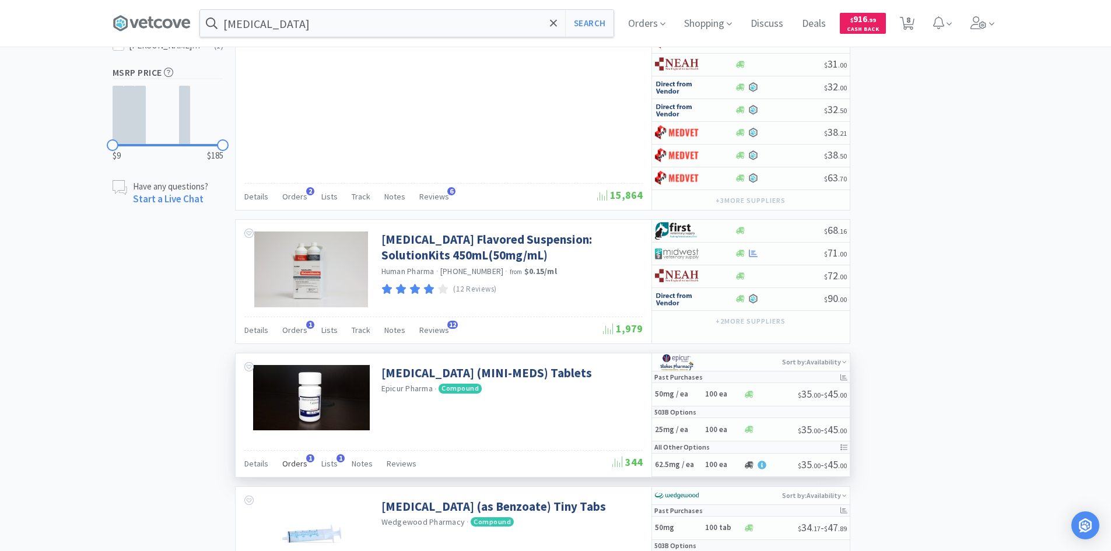
click at [292, 460] on span "Orders" at bounding box center [294, 463] width 25 height 10
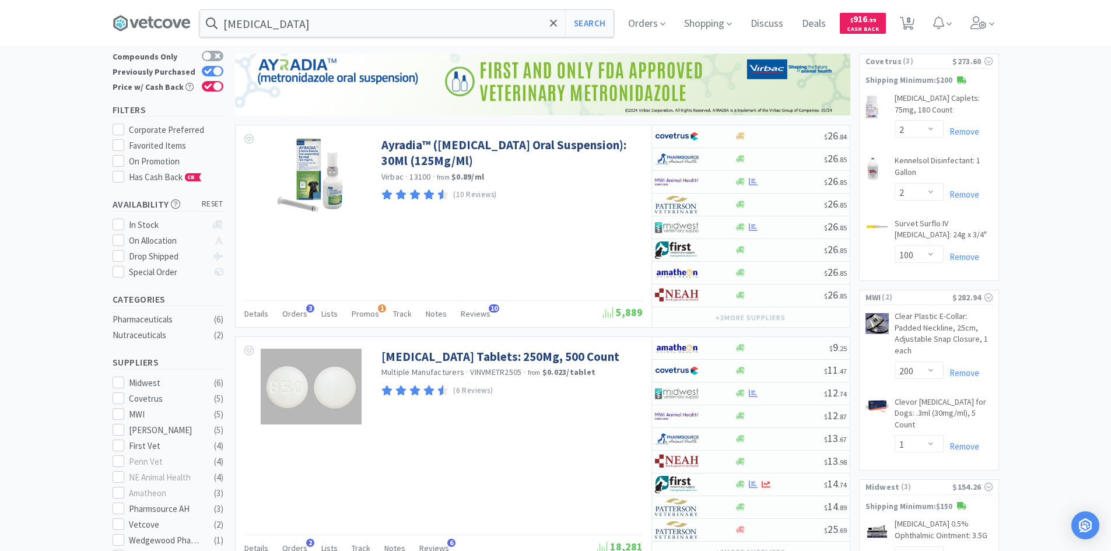
scroll to position [0, 0]
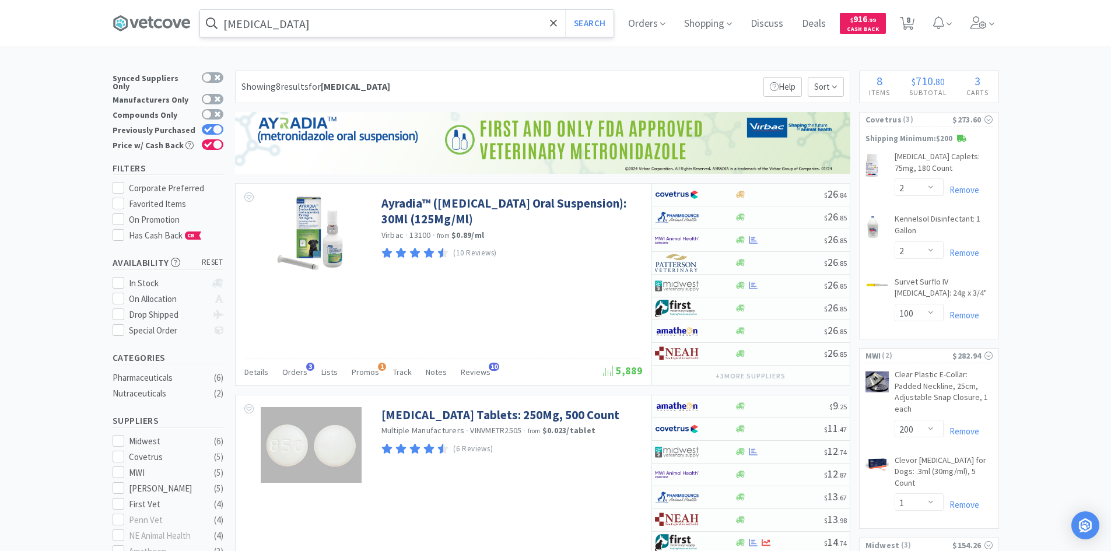
click at [339, 23] on input "[MEDICAL_DATA]" at bounding box center [407, 23] width 414 height 27
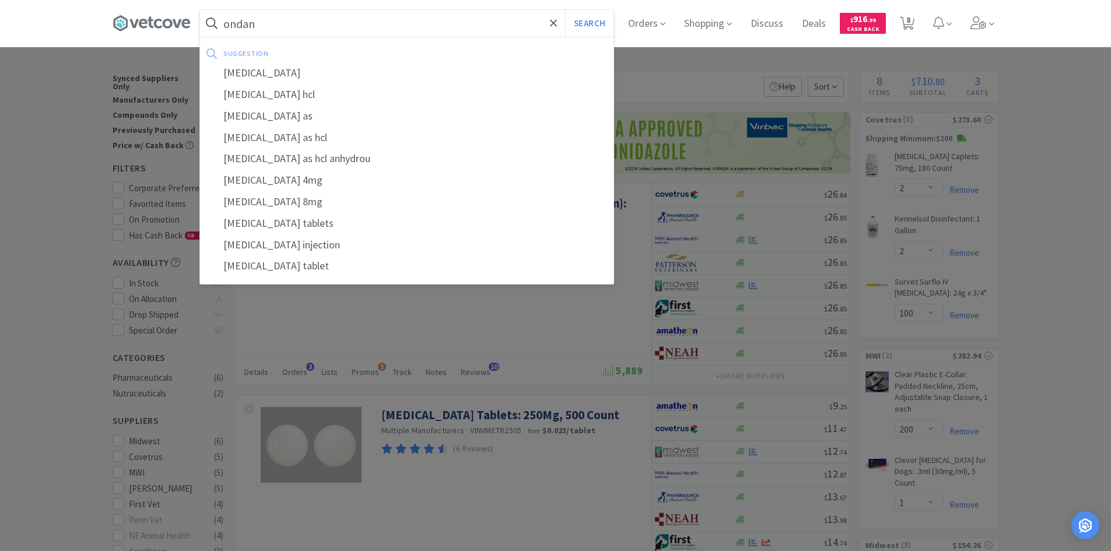
click at [290, 70] on div "[MEDICAL_DATA]" at bounding box center [407, 73] width 414 height 22
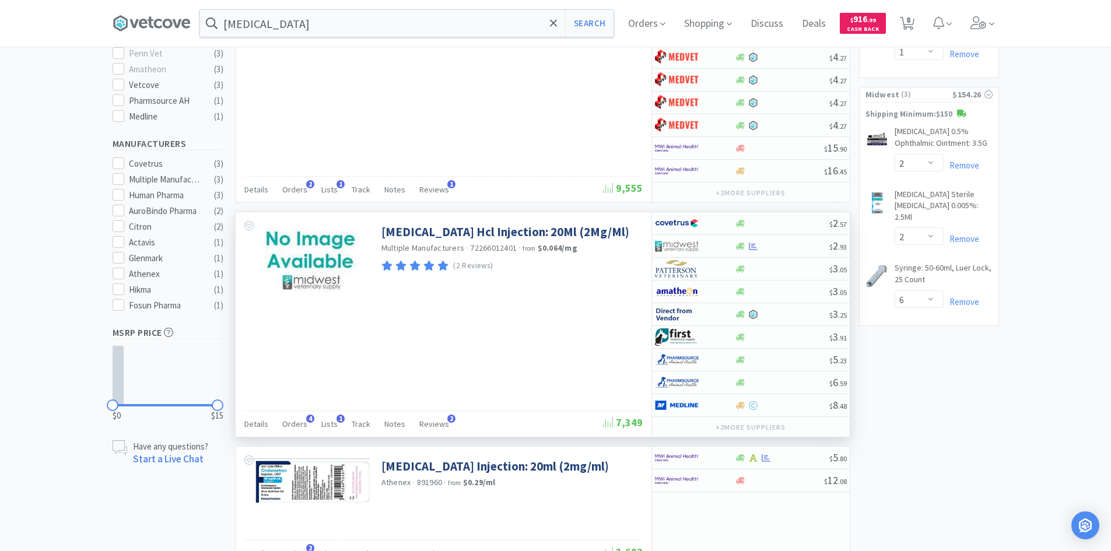
scroll to position [525, 0]
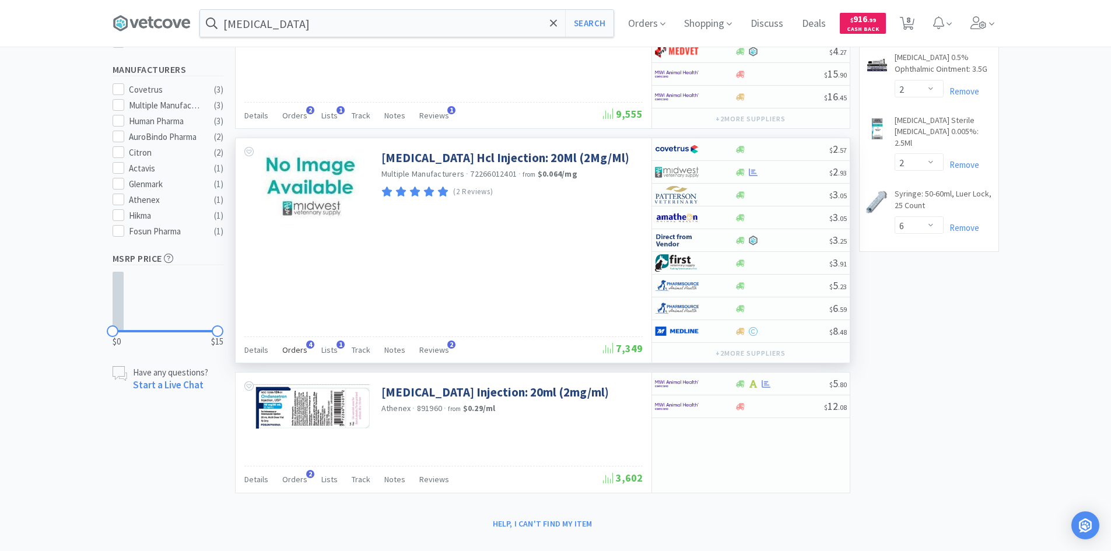
click at [290, 353] on span "Orders" at bounding box center [294, 350] width 25 height 10
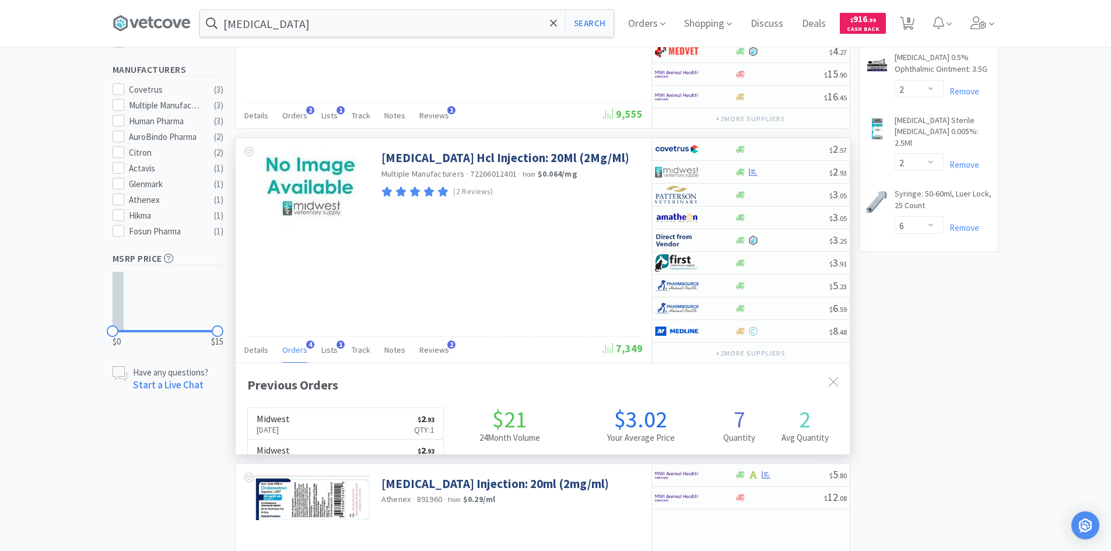
scroll to position [302, 614]
click at [290, 353] on span "Orders" at bounding box center [294, 350] width 25 height 10
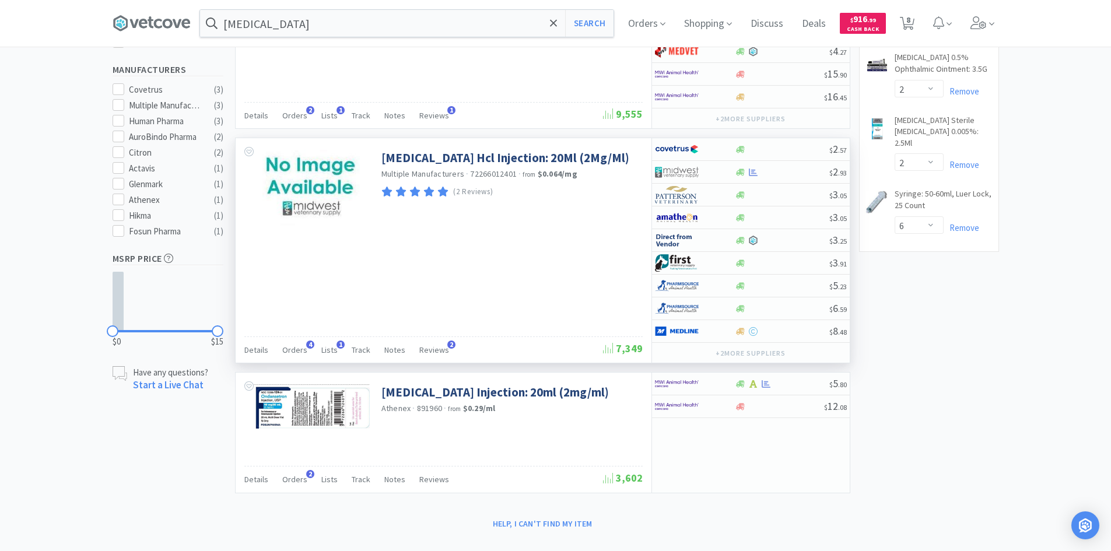
drag, startPoint x: 521, startPoint y: 248, endPoint x: 531, endPoint y: 231, distance: 20.1
click at [521, 248] on div "[MEDICAL_DATA] Hcl Injection: 20Ml (2Mg/Ml) Multiple Manufacturers · 7226601240…" at bounding box center [444, 250] width 416 height 225
drag, startPoint x: 540, startPoint y: 174, endPoint x: 593, endPoint y: 176, distance: 53.7
click at [593, 176] on div "Multiple Manufacturers · 72266012401 · from $0.064 / mg" at bounding box center [510, 175] width 258 height 13
click at [584, 185] on div "(2 Reviews)" at bounding box center [510, 192] width 258 height 16
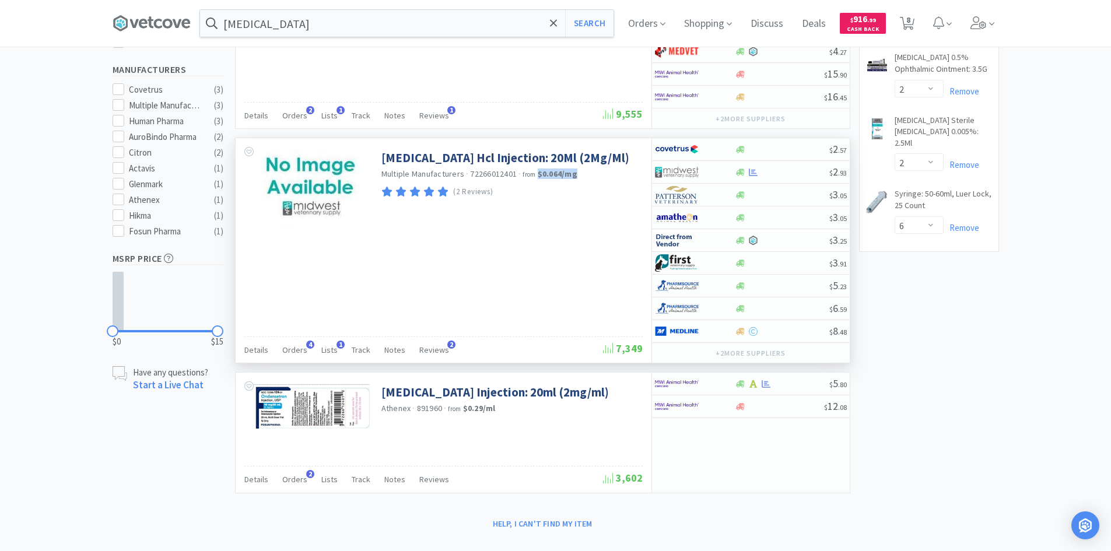
drag, startPoint x: 580, startPoint y: 173, endPoint x: 537, endPoint y: 177, distance: 43.4
click at [537, 177] on div "Multiple Manufacturers · 72266012401 · from $0.064 / mg" at bounding box center [510, 175] width 258 height 13
click at [562, 192] on div "(2 Reviews)" at bounding box center [510, 192] width 258 height 16
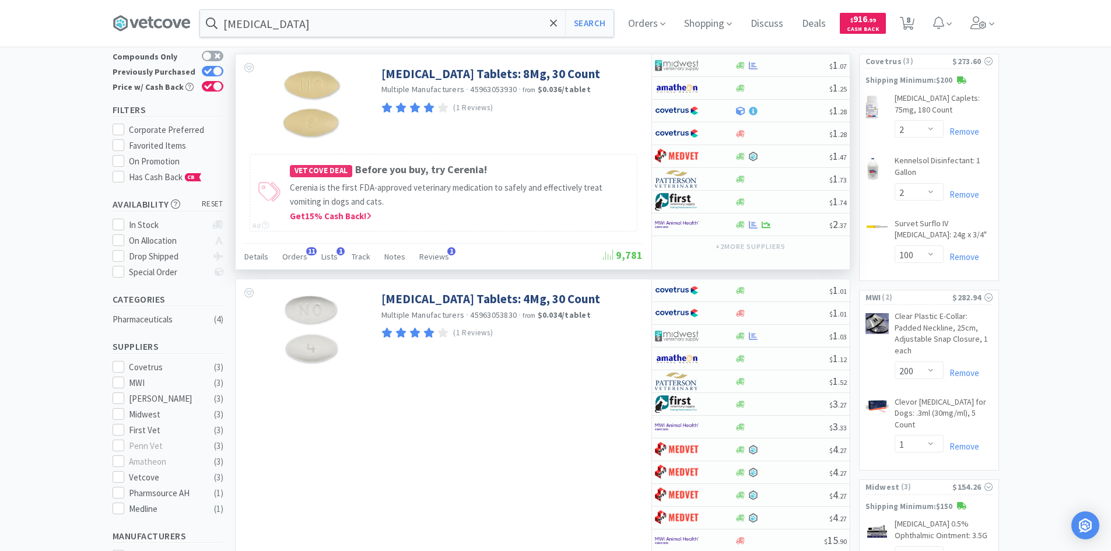
scroll to position [0, 0]
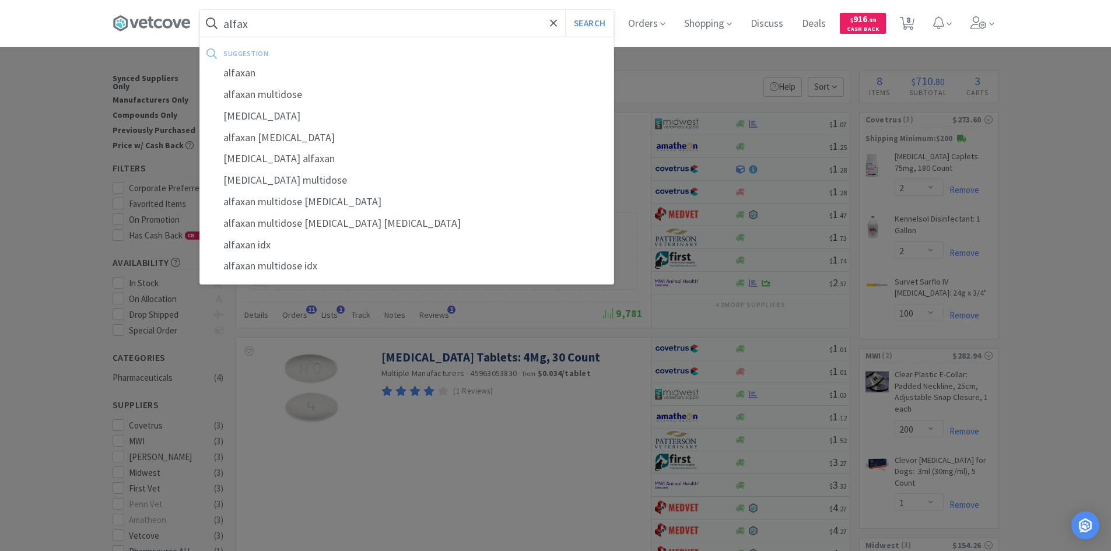
click at [565, 10] on button "Search" at bounding box center [589, 23] width 48 height 27
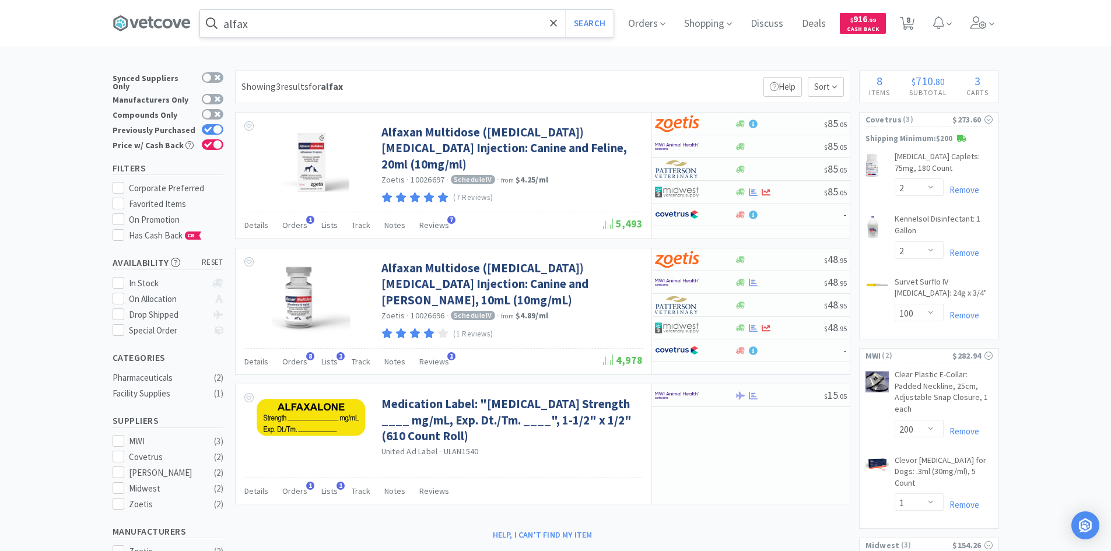
click at [404, 10] on input "alfax" at bounding box center [407, 23] width 414 height 27
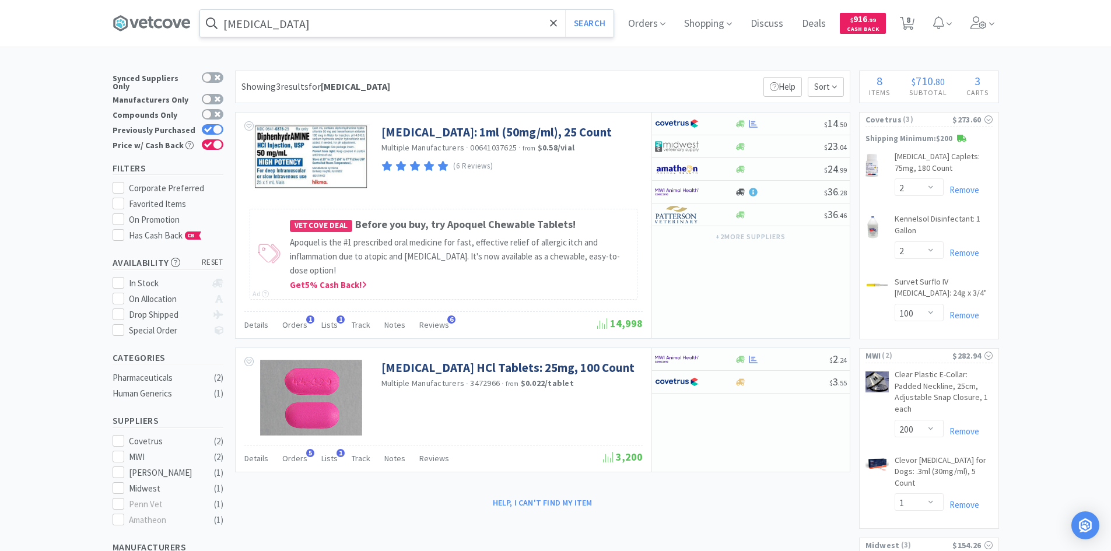
click at [453, 19] on input "[MEDICAL_DATA]" at bounding box center [407, 23] width 414 height 27
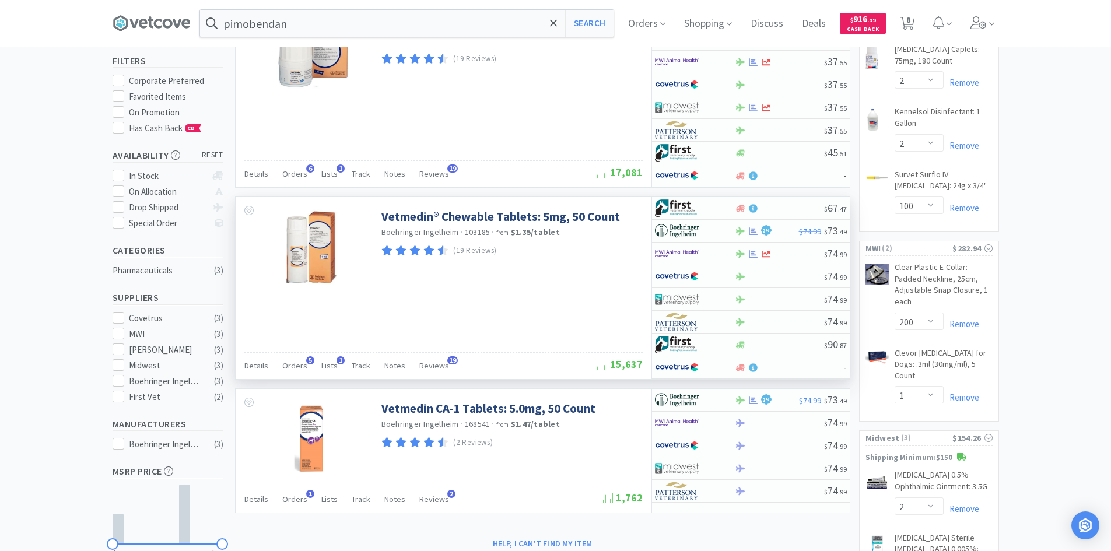
scroll to position [117, 0]
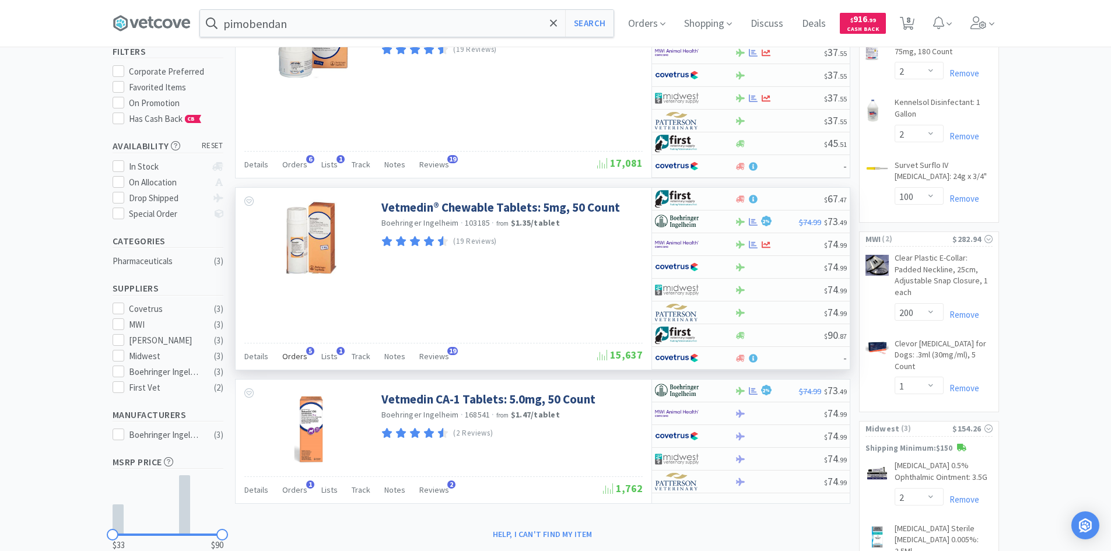
click at [295, 360] on span "Orders" at bounding box center [294, 356] width 25 height 10
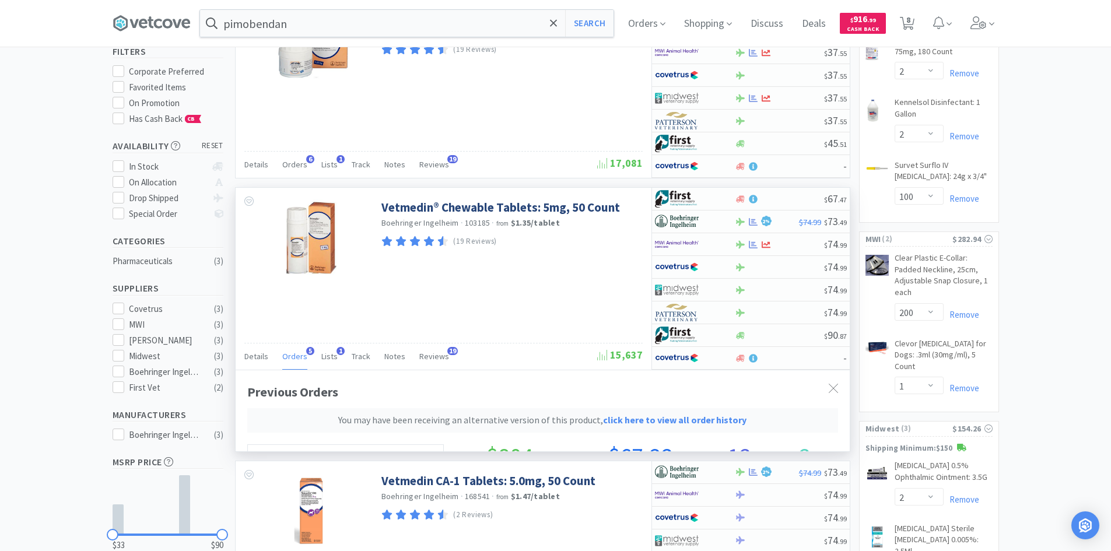
scroll to position [332, 614]
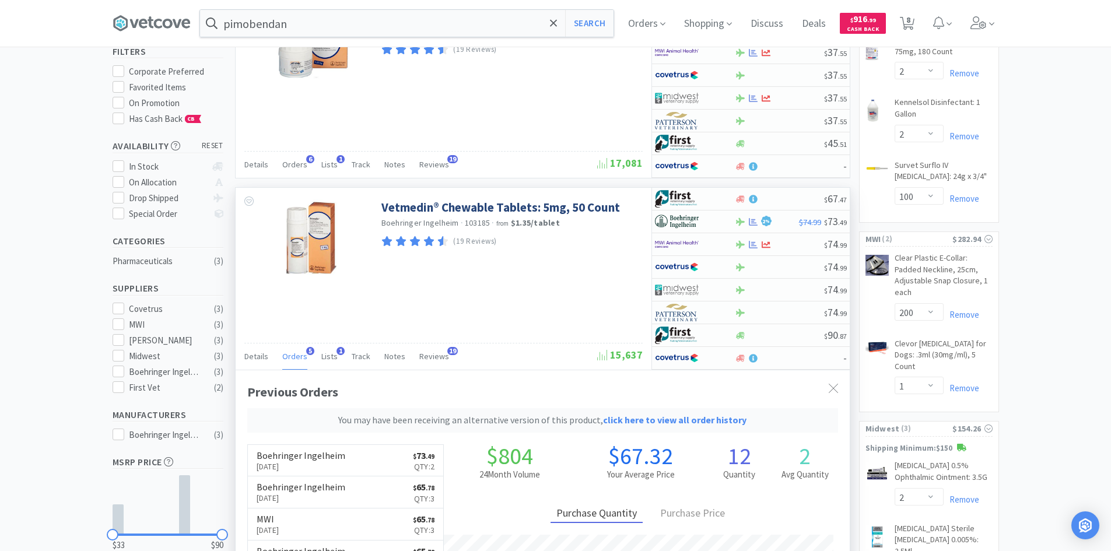
click at [295, 360] on span "Orders" at bounding box center [294, 356] width 25 height 10
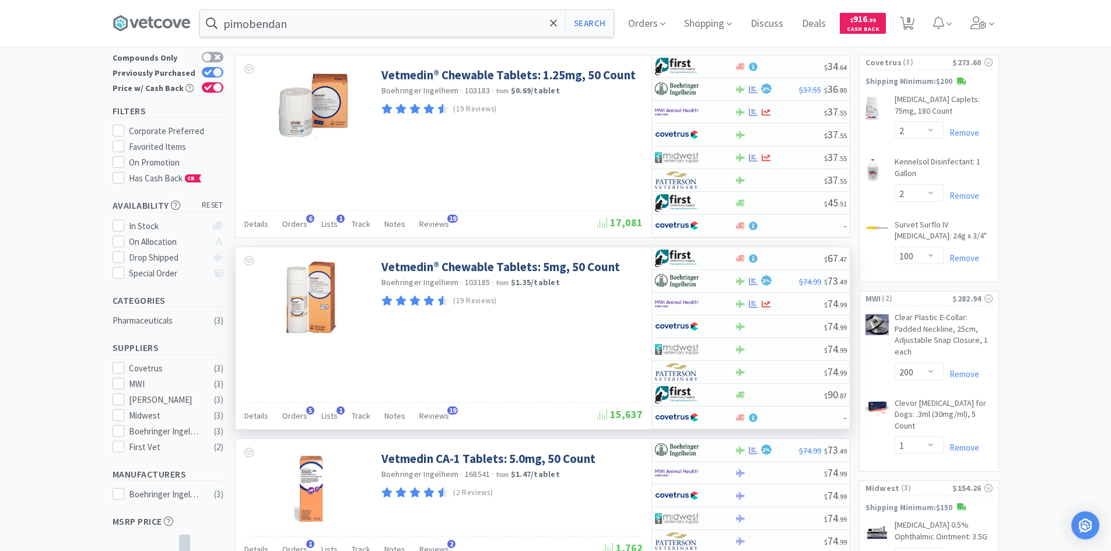
scroll to position [0, 0]
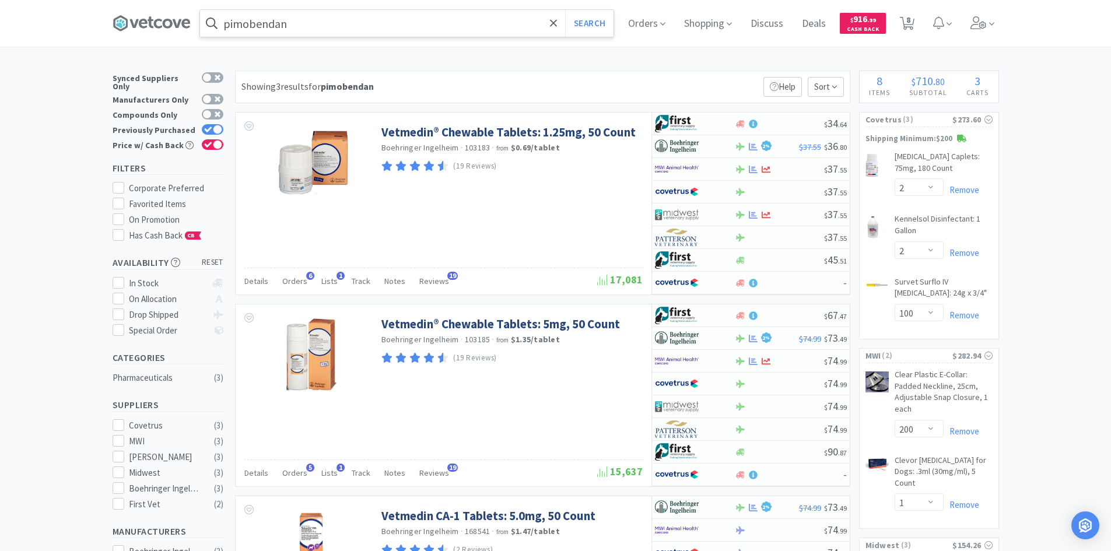
click at [318, 23] on input "pimobendan" at bounding box center [407, 23] width 414 height 27
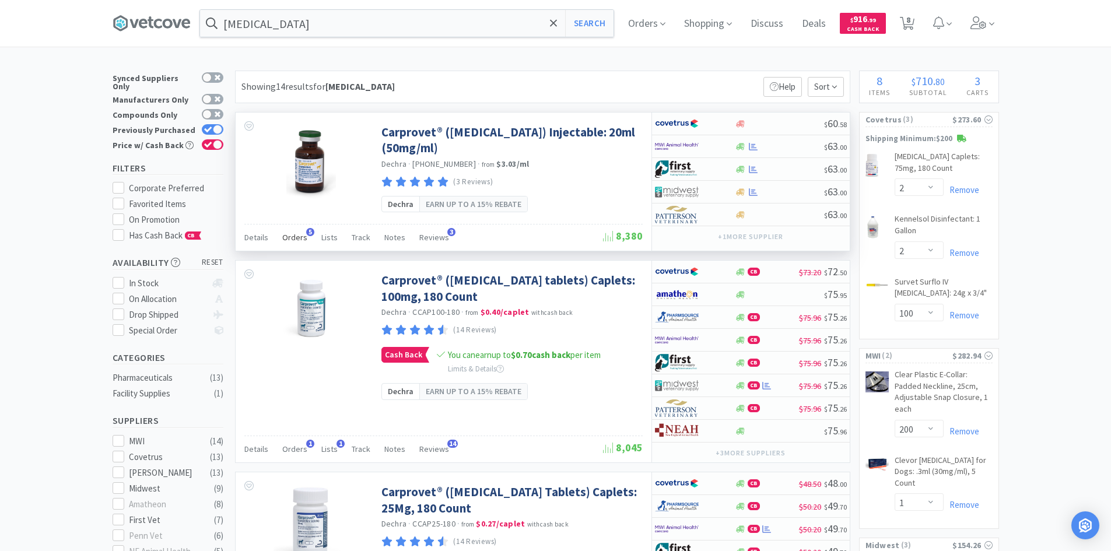
click at [292, 242] on span "Orders" at bounding box center [294, 237] width 25 height 10
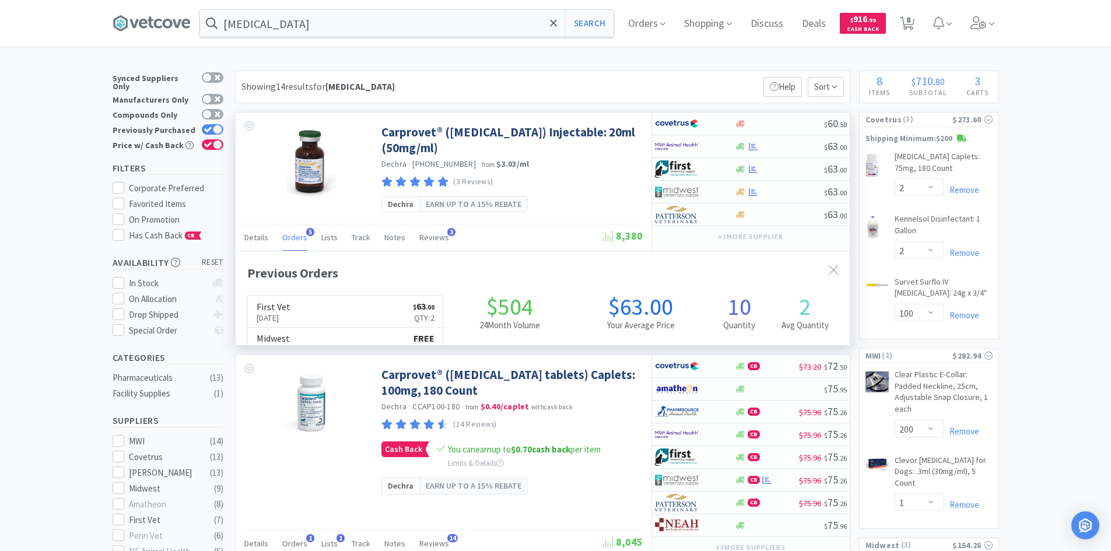
scroll to position [302, 614]
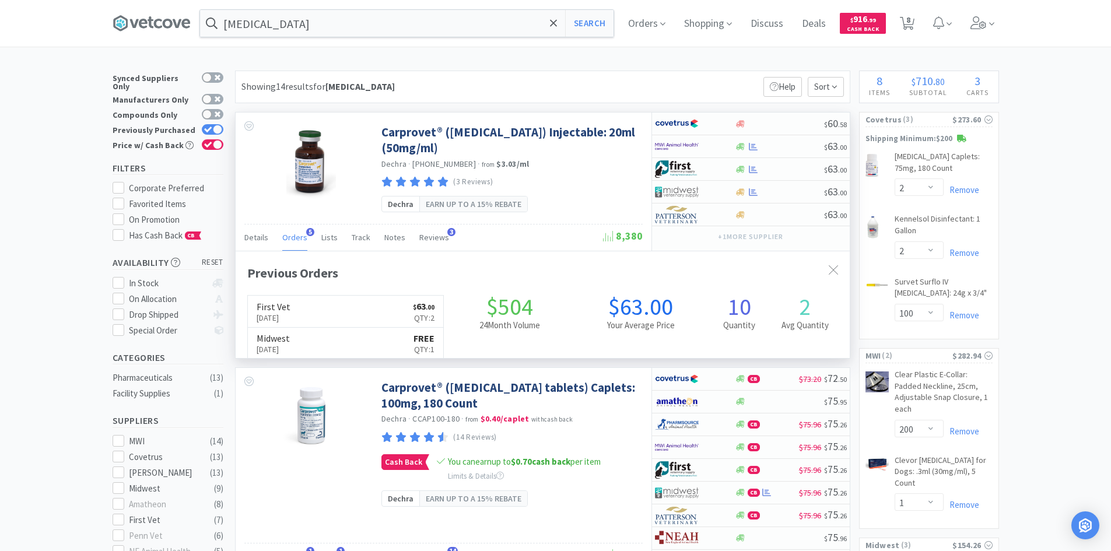
click at [293, 238] on span "Orders" at bounding box center [294, 237] width 25 height 10
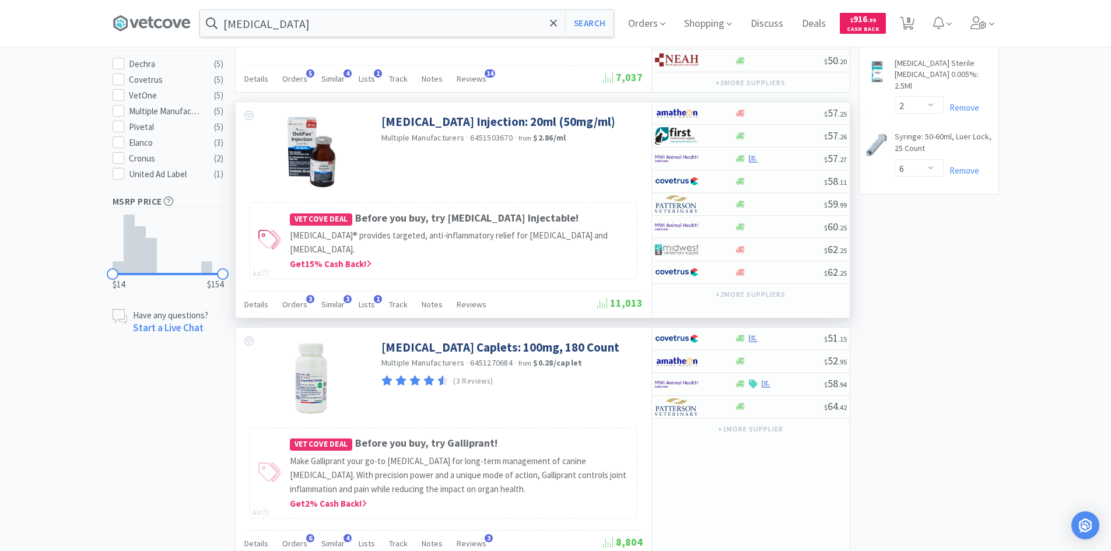
scroll to position [583, 0]
click at [411, 18] on input "[MEDICAL_DATA]" at bounding box center [407, 23] width 414 height 27
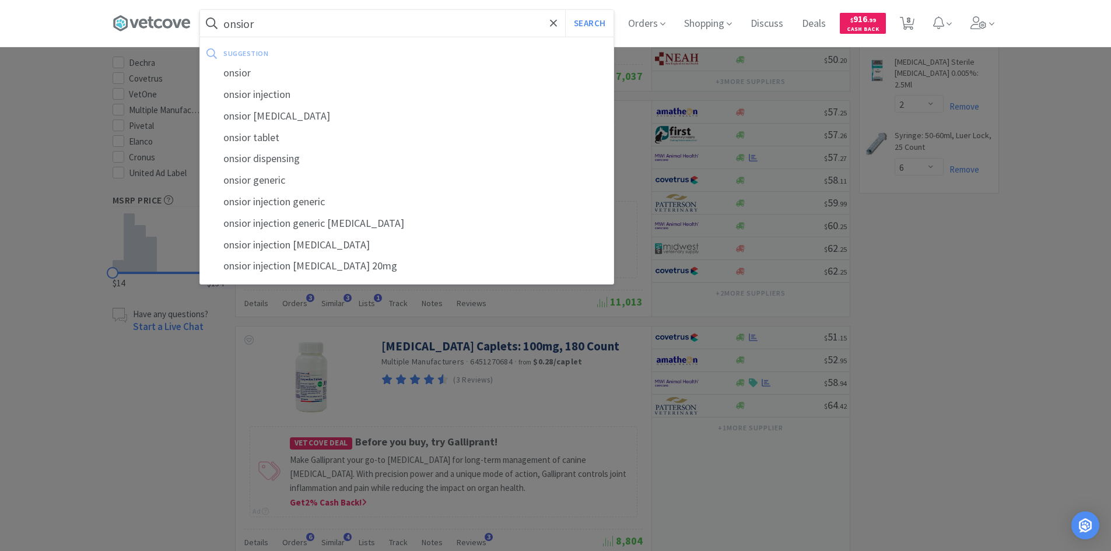
click at [565, 10] on button "Search" at bounding box center [589, 23] width 48 height 27
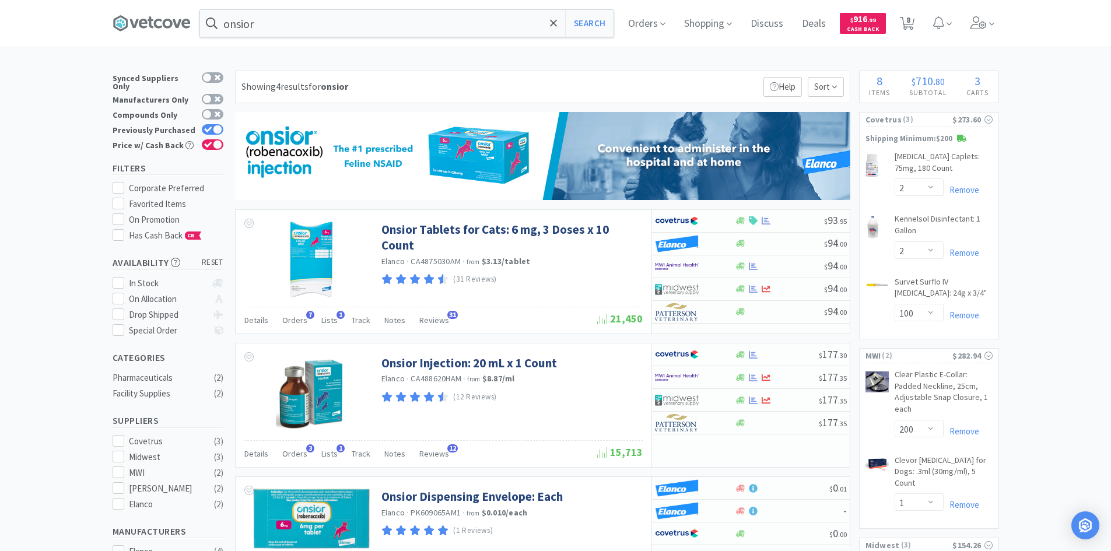
click at [335, 40] on div "onsior Search Orders Shopping Discuss Discuss Deals Deals $ 916 . 99 Cash Back …" at bounding box center [556, 23] width 887 height 47
click at [328, 33] on input "onsior" at bounding box center [407, 23] width 414 height 27
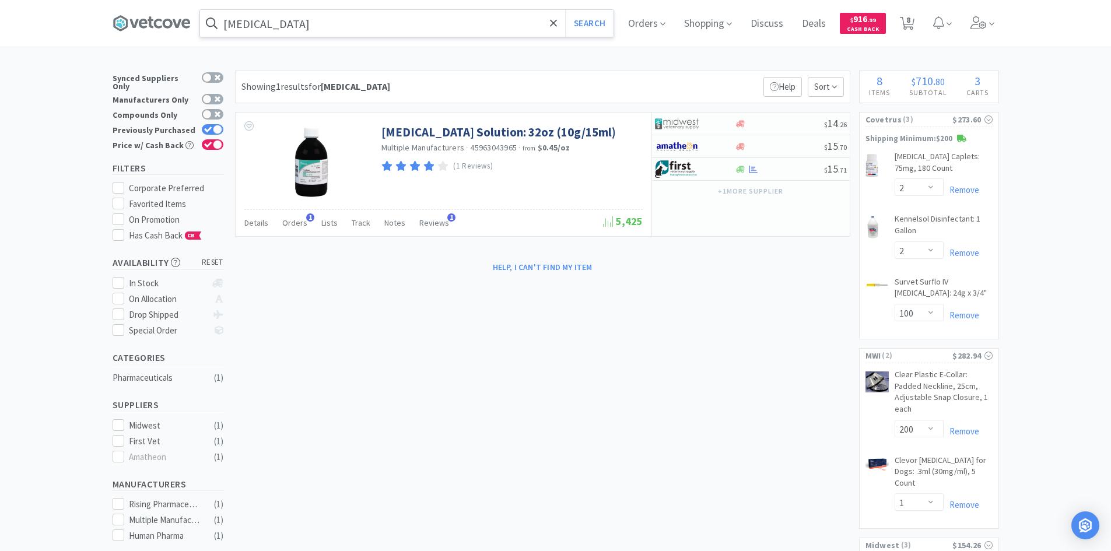
click at [363, 34] on input "[MEDICAL_DATA]" at bounding box center [407, 23] width 414 height 27
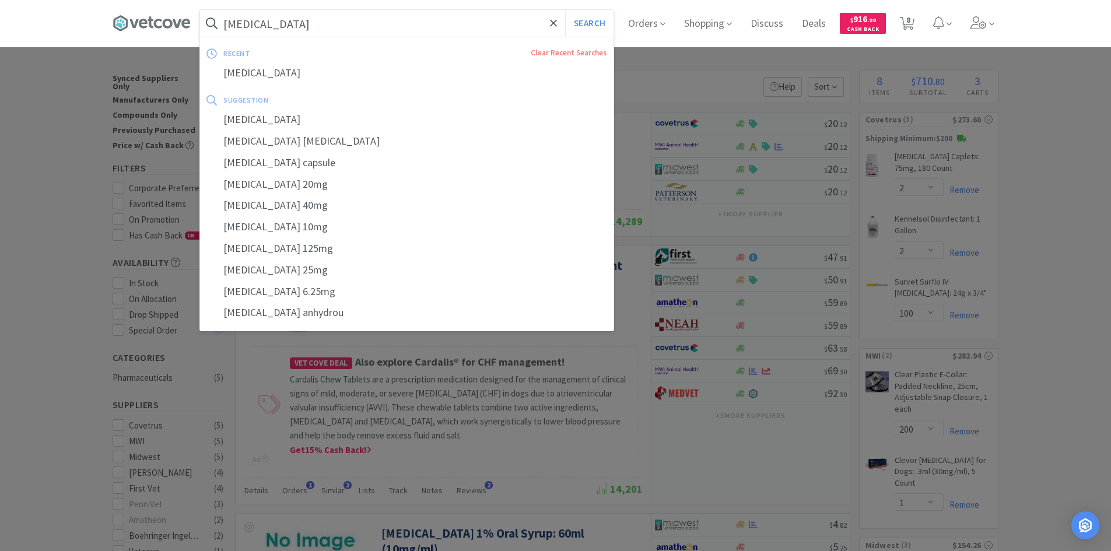
click at [249, 29] on input "[MEDICAL_DATA]" at bounding box center [407, 23] width 414 height 27
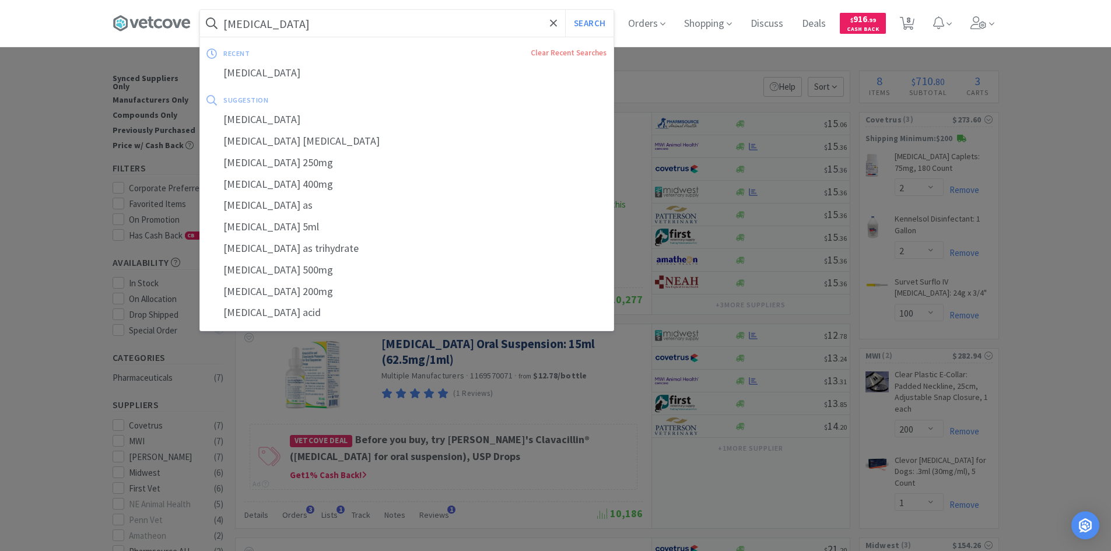
click at [343, 16] on input "[MEDICAL_DATA]" at bounding box center [407, 23] width 414 height 27
type input "[MEDICAL_DATA] 250mg"
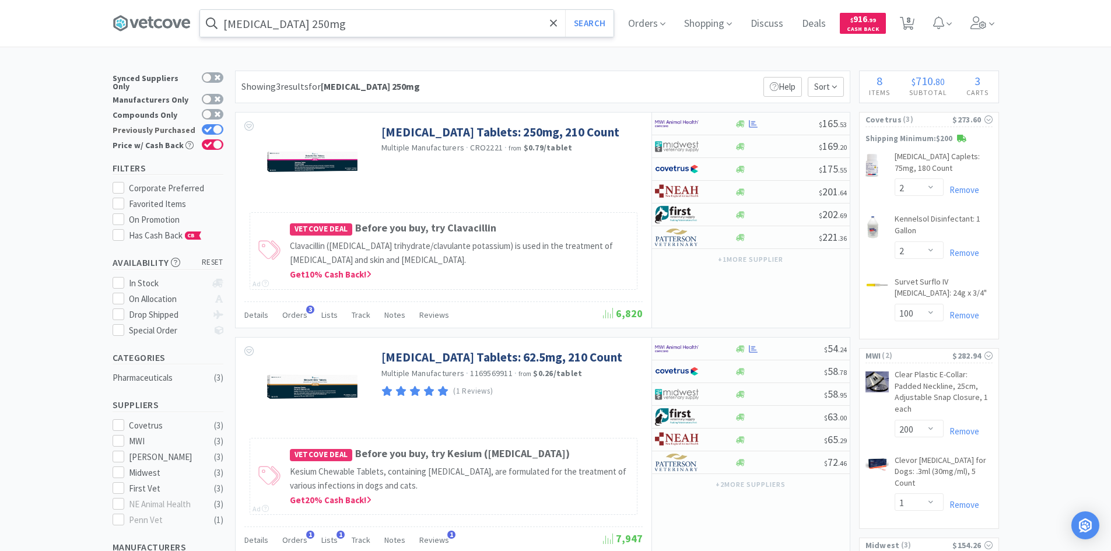
click at [216, 125] on div at bounding box center [217, 129] width 9 height 9
checkbox input "false"
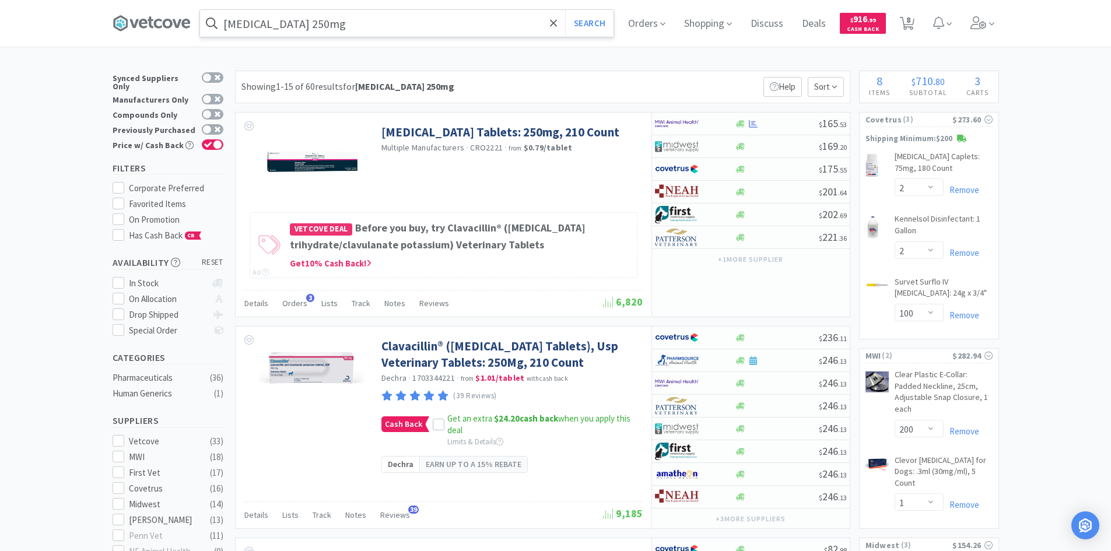
click at [338, 26] on input "[MEDICAL_DATA] 250mg" at bounding box center [407, 23] width 414 height 27
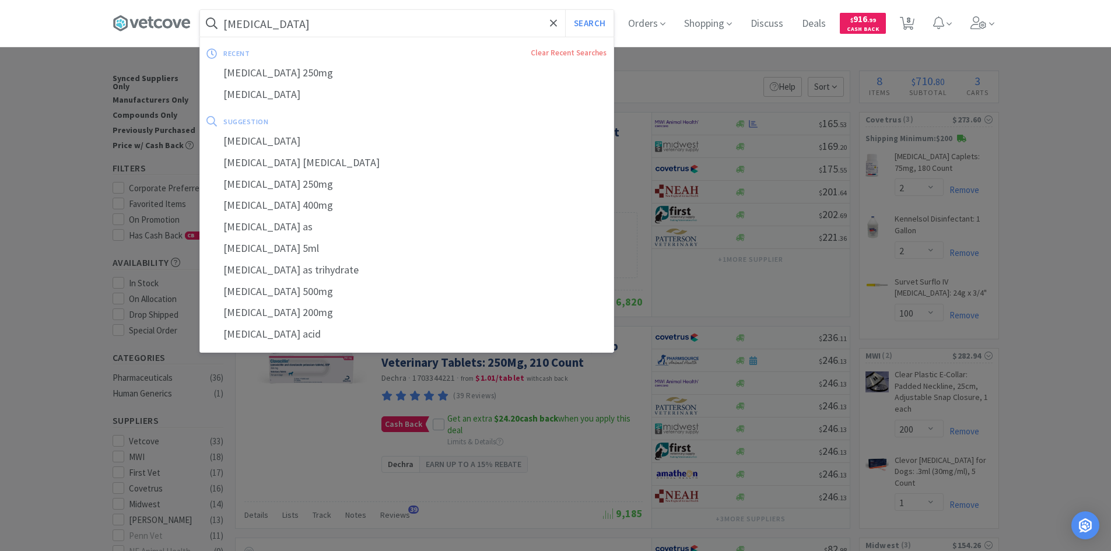
type input "[MEDICAL_DATA]"
click at [565, 10] on button "Search" at bounding box center [589, 23] width 48 height 27
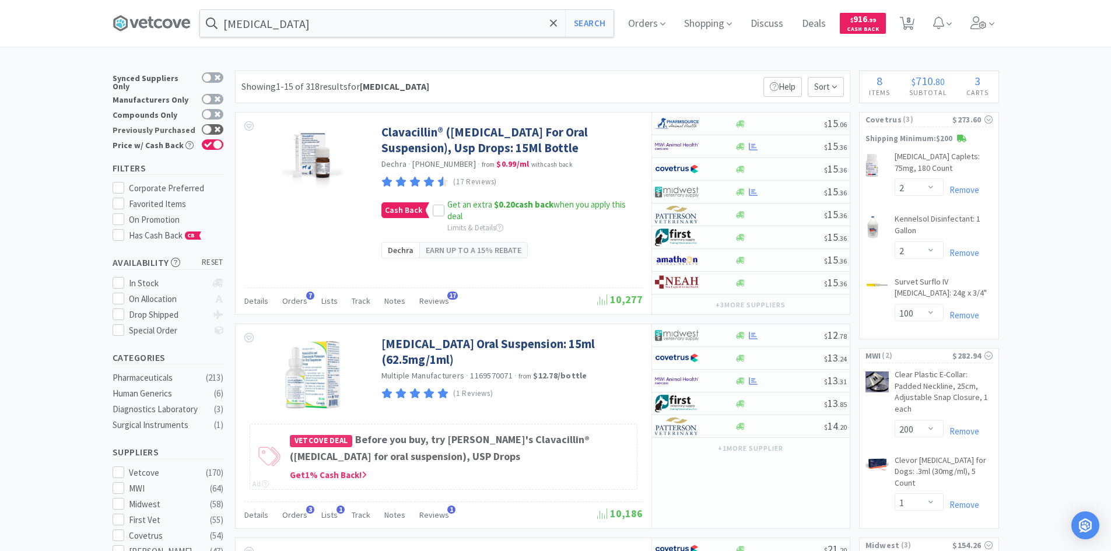
click at [218, 124] on div at bounding box center [213, 129] width 22 height 10
checkbox input "true"
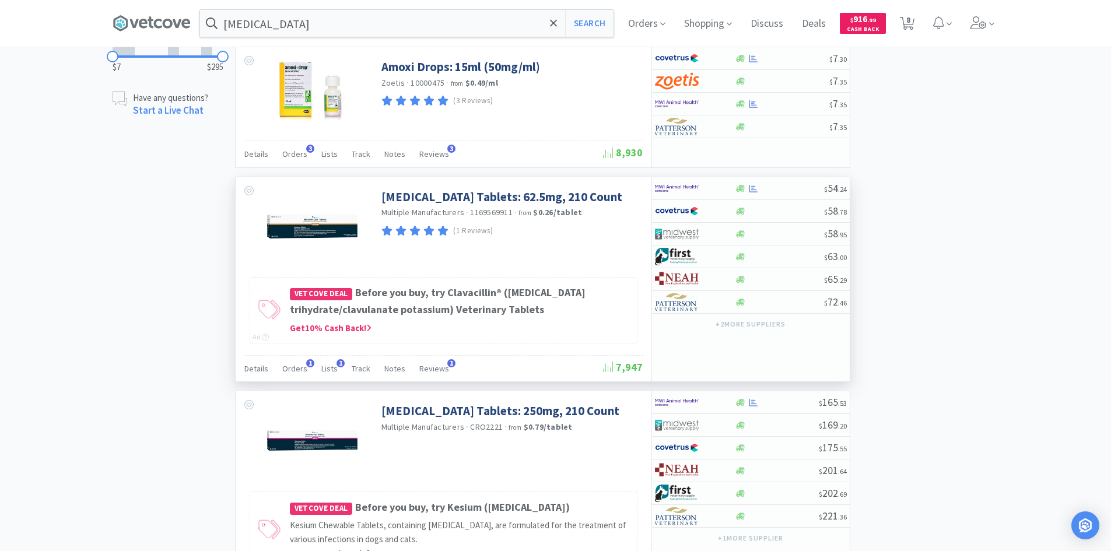
scroll to position [758, 0]
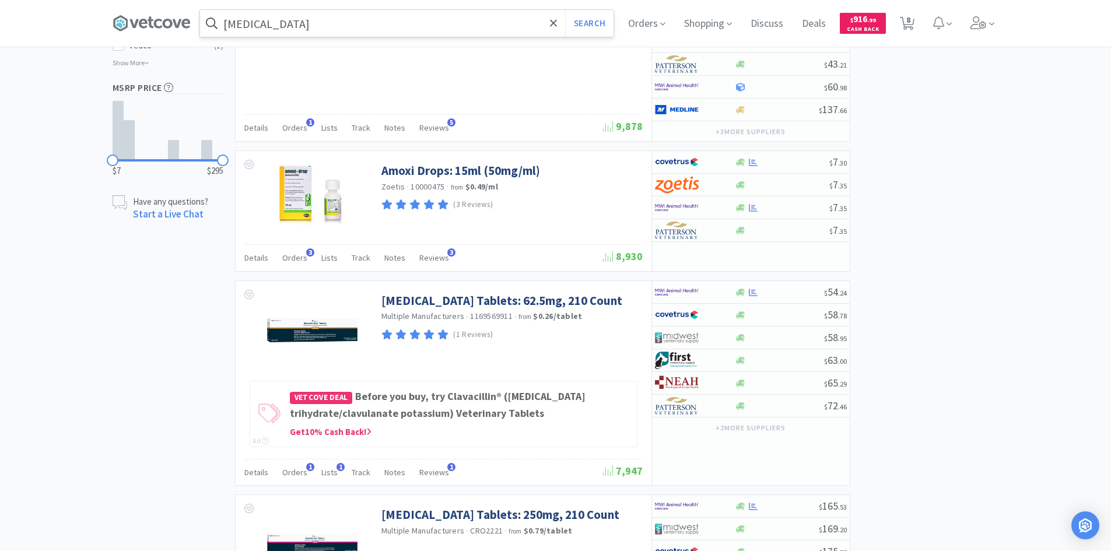
click at [379, 30] on input "[MEDICAL_DATA]" at bounding box center [407, 23] width 414 height 27
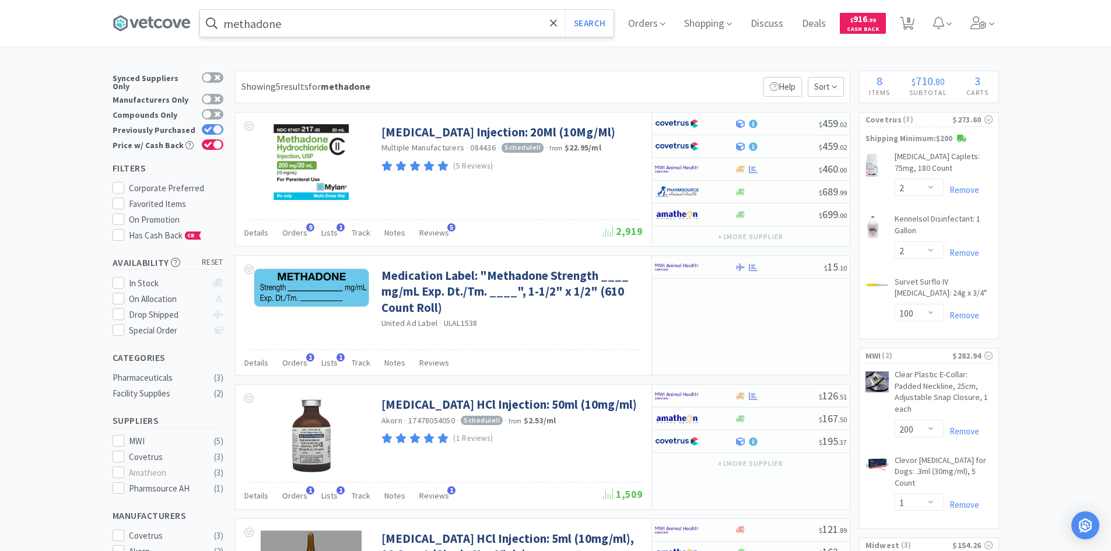
click at [341, 26] on input "methadone" at bounding box center [407, 23] width 414 height 27
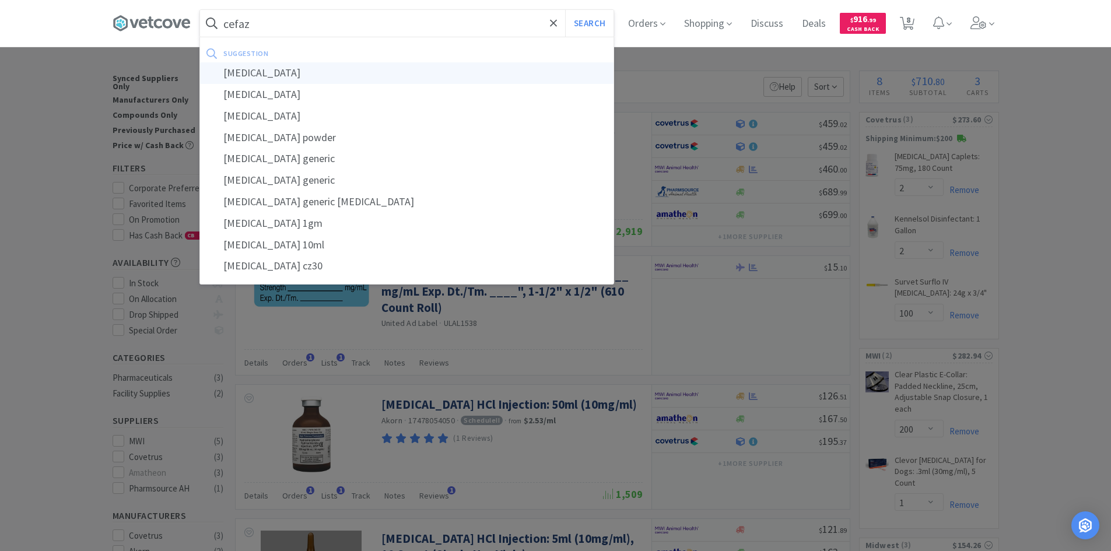
click at [307, 73] on div "[MEDICAL_DATA]" at bounding box center [407, 73] width 414 height 22
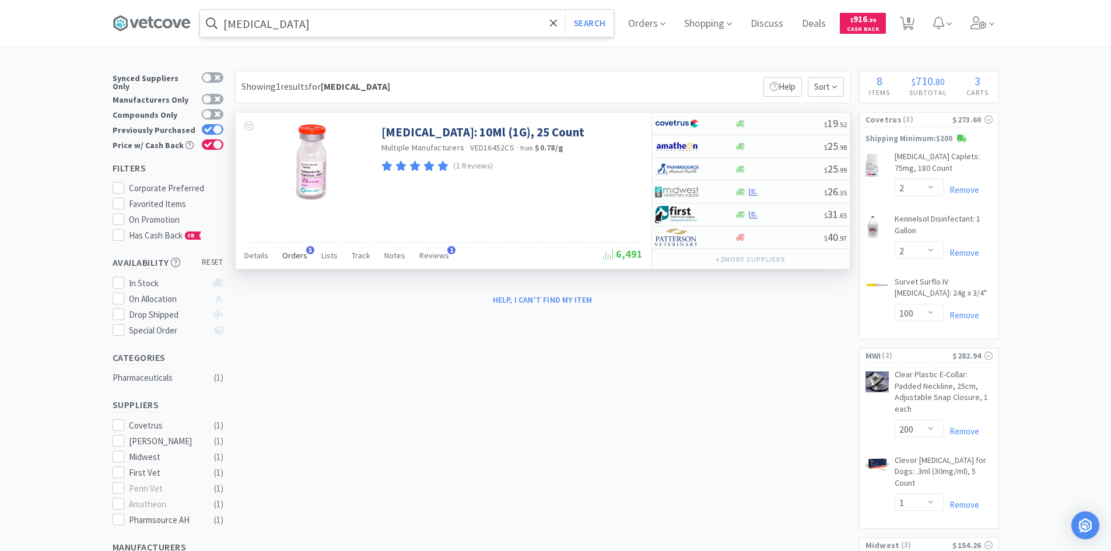
click at [295, 254] on span "Orders" at bounding box center [294, 255] width 25 height 10
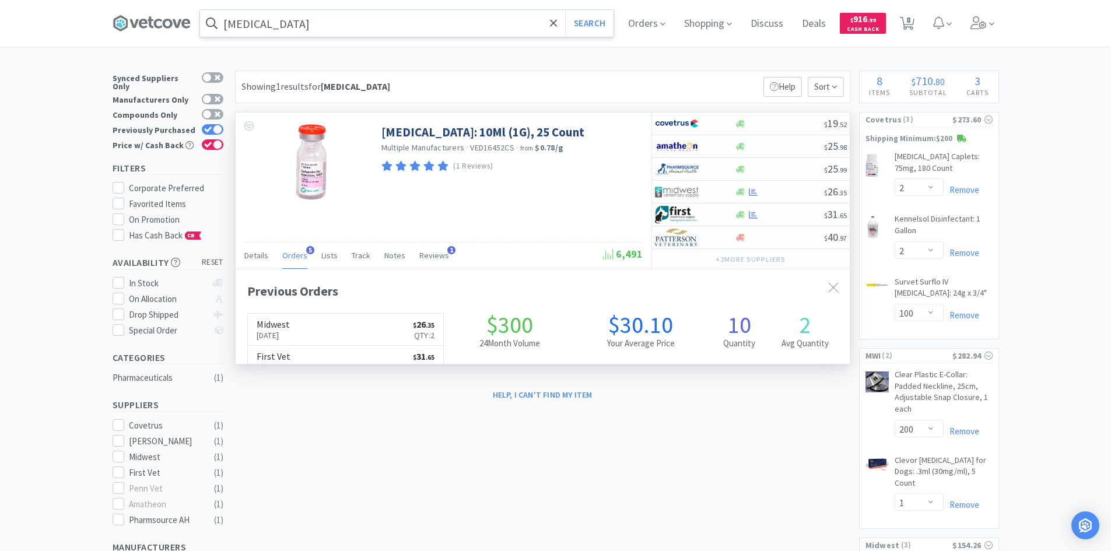
scroll to position [302, 614]
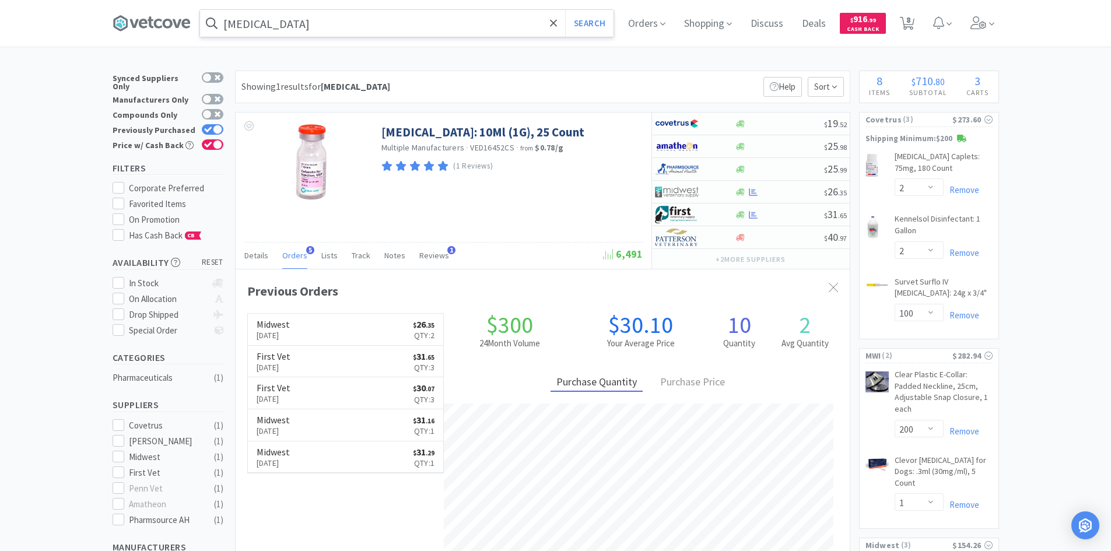
click at [416, 34] on input "[MEDICAL_DATA]" at bounding box center [407, 23] width 414 height 27
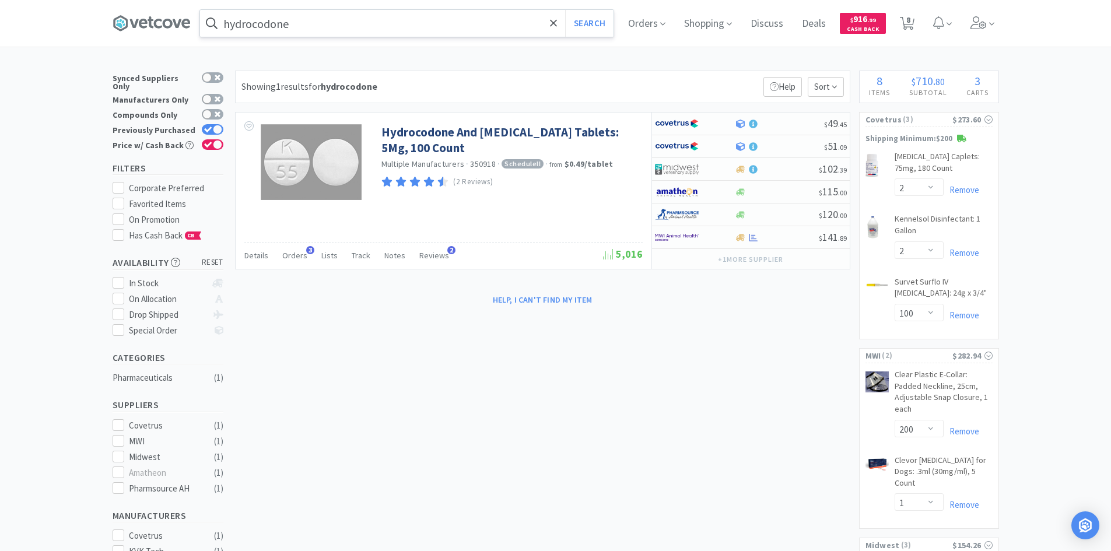
click at [299, 29] on input "hydrocodone" at bounding box center [407, 23] width 414 height 27
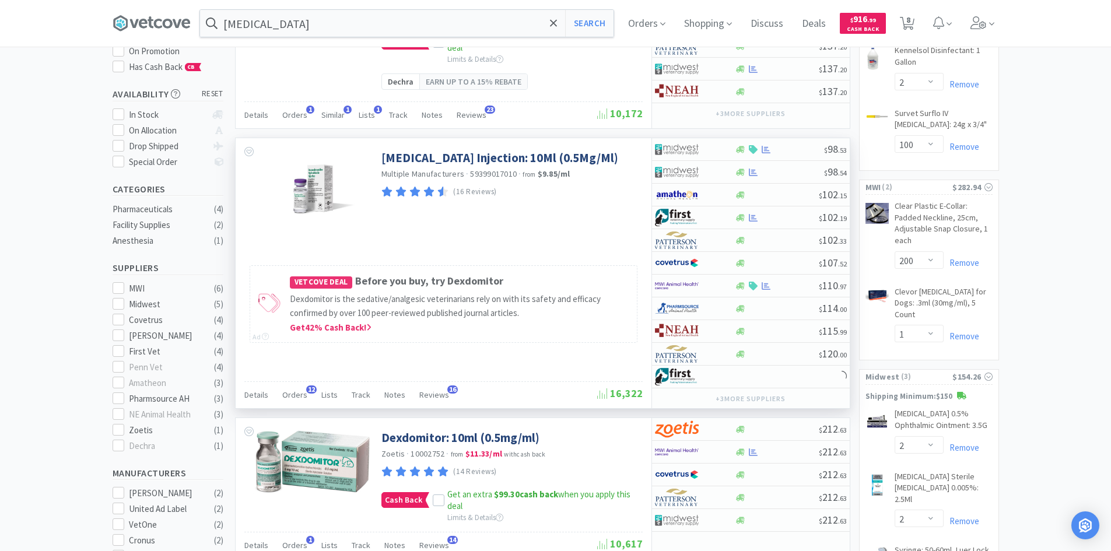
scroll to position [175, 0]
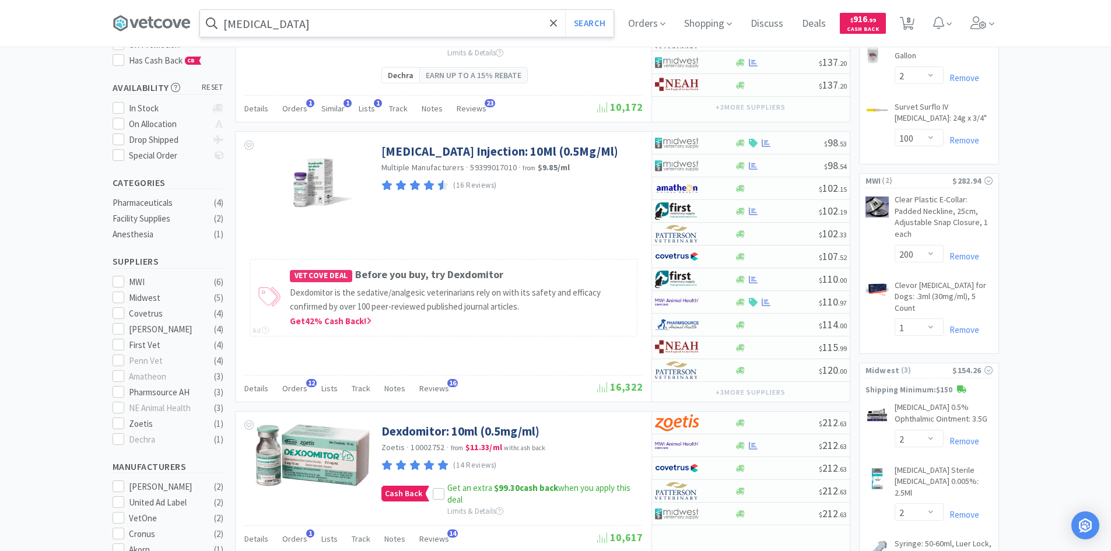
click at [408, 19] on input "[MEDICAL_DATA]" at bounding box center [407, 23] width 414 height 27
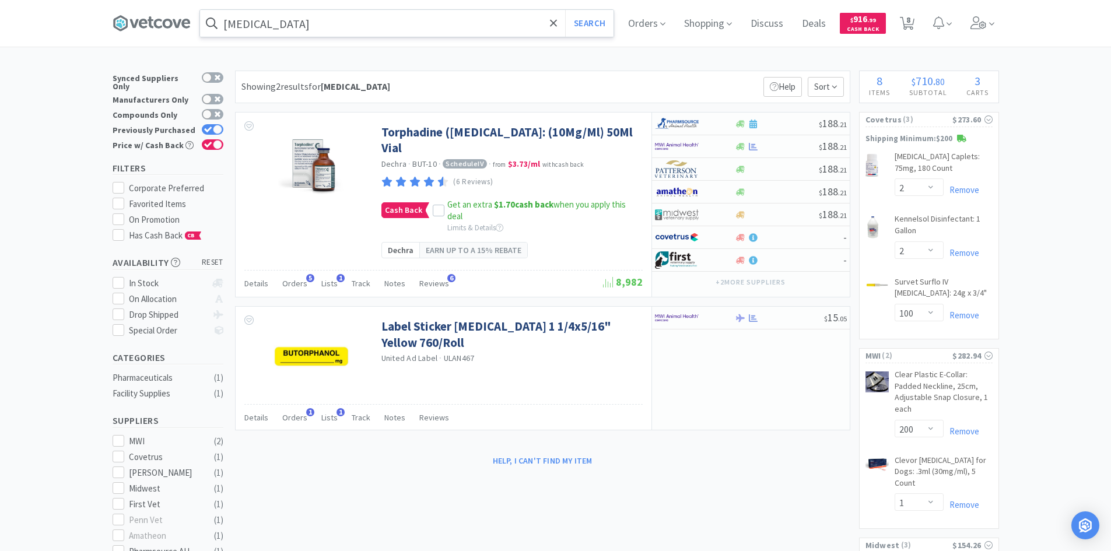
click at [376, 27] on input "[MEDICAL_DATA]" at bounding box center [407, 23] width 414 height 27
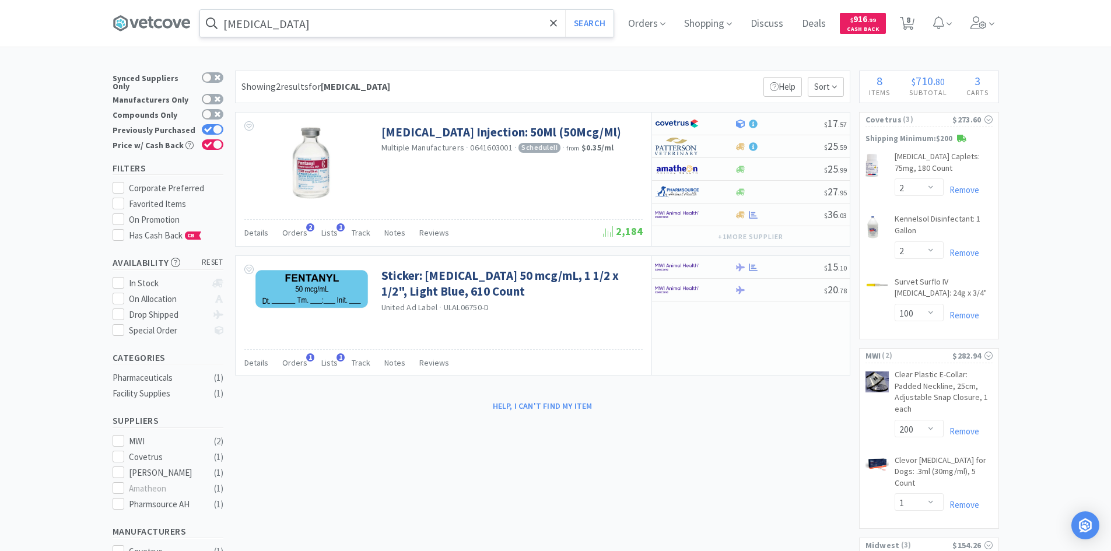
click at [355, 24] on input "[MEDICAL_DATA]" at bounding box center [407, 23] width 414 height 27
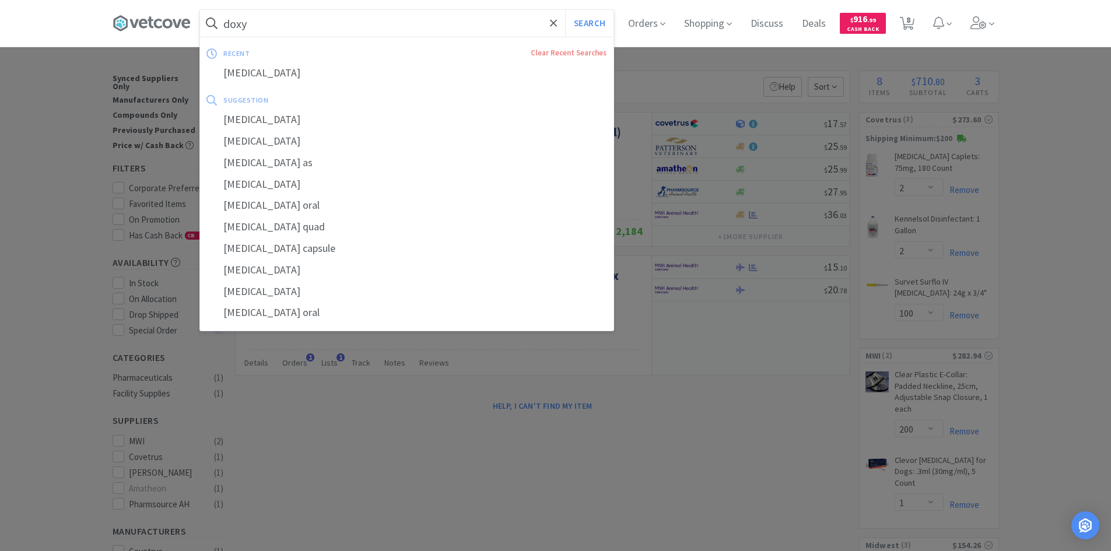
click at [565, 10] on button "Search" at bounding box center [589, 23] width 48 height 27
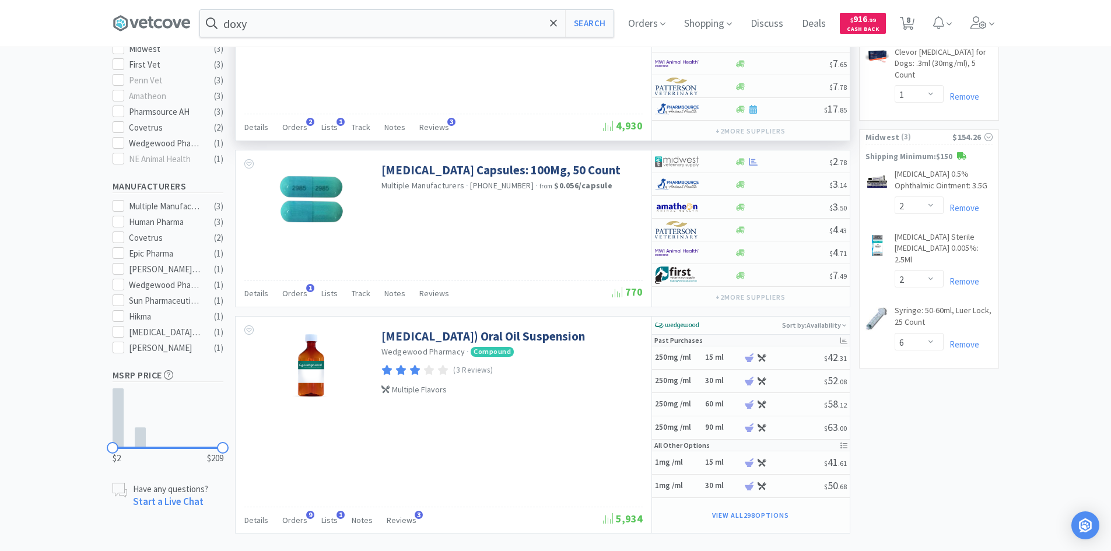
scroll to position [466, 0]
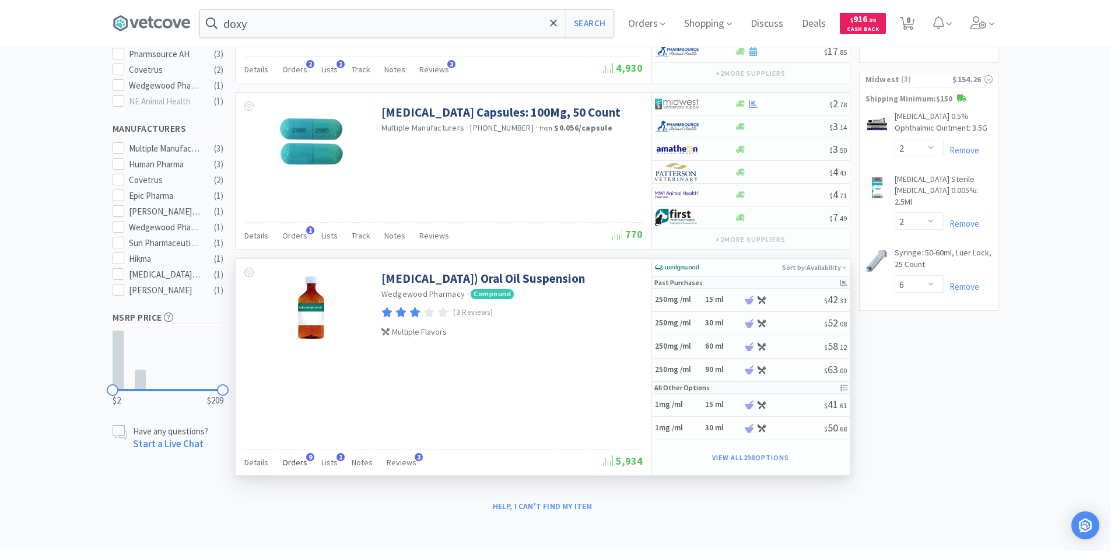
click at [297, 459] on span "Orders" at bounding box center [294, 462] width 25 height 10
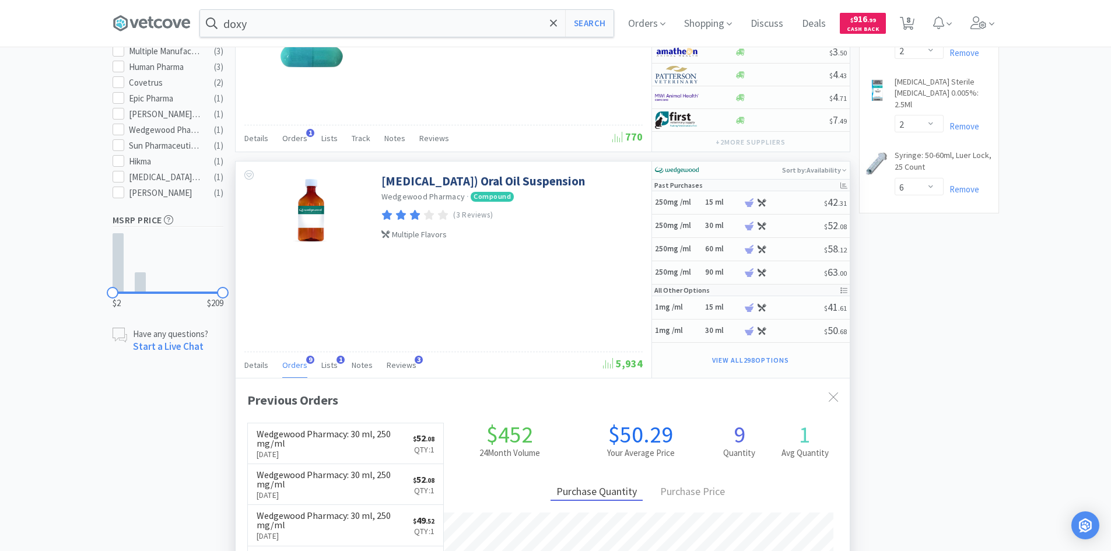
scroll to position [622, 0]
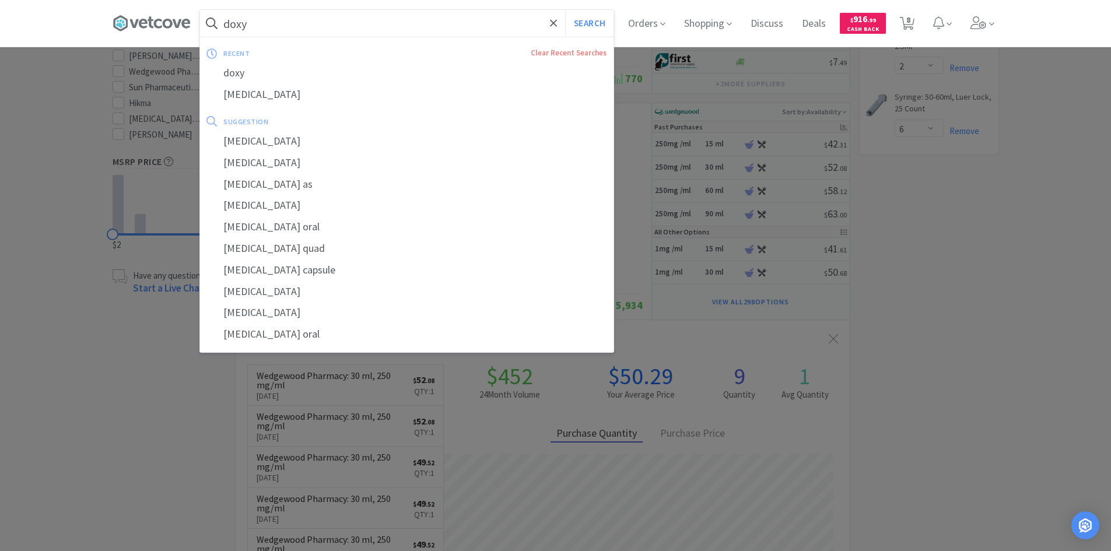
click at [390, 20] on input "doxy" at bounding box center [407, 23] width 414 height 27
type input "c"
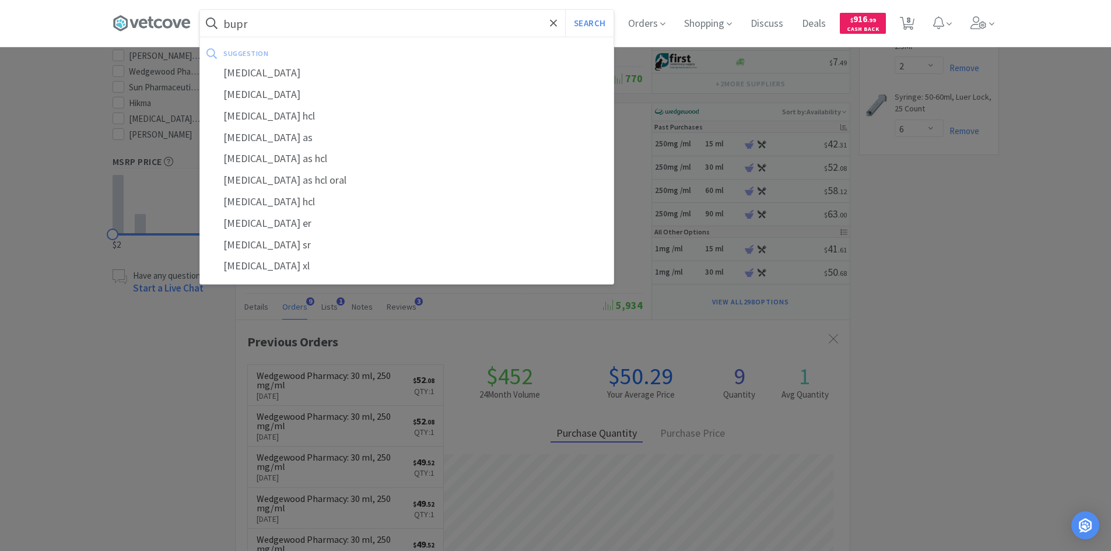
click at [565, 10] on button "Search" at bounding box center [589, 23] width 48 height 27
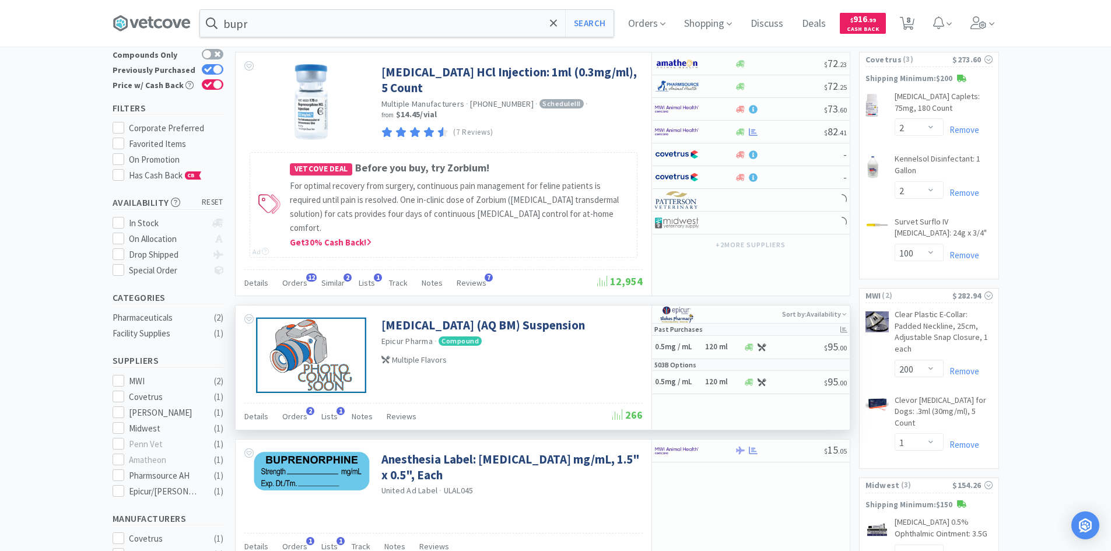
scroll to position [175, 0]
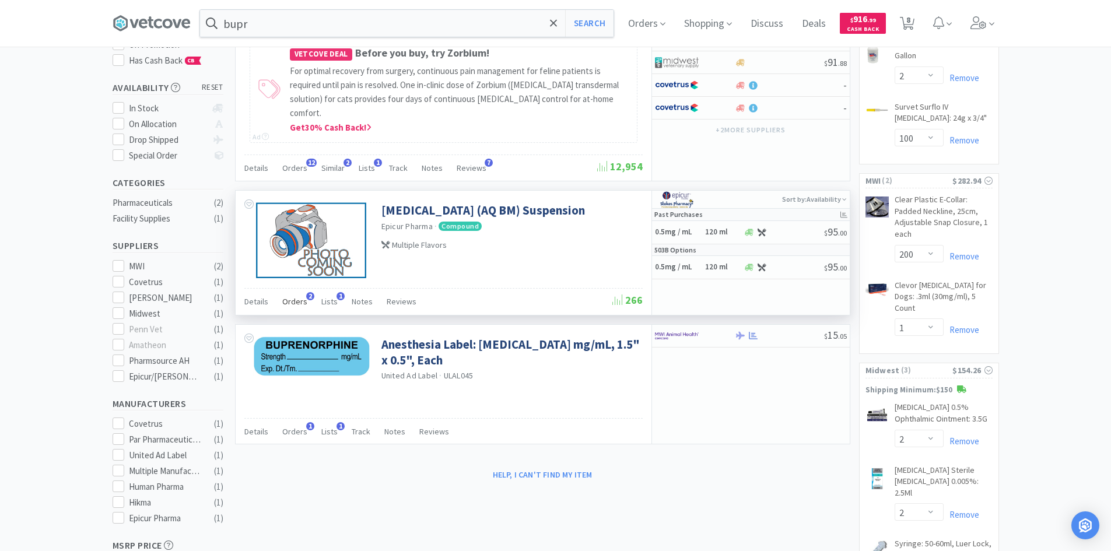
click at [292, 296] on span "Orders" at bounding box center [294, 301] width 25 height 10
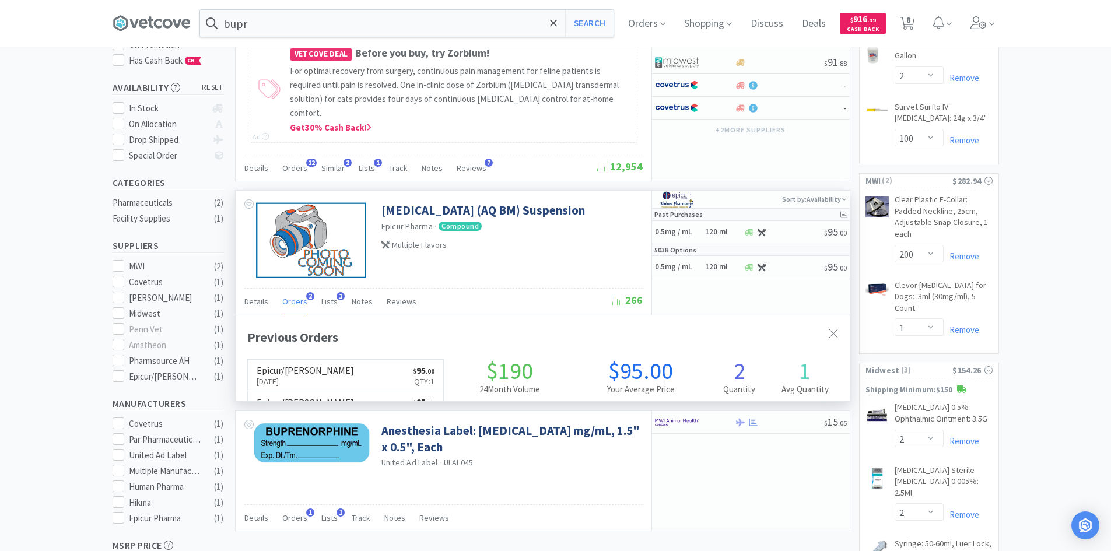
scroll to position [302, 614]
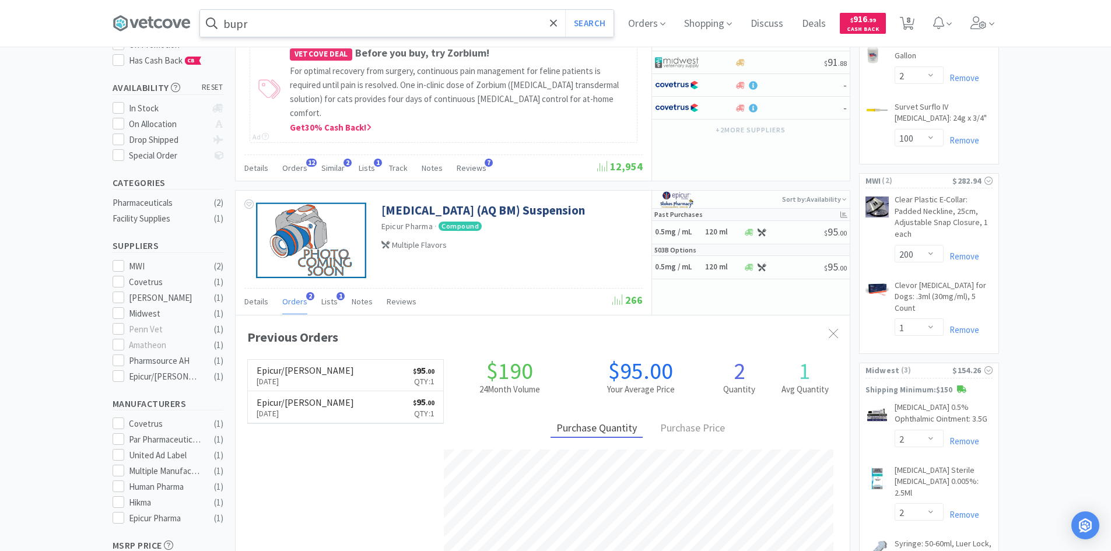
click at [446, 22] on input "bupr" at bounding box center [407, 23] width 414 height 27
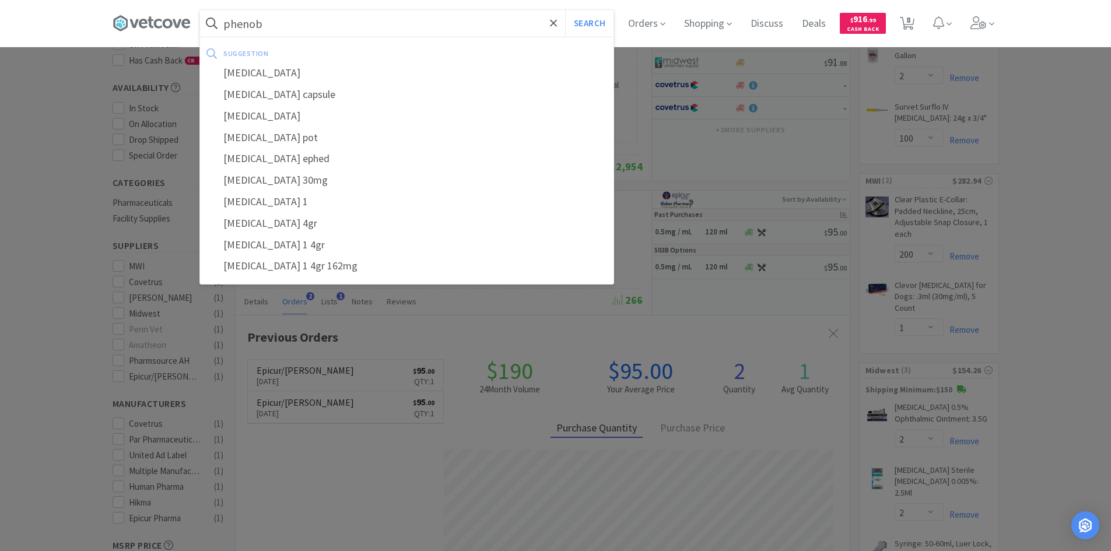
click at [565, 10] on button "Search" at bounding box center [589, 23] width 48 height 27
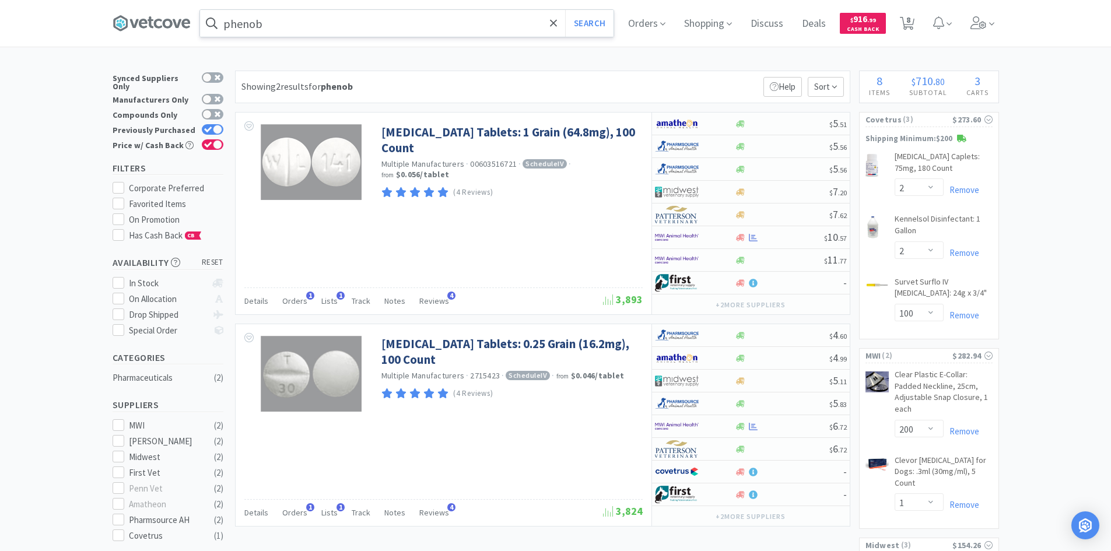
click at [302, 35] on input "phenob" at bounding box center [407, 23] width 414 height 27
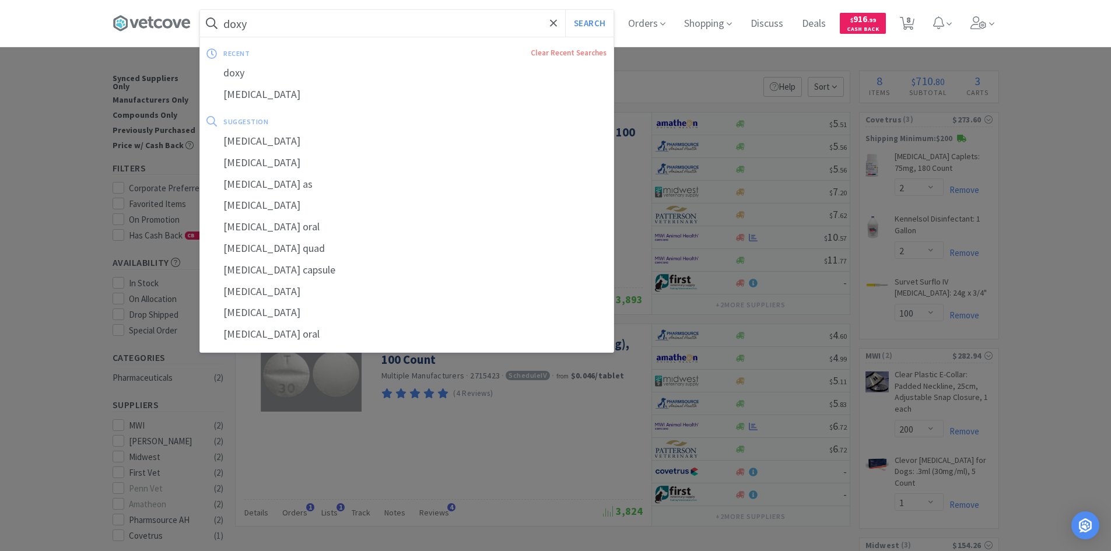
click at [565, 10] on button "Search" at bounding box center [589, 23] width 48 height 27
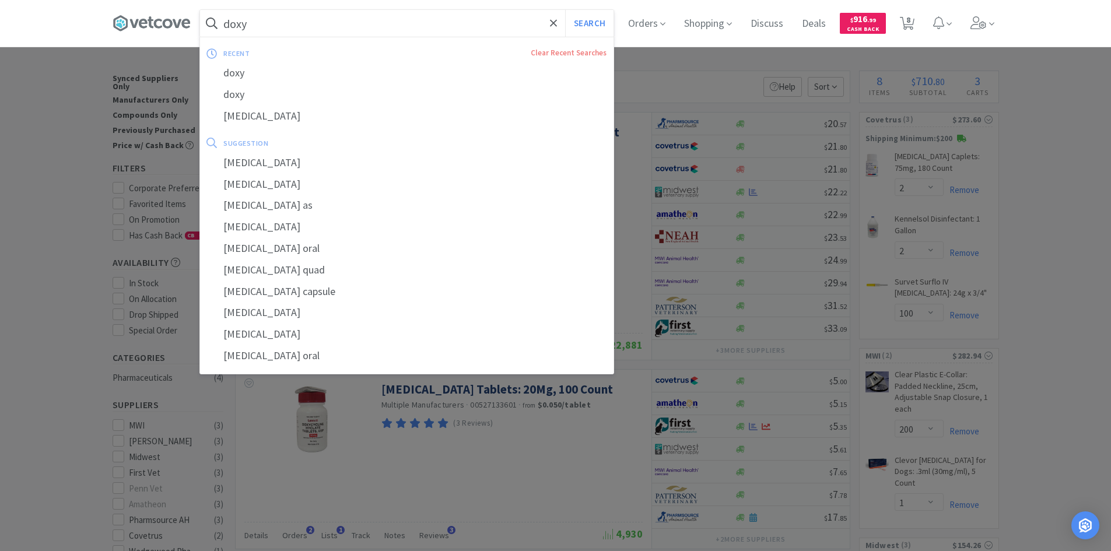
click at [325, 29] on input "doxy" at bounding box center [407, 23] width 414 height 27
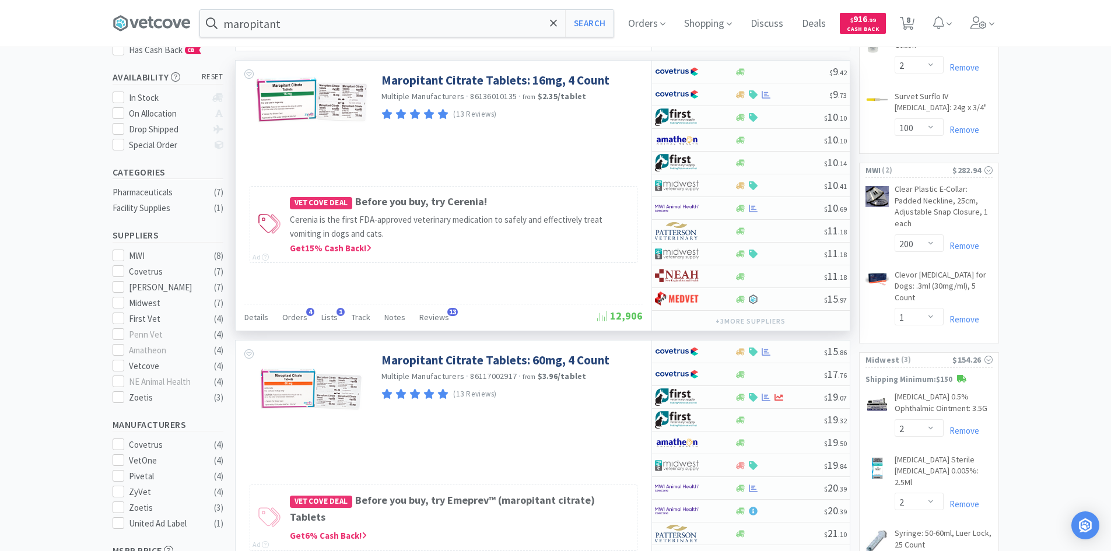
scroll to position [233, 0]
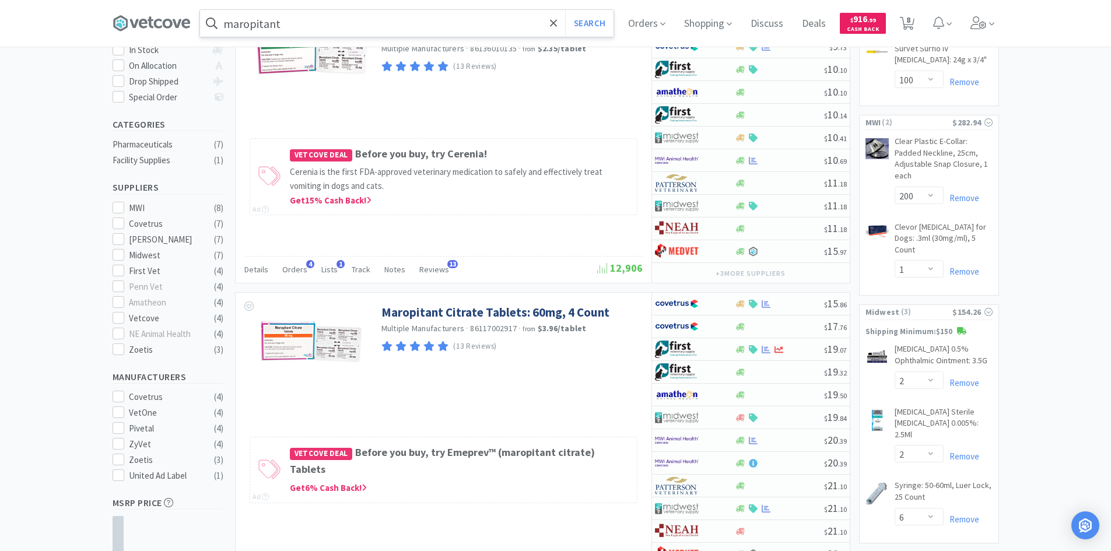
click at [399, 22] on input "maropitant" at bounding box center [407, 23] width 414 height 27
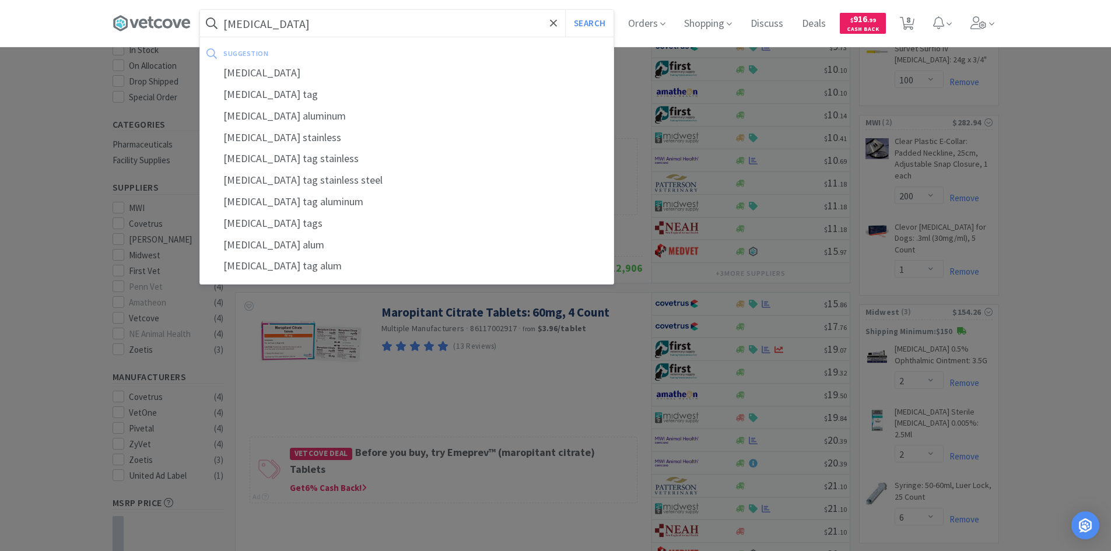
type input "[MEDICAL_DATA]"
click at [565, 10] on button "Search" at bounding box center [589, 23] width 48 height 27
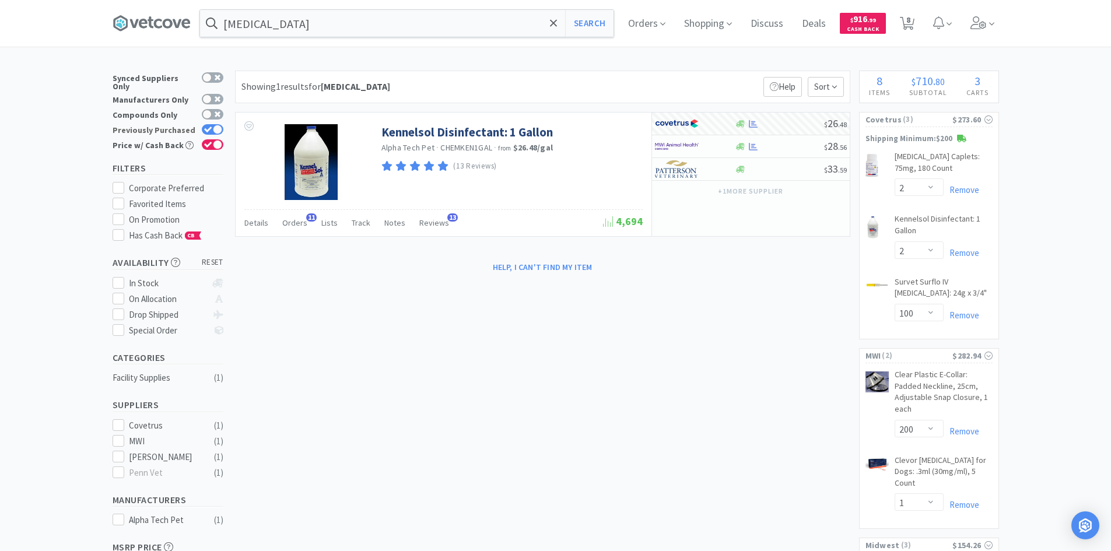
click at [218, 125] on div at bounding box center [217, 129] width 9 height 9
checkbox input "false"
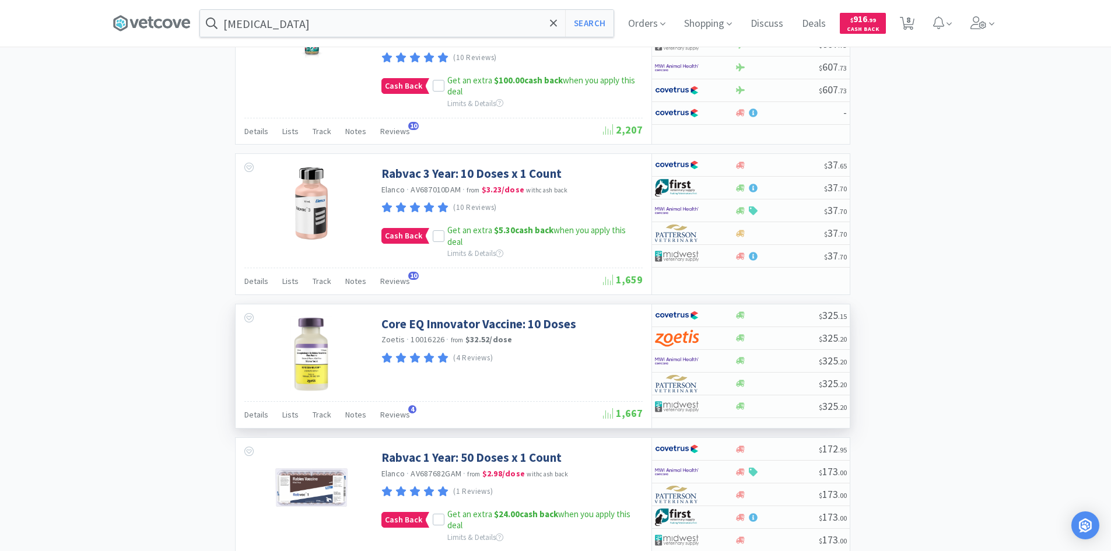
scroll to position [1575, 0]
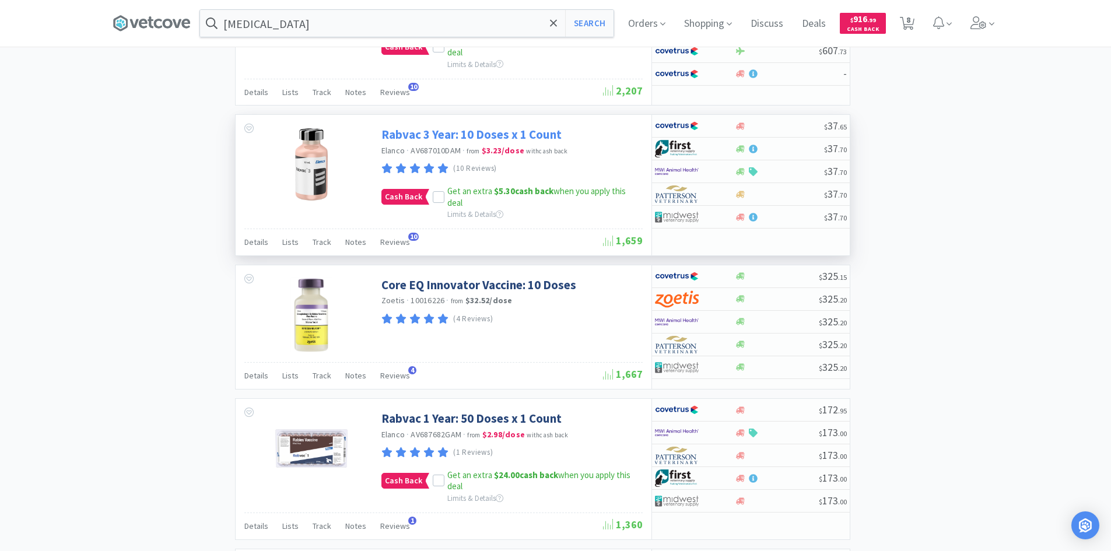
click at [433, 127] on link "Rabvac 3 Year: 10 Doses x 1 Count" at bounding box center [471, 135] width 180 height 16
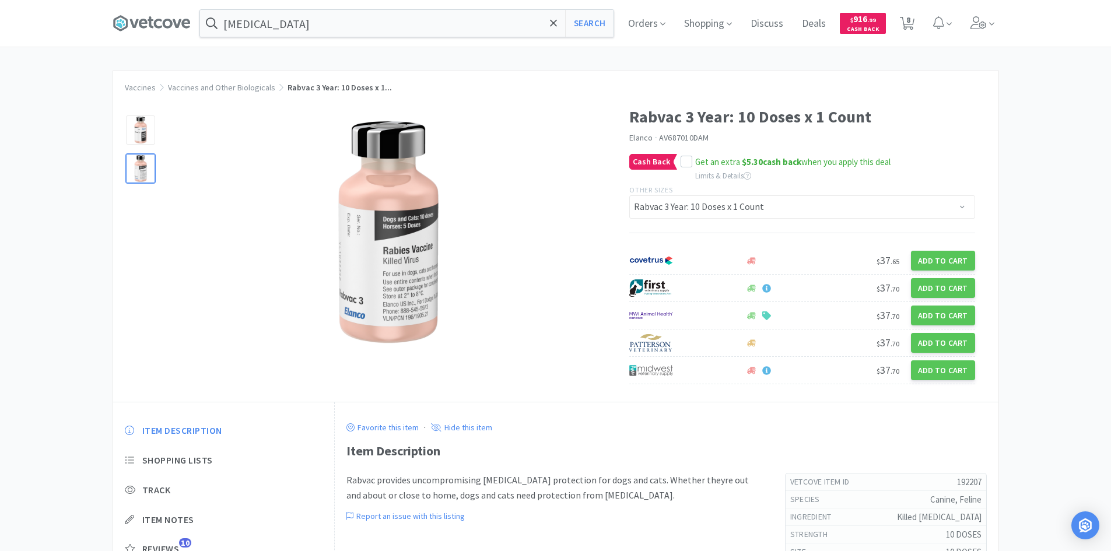
select select "2"
select select "100"
select select "20"
select select "1"
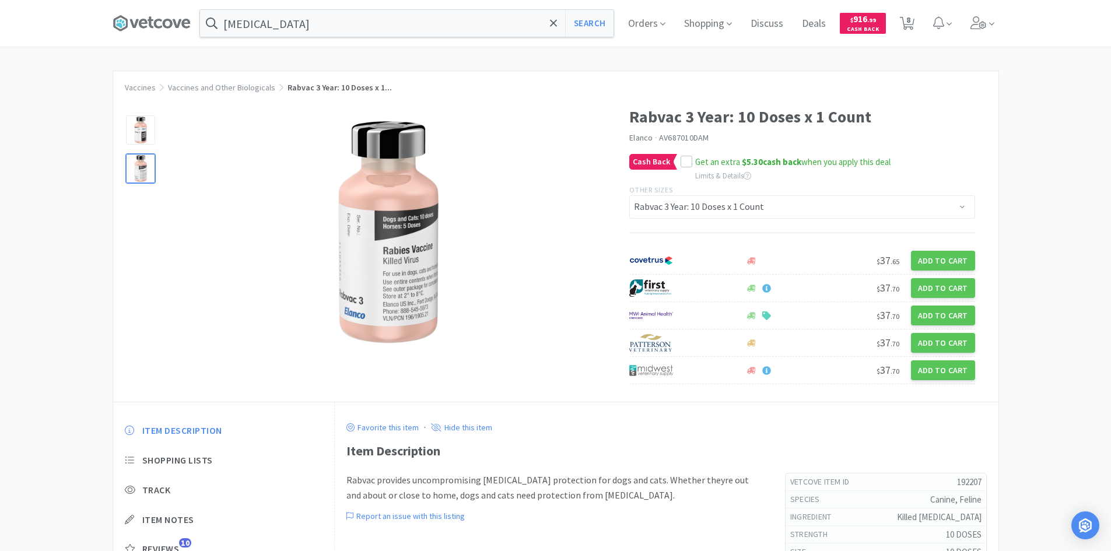
select select "2"
select select "6"
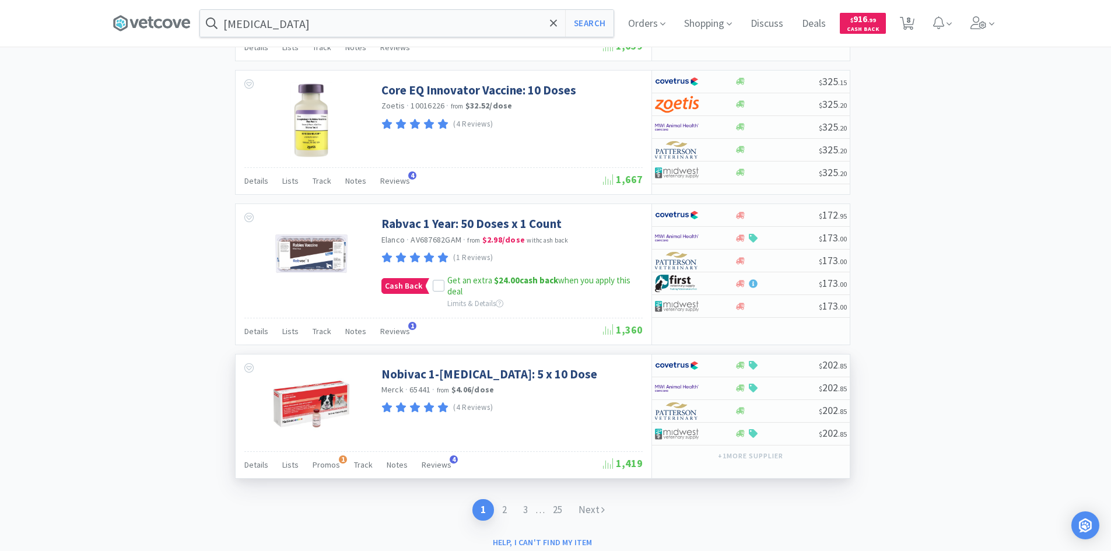
scroll to position [1774, 0]
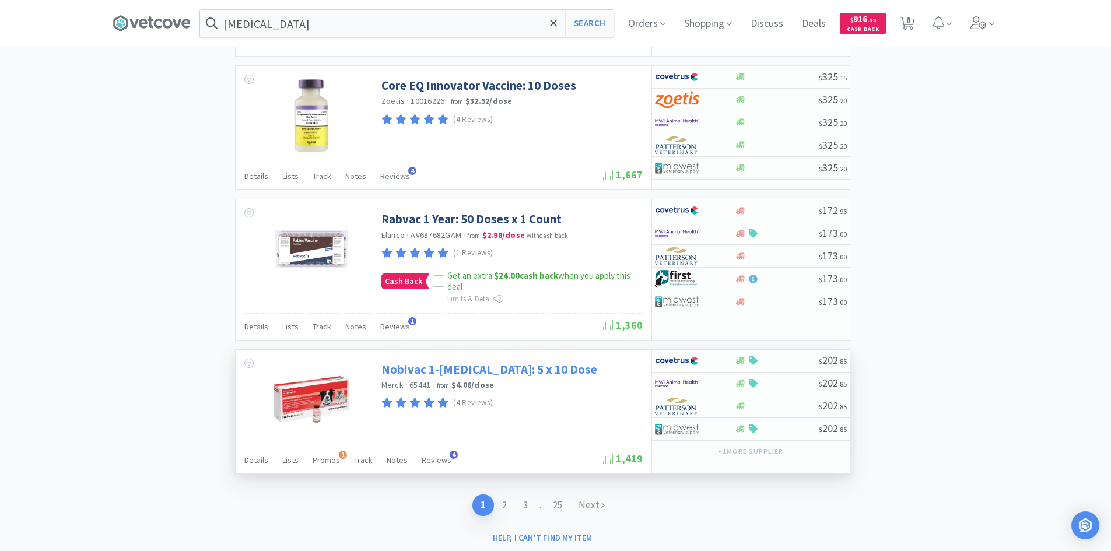
click at [458, 362] on link "Nobivac 1-[MEDICAL_DATA]: 5 x 10 Dose" at bounding box center [489, 370] width 216 height 16
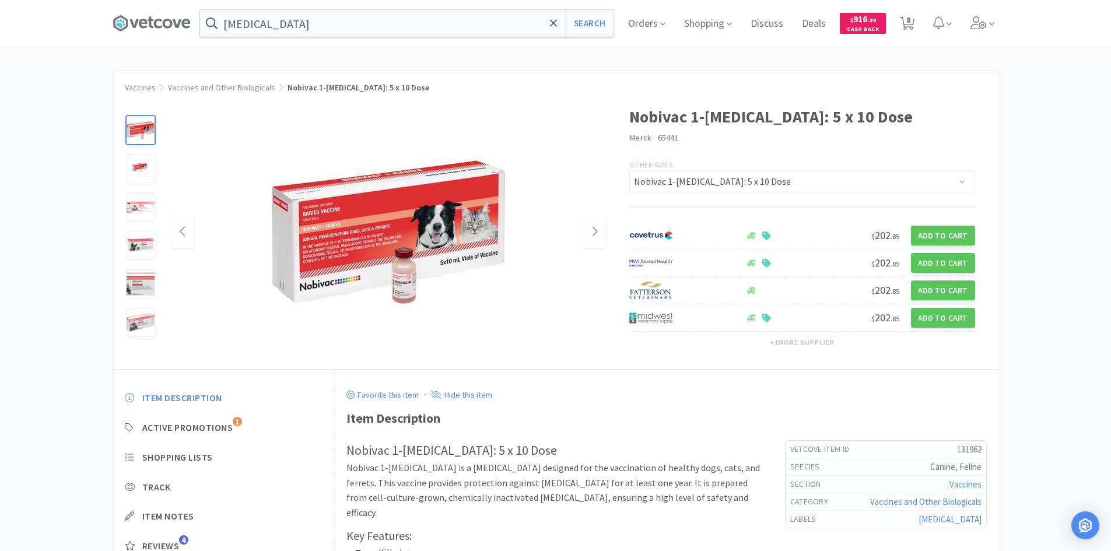
click at [366, 255] on img at bounding box center [388, 231] width 233 height 233
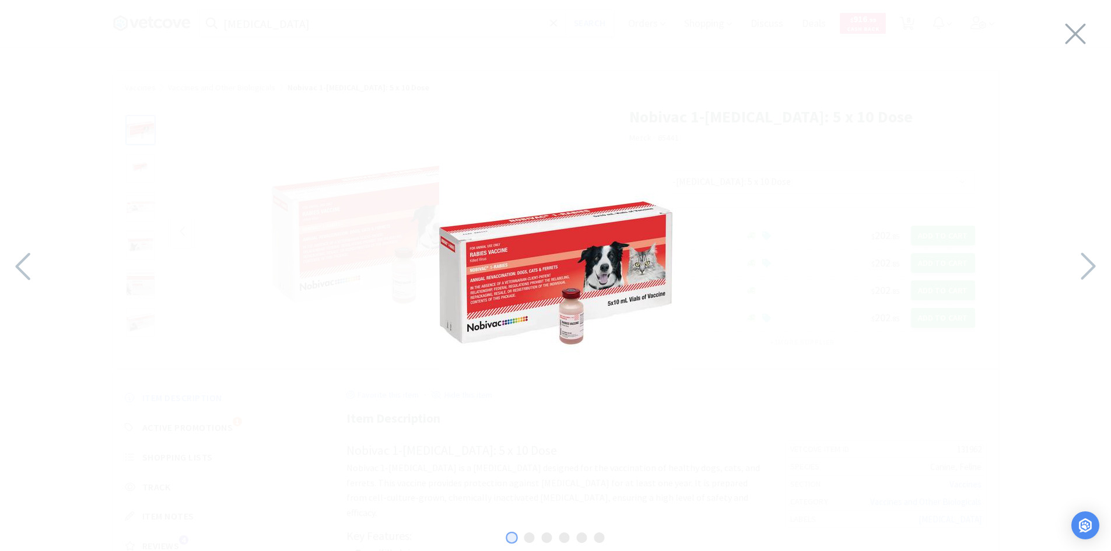
click at [527, 290] on img at bounding box center [555, 272] width 233 height 233
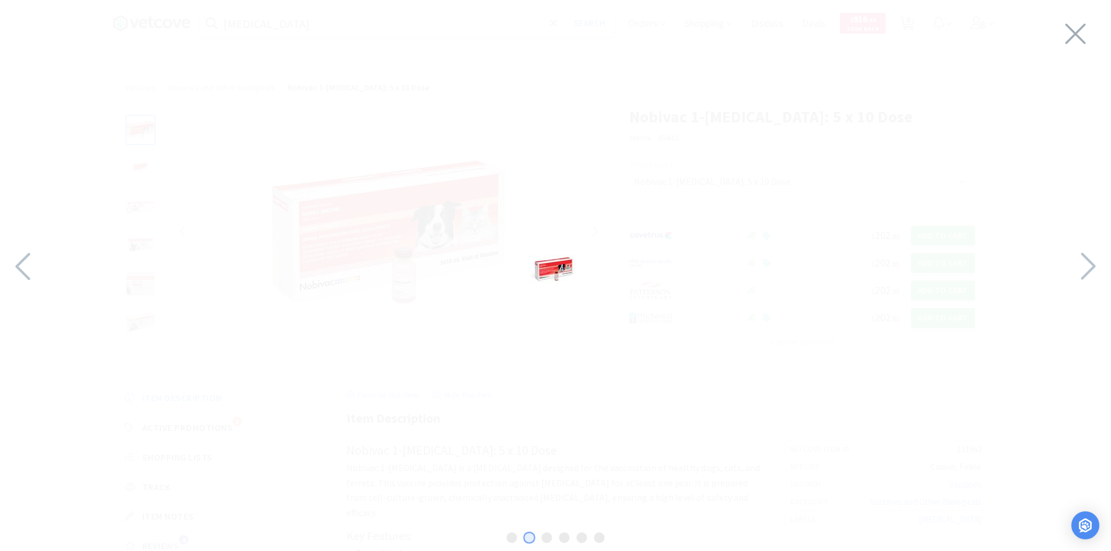
click at [528, 404] on div at bounding box center [555, 273] width 1111 height 522
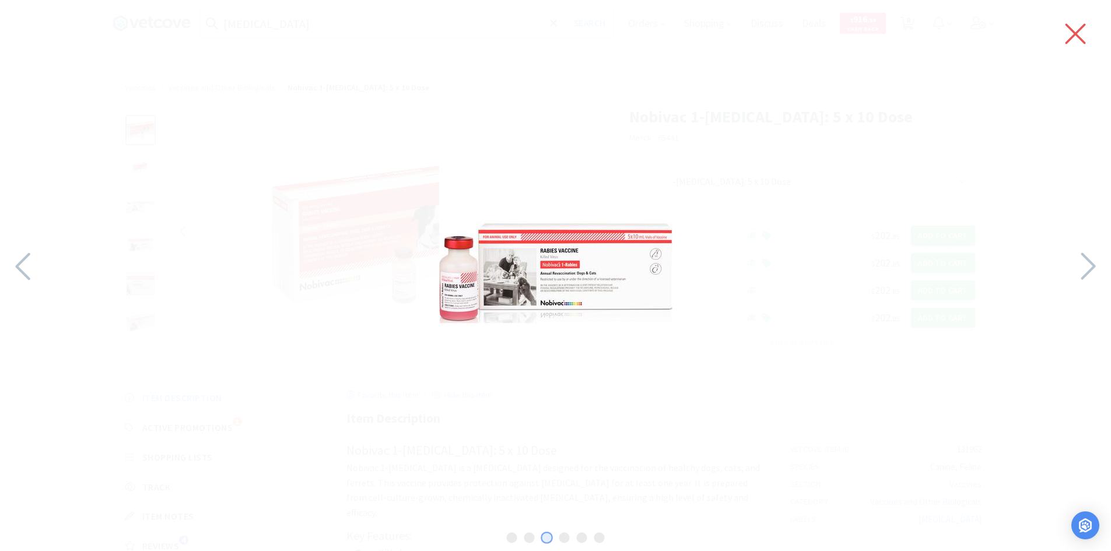
click at [1086, 29] on icon at bounding box center [1075, 33] width 24 height 33
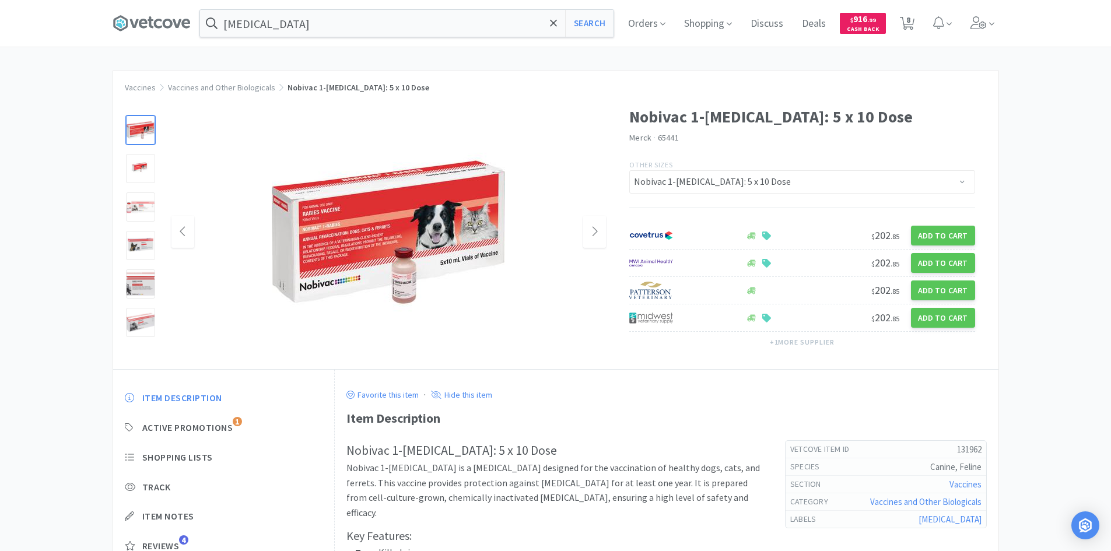
select select "2"
select select "100"
select select "20"
select select "1"
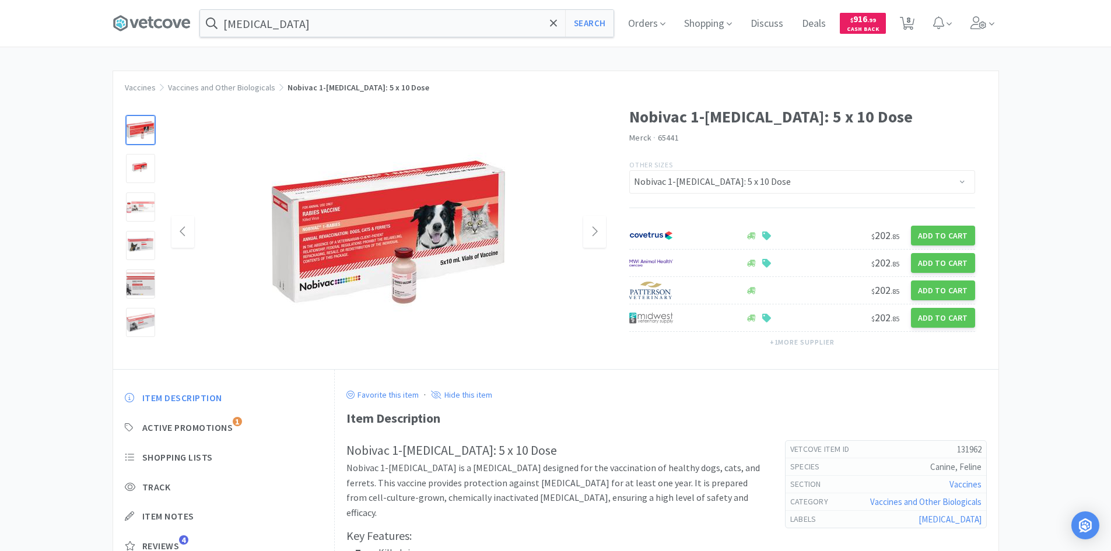
select select "2"
select select "6"
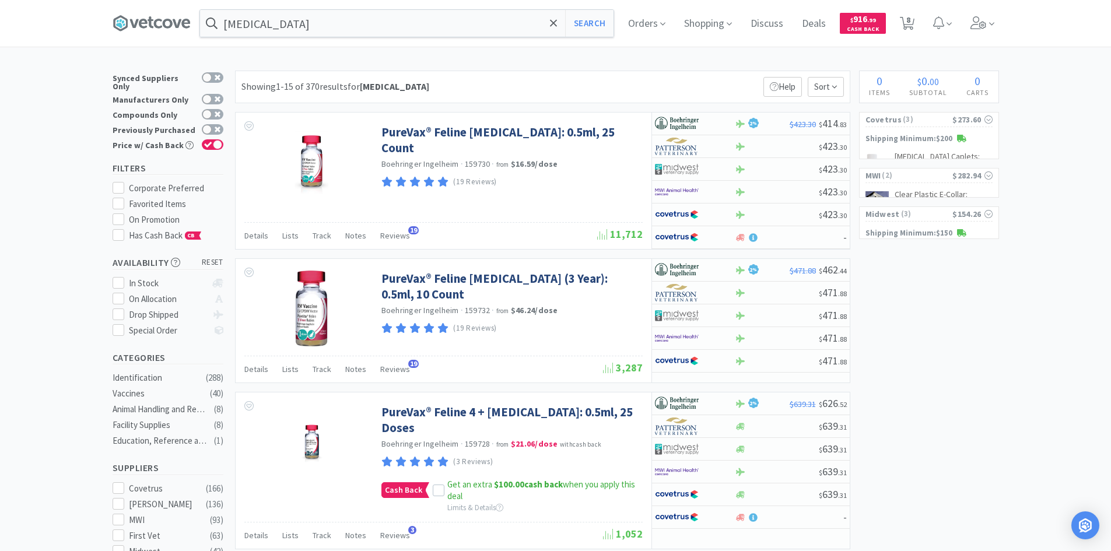
scroll to position [1774, 0]
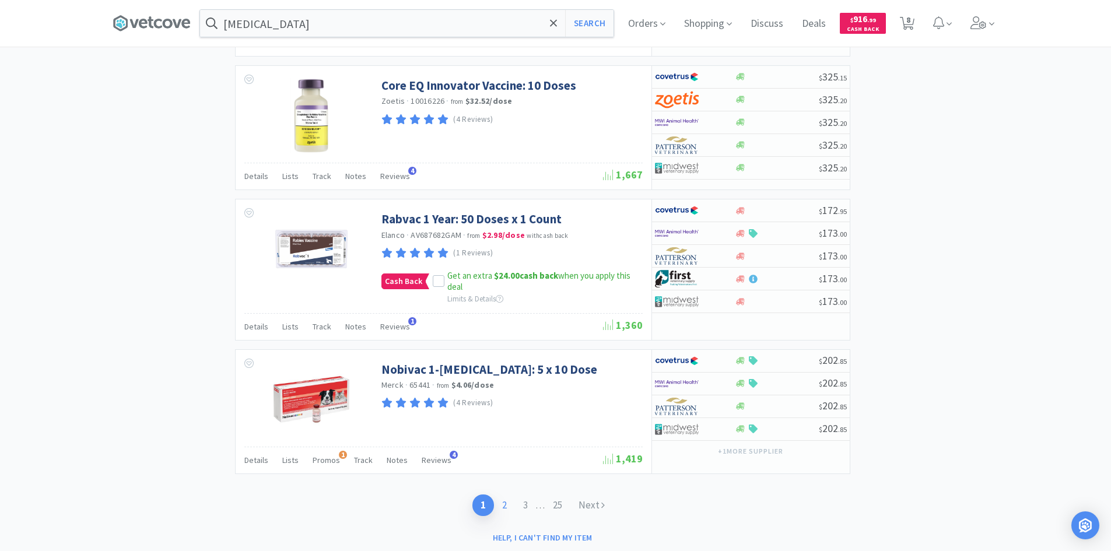
click at [500, 495] on link "2" at bounding box center [504, 506] width 21 height 22
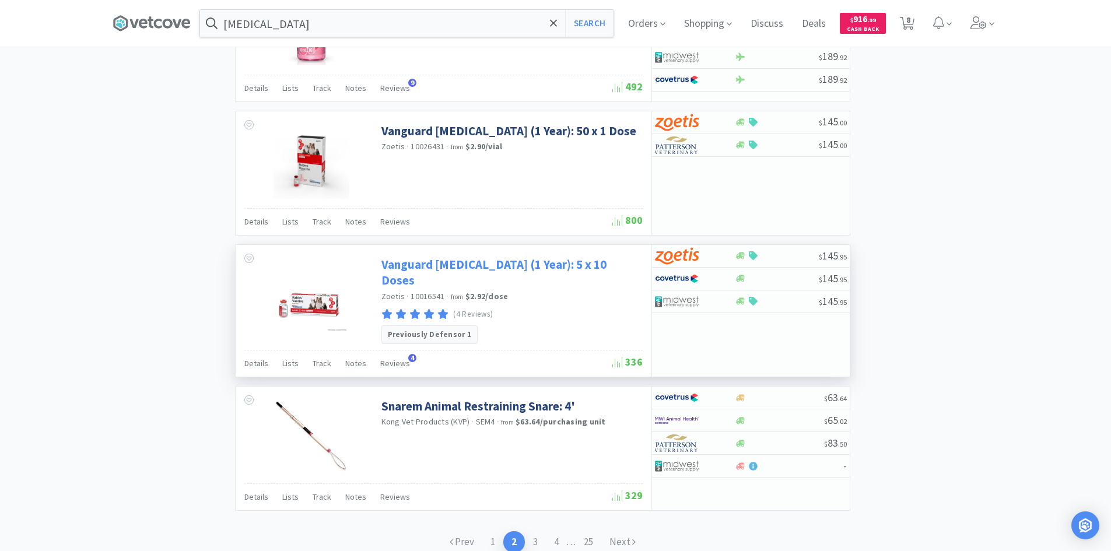
scroll to position [1716, 0]
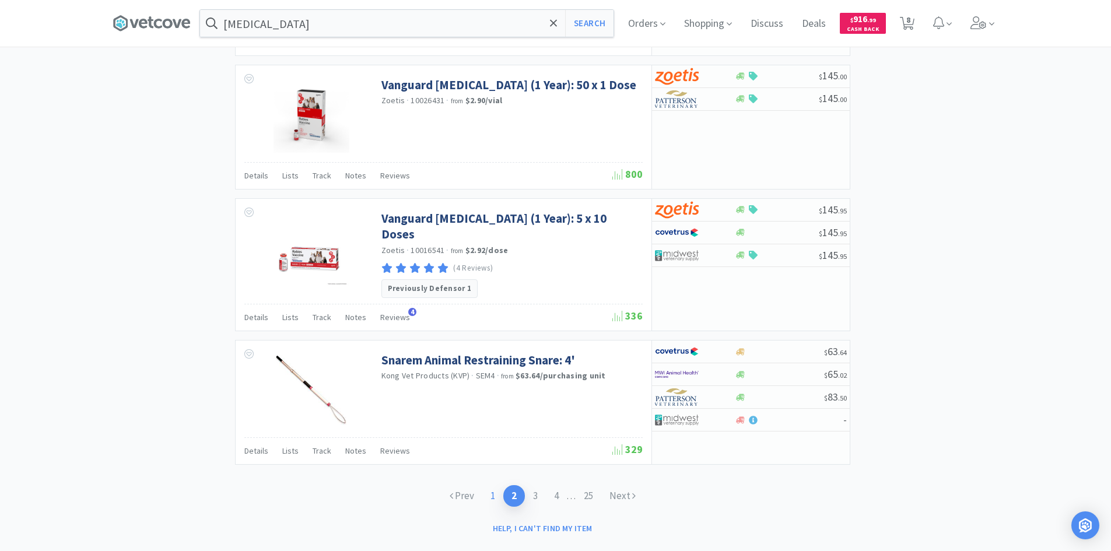
click at [495, 485] on link "1" at bounding box center [492, 496] width 21 height 22
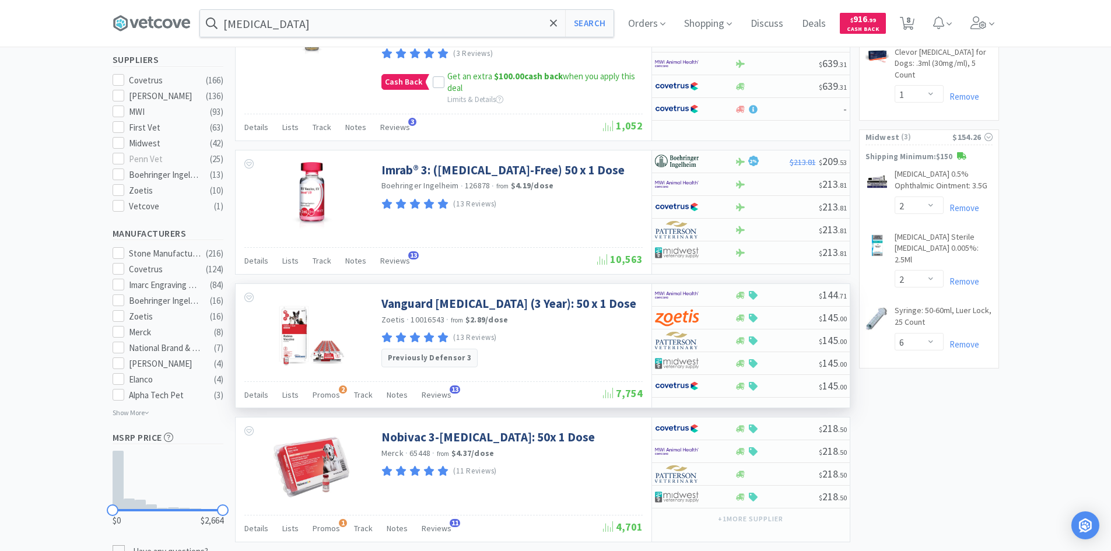
scroll to position [350, 0]
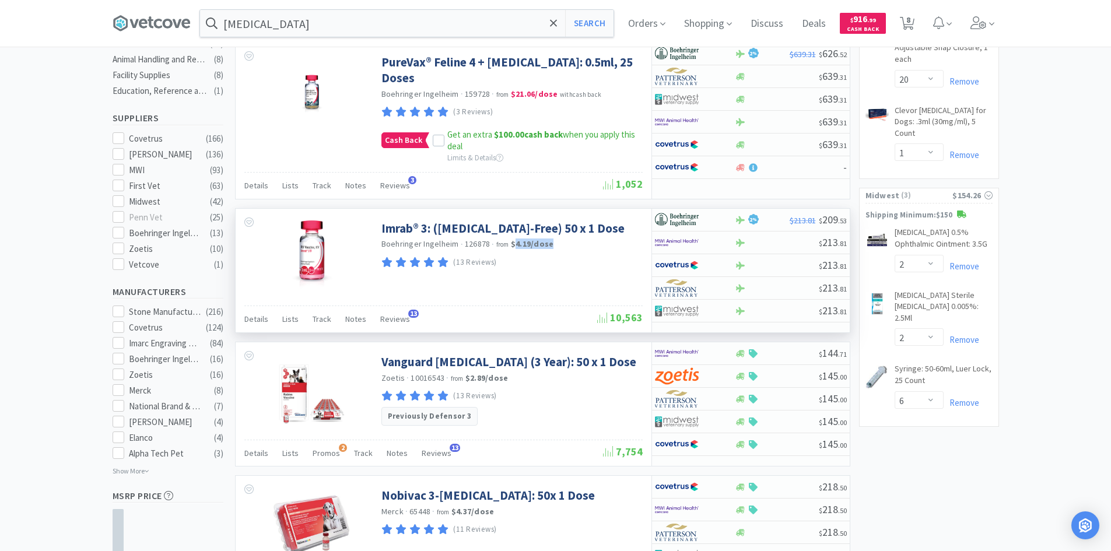
drag, startPoint x: 513, startPoint y: 227, endPoint x: 560, endPoint y: 227, distance: 46.7
click at [560, 239] on div "[PERSON_NAME] · 126878 · from $4.19 / dose" at bounding box center [510, 245] width 258 height 13
click at [561, 239] on div "[PERSON_NAME] · 126878 · from $4.19 / dose" at bounding box center [510, 245] width 258 height 13
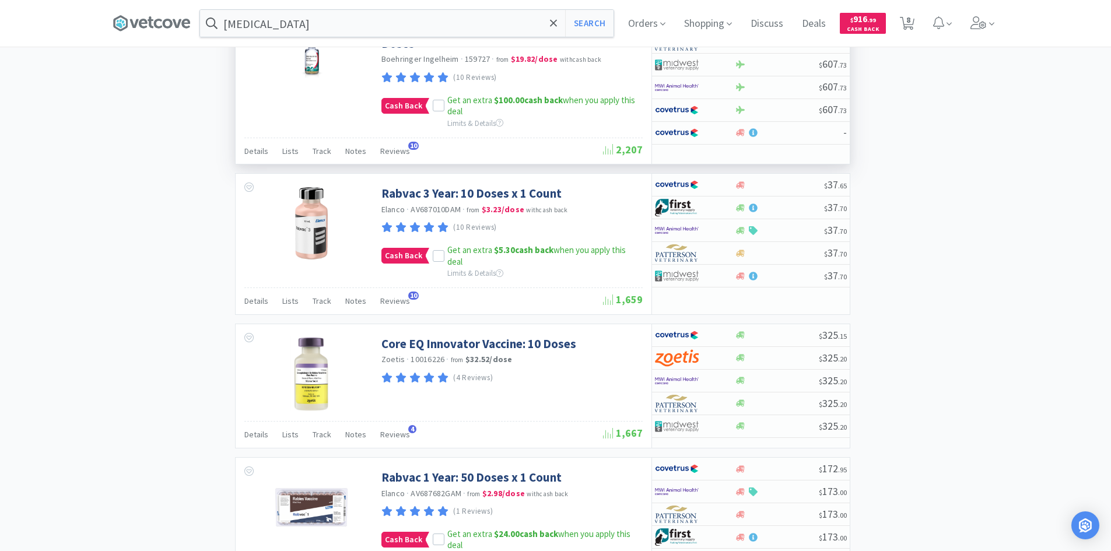
scroll to position [1516, 0]
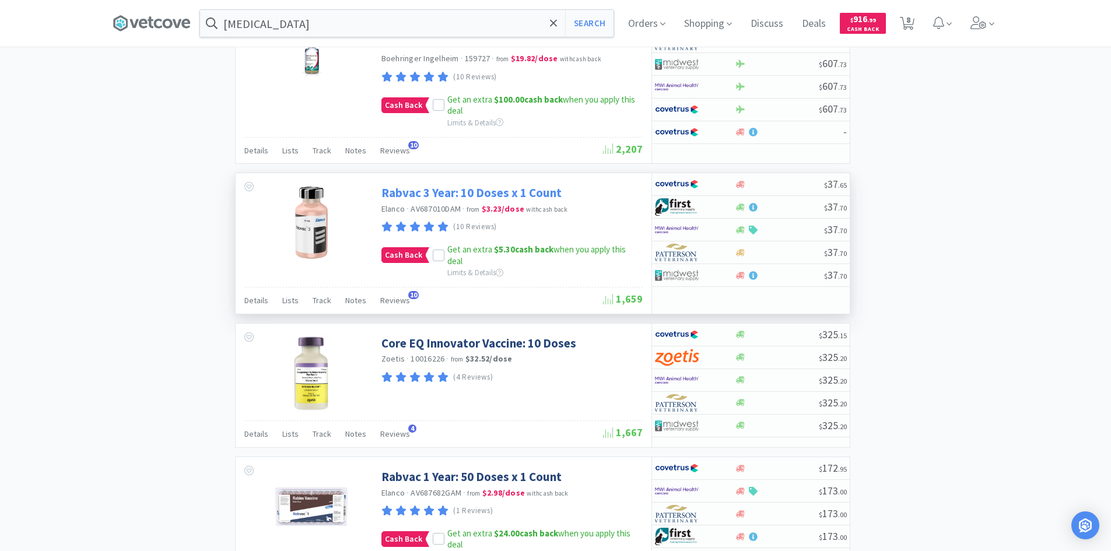
click at [414, 185] on link "Rabvac 3 Year: 10 Doses x 1 Count" at bounding box center [471, 193] width 180 height 16
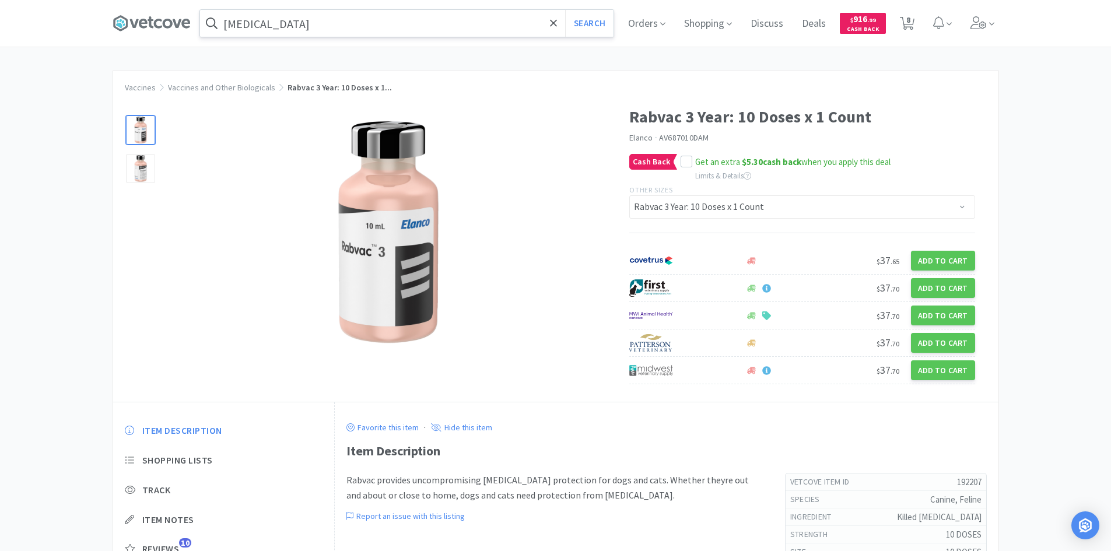
click at [410, 24] on input "[MEDICAL_DATA]" at bounding box center [407, 23] width 414 height 27
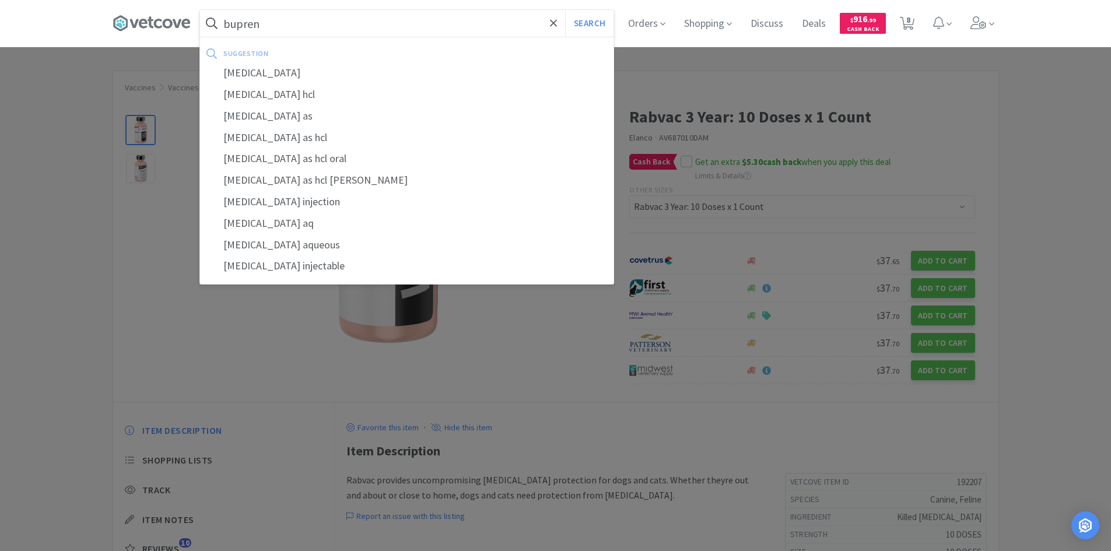
type input "[MEDICAL_DATA]"
select select "2"
select select "100"
select select "20"
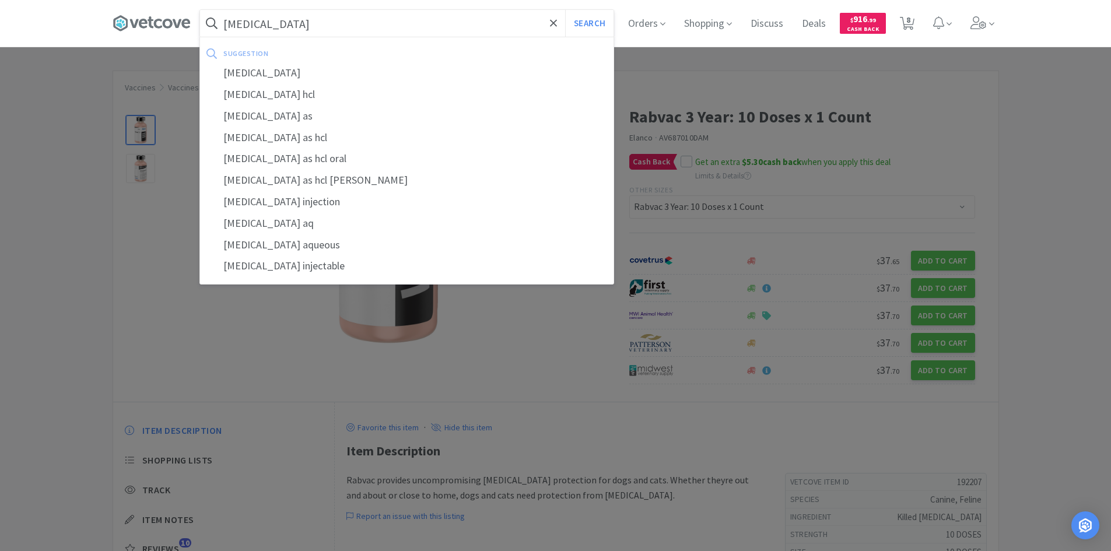
select select "1"
select select "2"
select select "6"
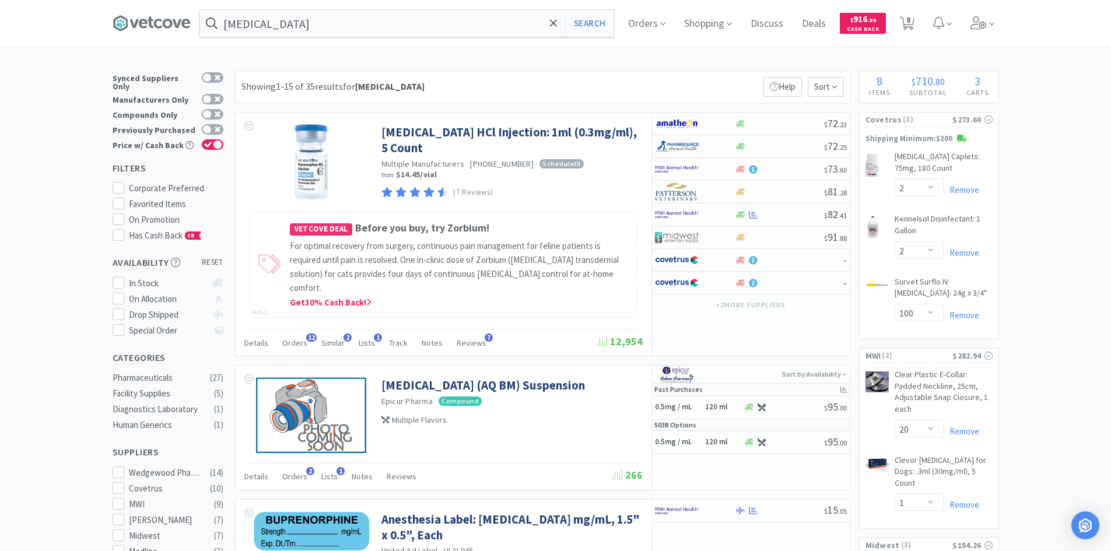
click at [217, 115] on div "Compounds Only" at bounding box center [168, 114] width 111 height 15
click at [217, 124] on div at bounding box center [213, 129] width 22 height 10
checkbox input "true"
click at [340, 30] on input "[MEDICAL_DATA]" at bounding box center [407, 23] width 414 height 27
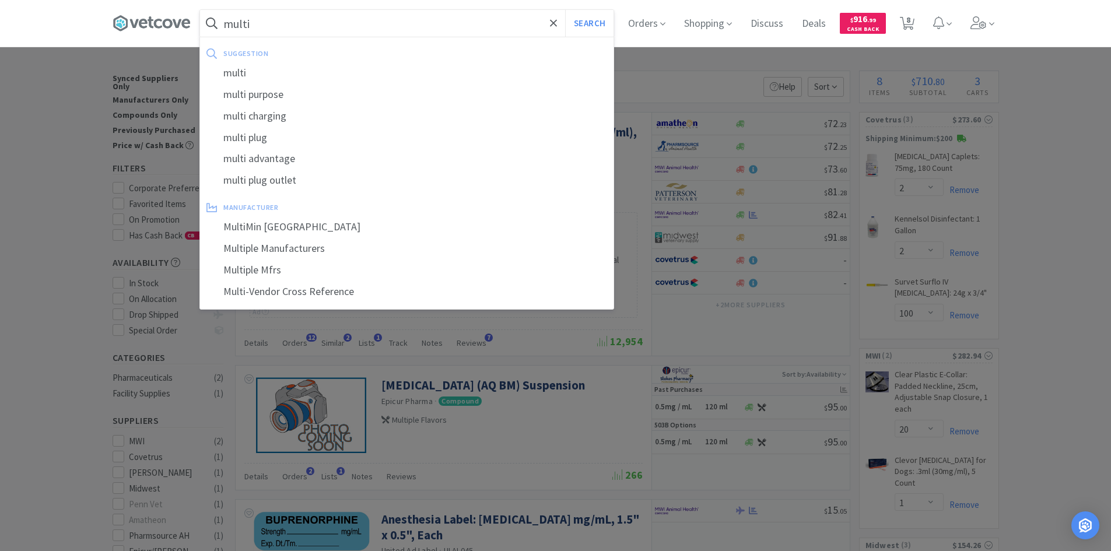
type input "multi"
click at [565, 10] on button "Search" at bounding box center [589, 23] width 48 height 27
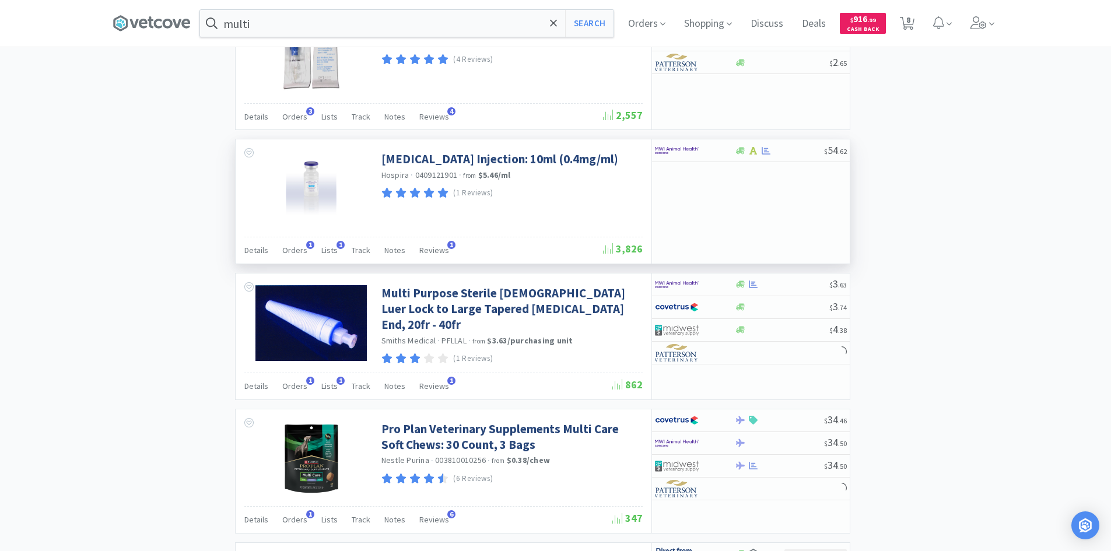
scroll to position [1050, 0]
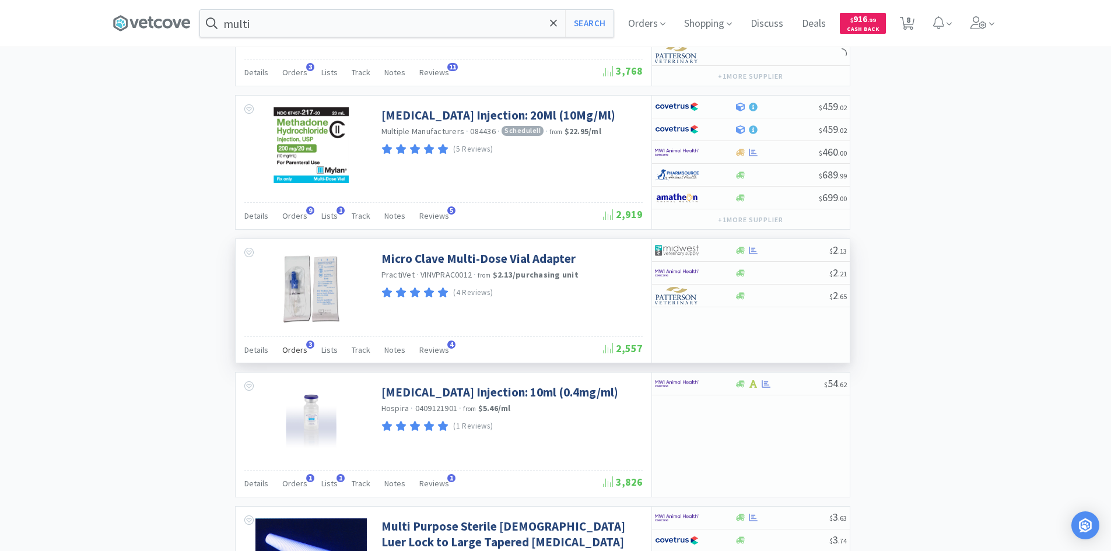
click at [299, 351] on span "Orders" at bounding box center [294, 350] width 25 height 10
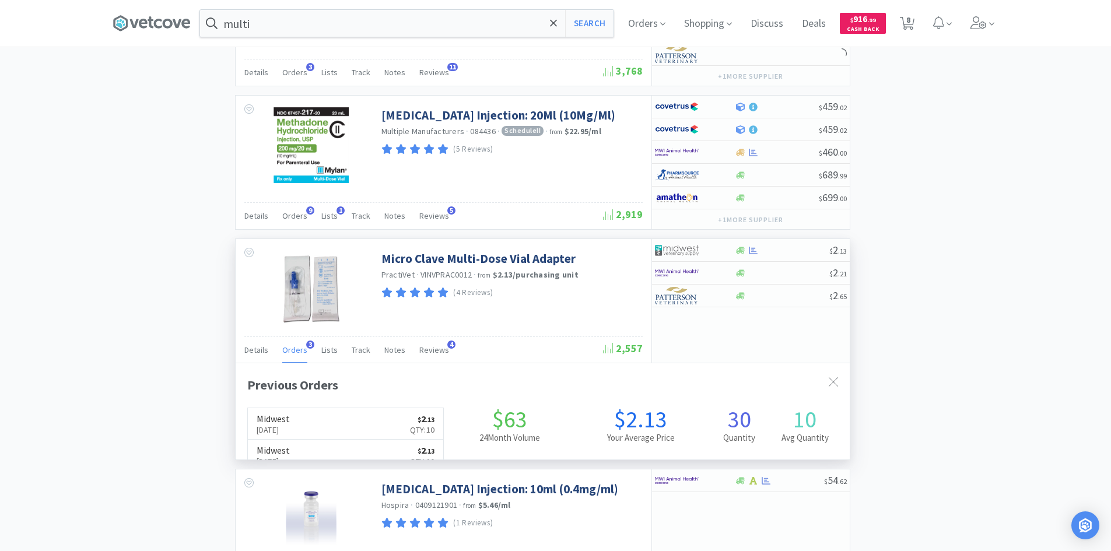
scroll to position [302, 614]
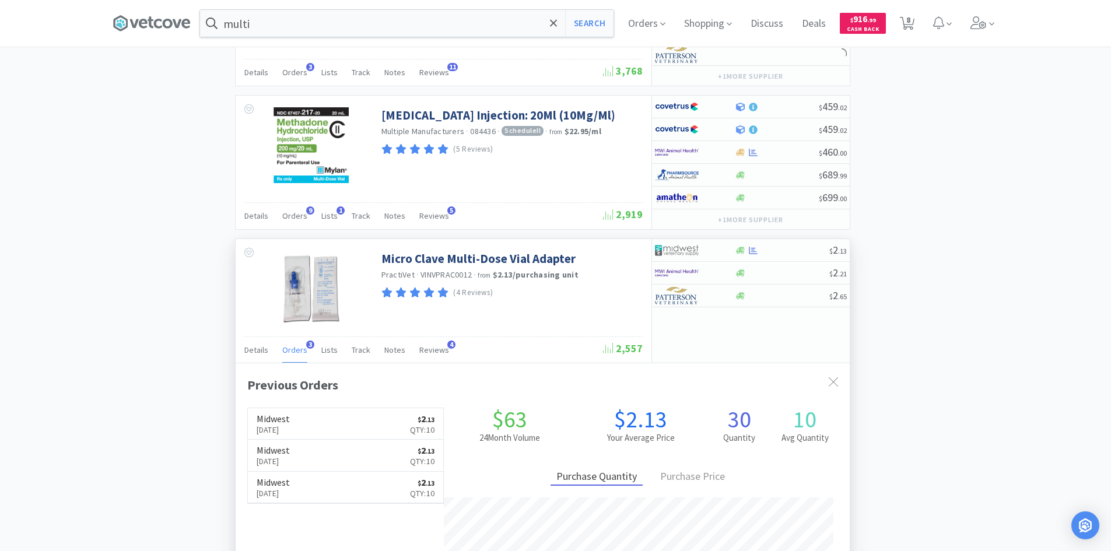
click at [299, 351] on span "Orders" at bounding box center [294, 350] width 25 height 10
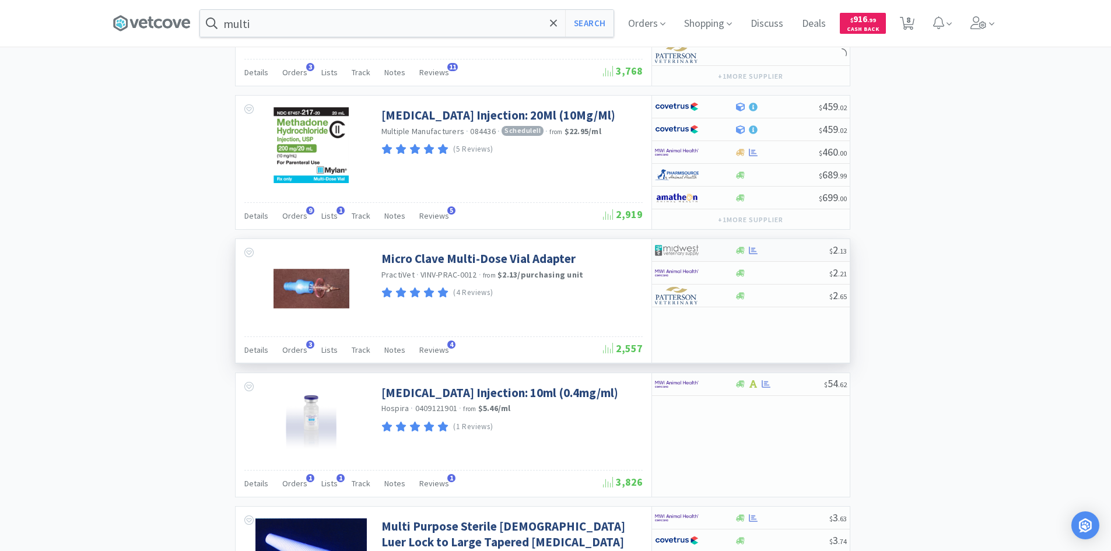
click at [706, 251] on div at bounding box center [687, 250] width 64 height 20
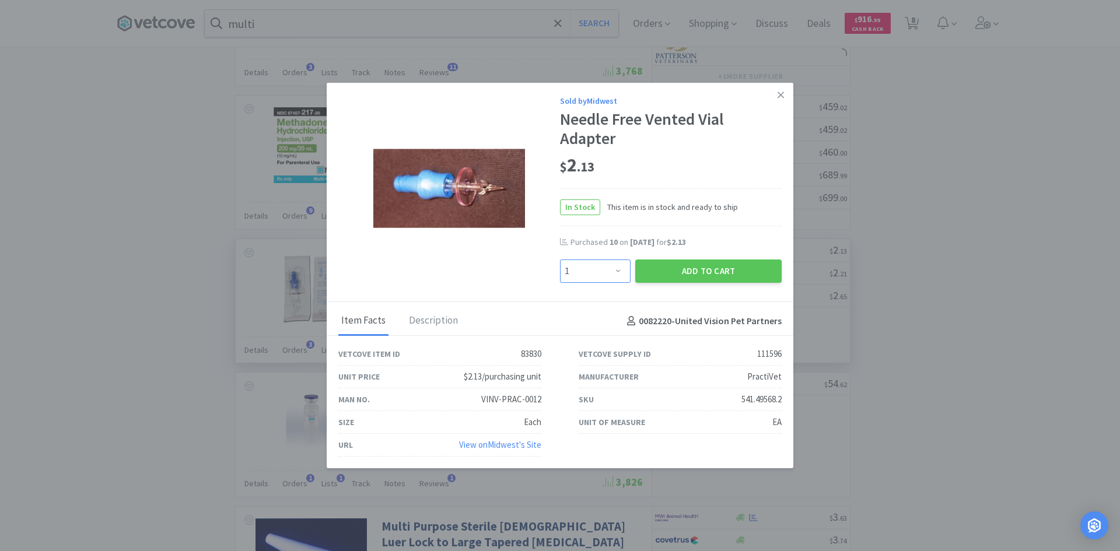
click at [578, 269] on select "Enter Quantity 1 2 3 4 5 6 7 8 9 10 11 12 13 14 15 16 17 18 19 20 Enter Quantity" at bounding box center [595, 271] width 71 height 23
click at [584, 274] on select "Enter Quantity 1 2 3 4 5 6 7 8 9 10 11 12 13 14 15 16 17 18 19 20 Enter Quantity" at bounding box center [595, 271] width 71 height 23
click at [584, 271] on select "Enter Quantity 1 2 3 4 5 6 7 8 9 10 11 12 13 14 15 16 17 18 19 20 Enter Quantity" at bounding box center [595, 271] width 71 height 23
select select "20"
click at [560, 260] on select "Enter Quantity 1 2 3 4 5 6 7 8 9 10 11 12 13 14 15 16 17 18 19 20 Enter Quantity" at bounding box center [595, 271] width 71 height 23
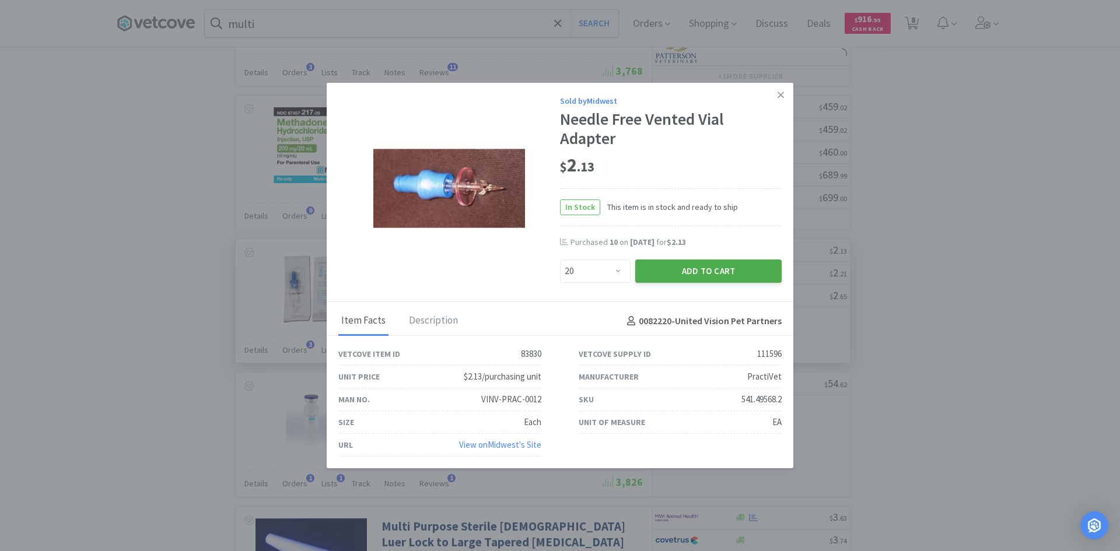
click at [692, 281] on button "Add to Cart" at bounding box center [708, 271] width 146 height 23
select select "20"
select select "6"
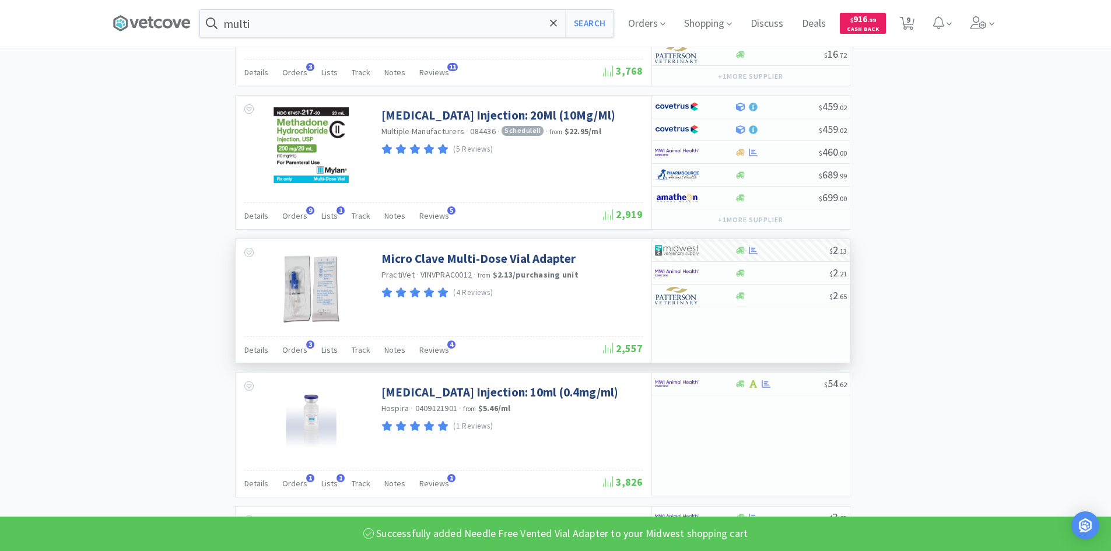
click at [920, 322] on div "× Filter Results Synced Suppliers Only Manufacturers Only Compounds Only Previo…" at bounding box center [556, 198] width 887 height 2355
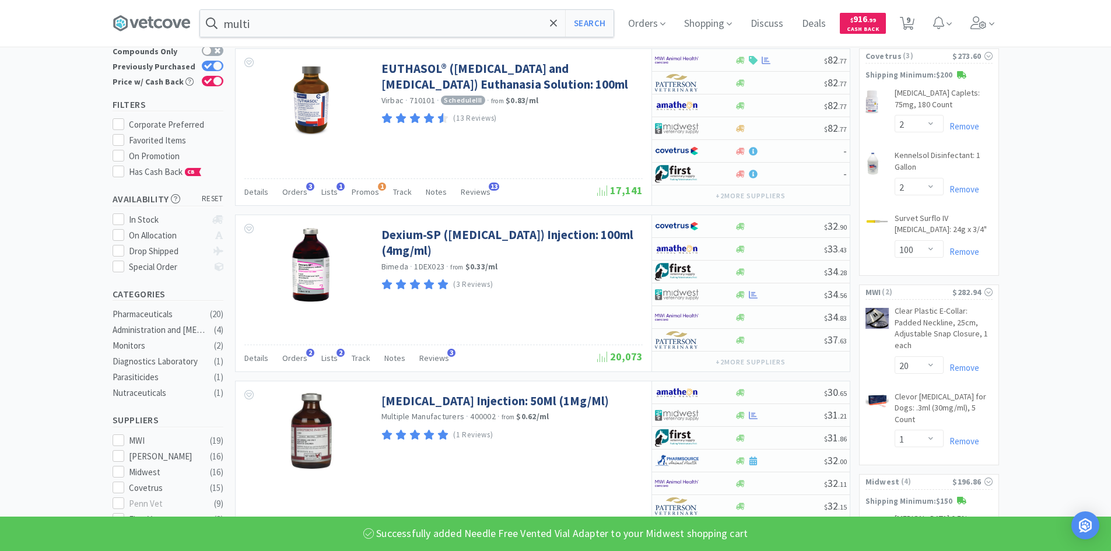
scroll to position [0, 0]
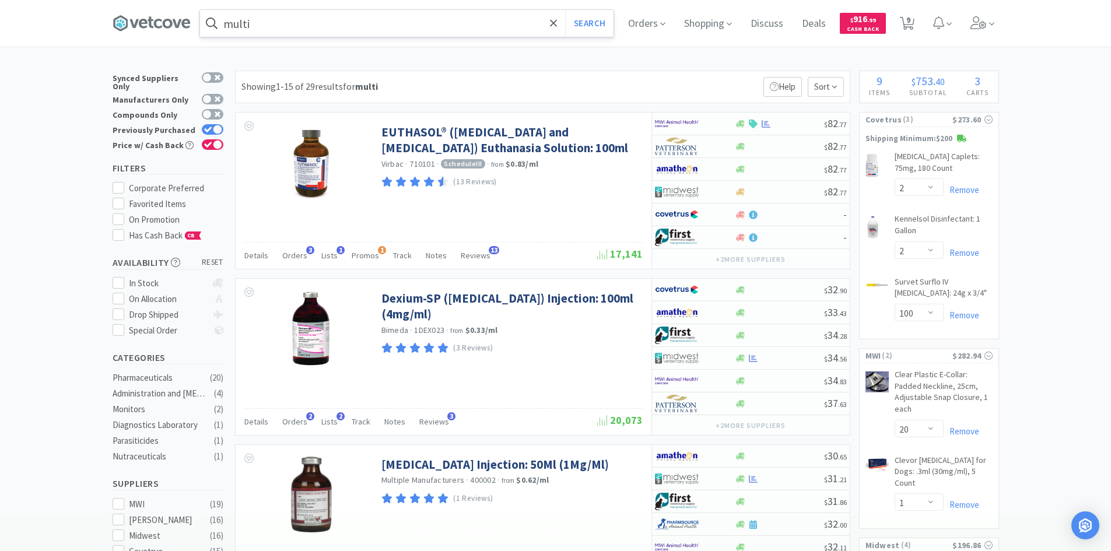
click at [449, 28] on input "multi" at bounding box center [407, 23] width 414 height 27
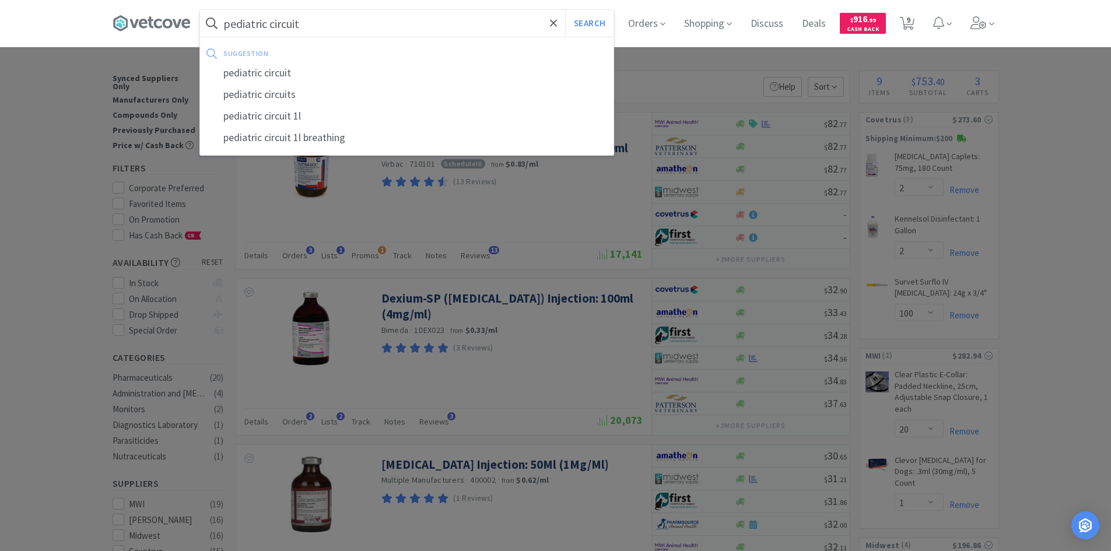
type input "pediatric circuit"
click at [565, 10] on button "Search" at bounding box center [589, 23] width 48 height 27
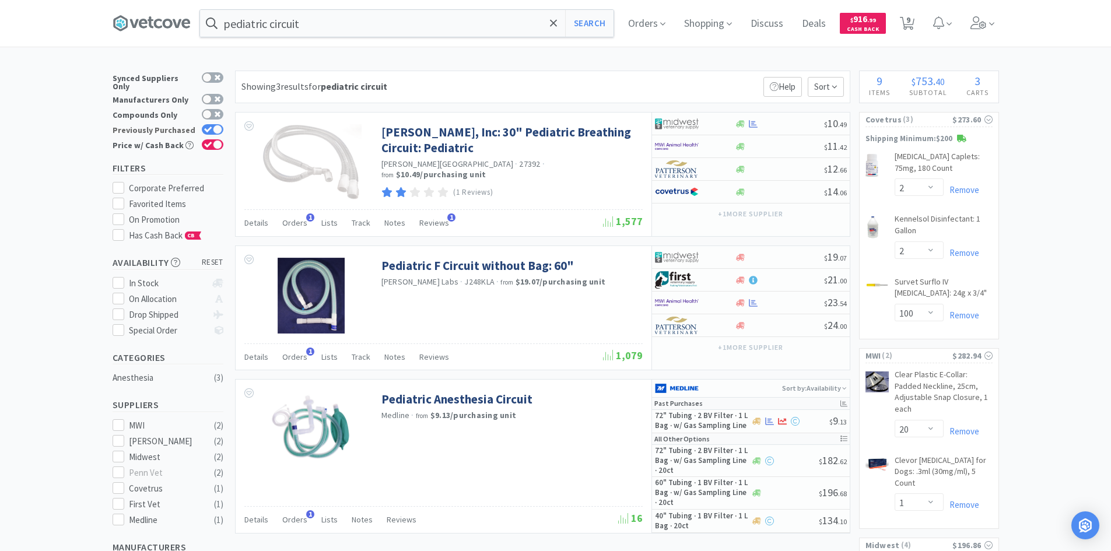
click at [218, 125] on div at bounding box center [217, 129] width 9 height 9
checkbox input "false"
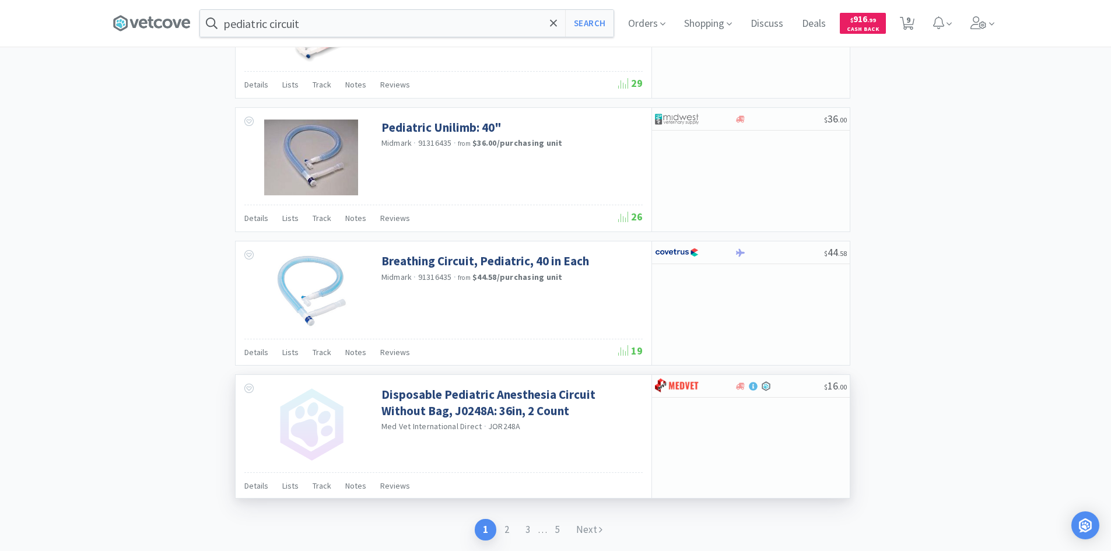
scroll to position [1775, 0]
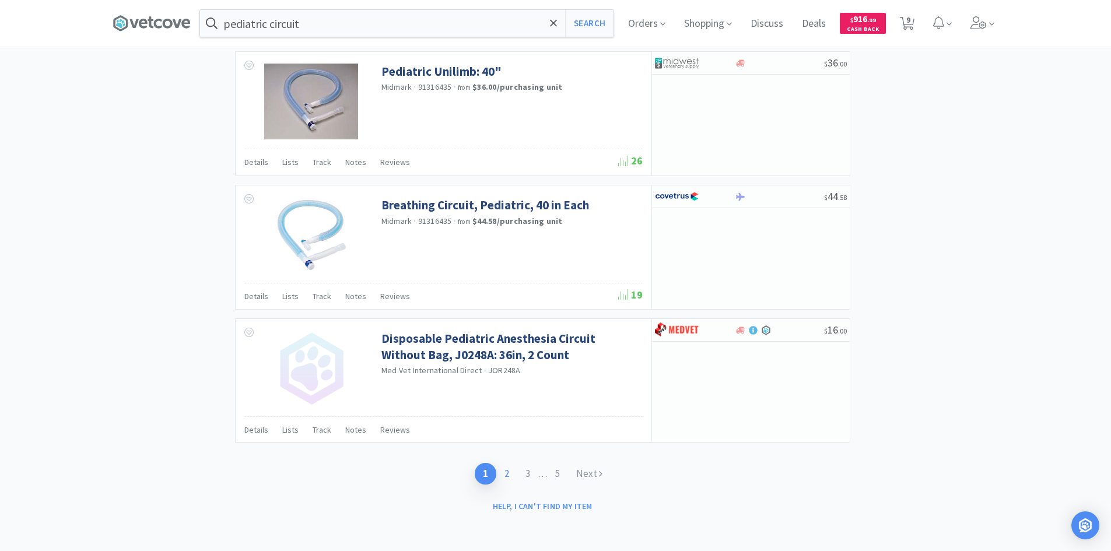
click at [503, 471] on link "2" at bounding box center [506, 474] width 21 height 22
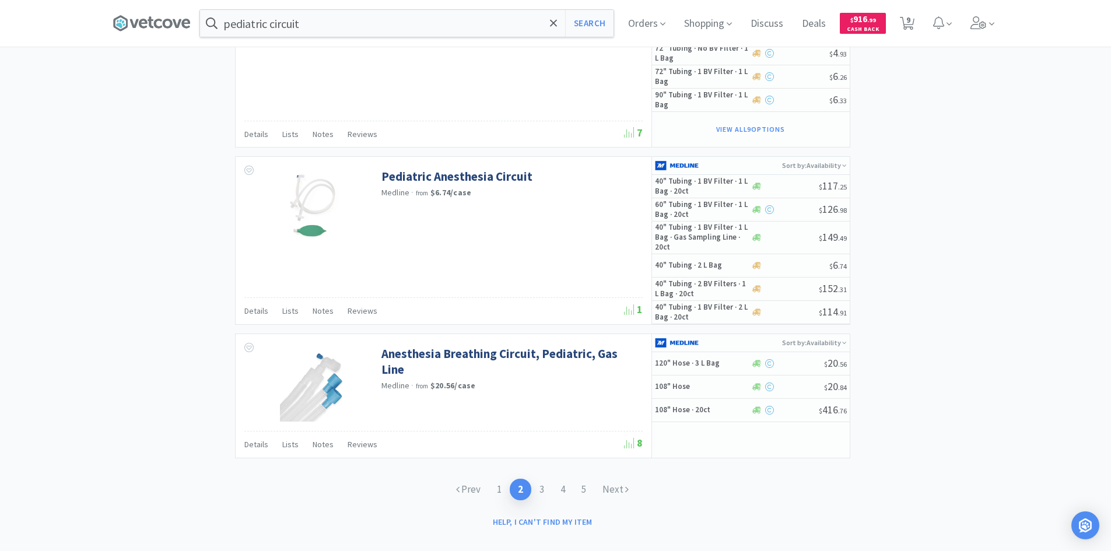
scroll to position [1778, 0]
